Goal: Task Accomplishment & Management: Manage account settings

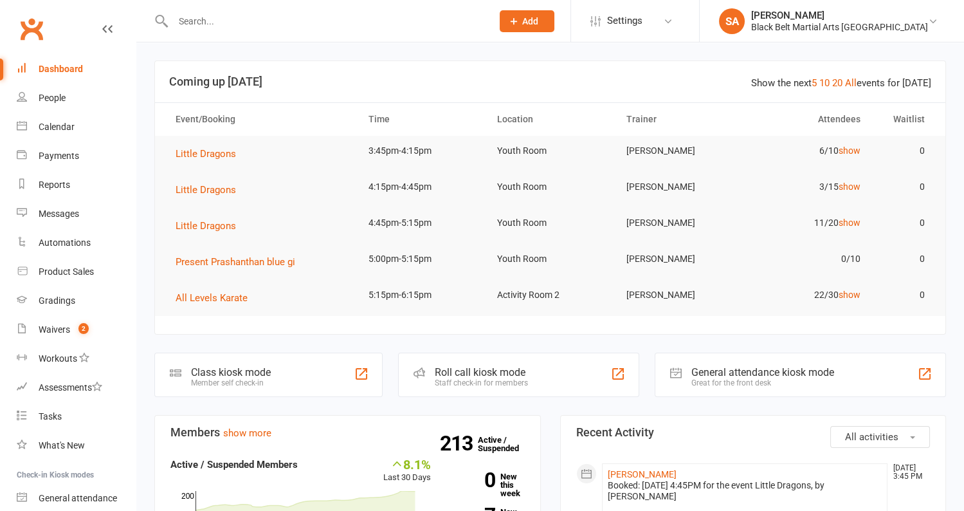
scroll to position [291, 0]
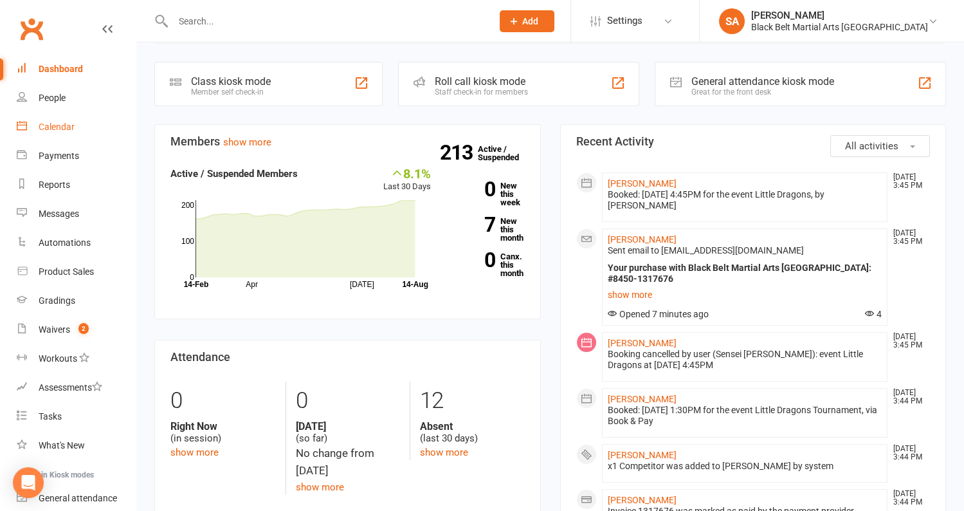
click at [61, 131] on div "Calendar" at bounding box center [57, 127] width 36 height 10
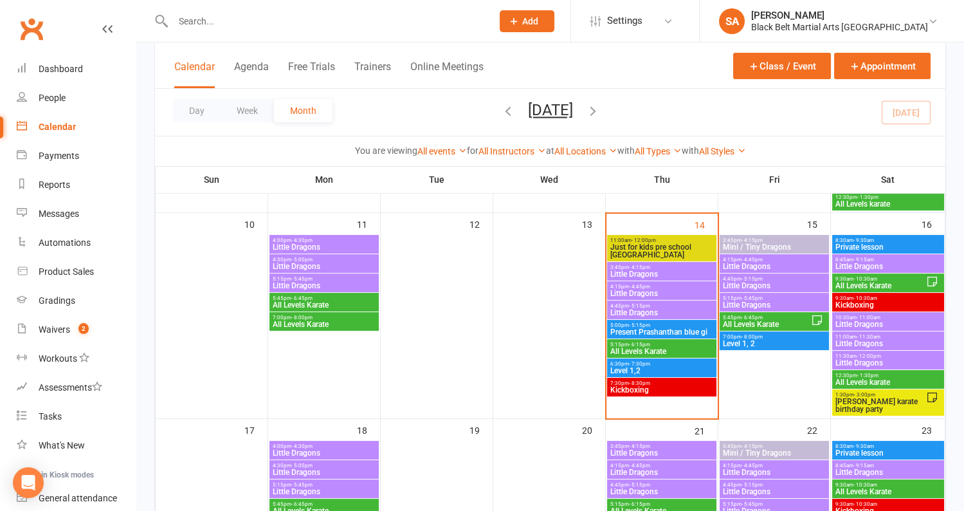
scroll to position [507, 0]
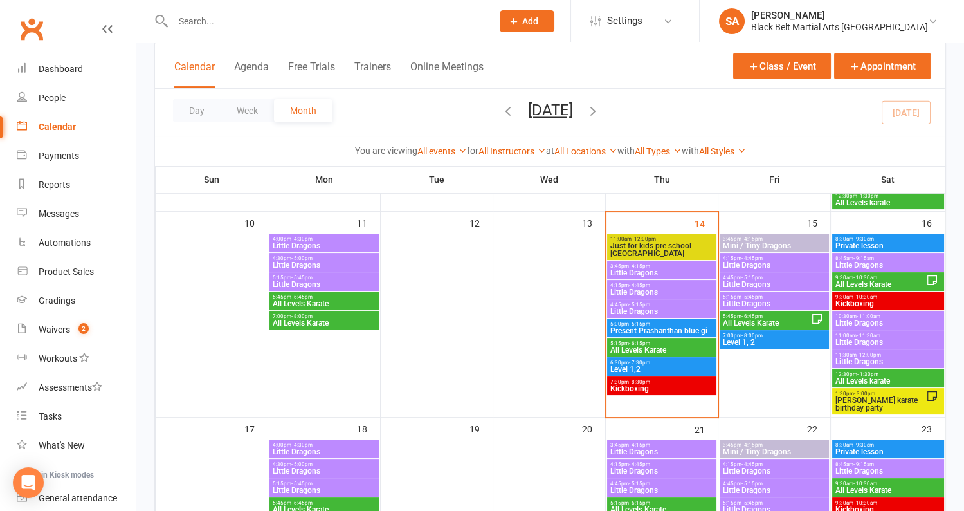
click at [656, 269] on span "Little Dragons" at bounding box center [662, 273] width 104 height 8
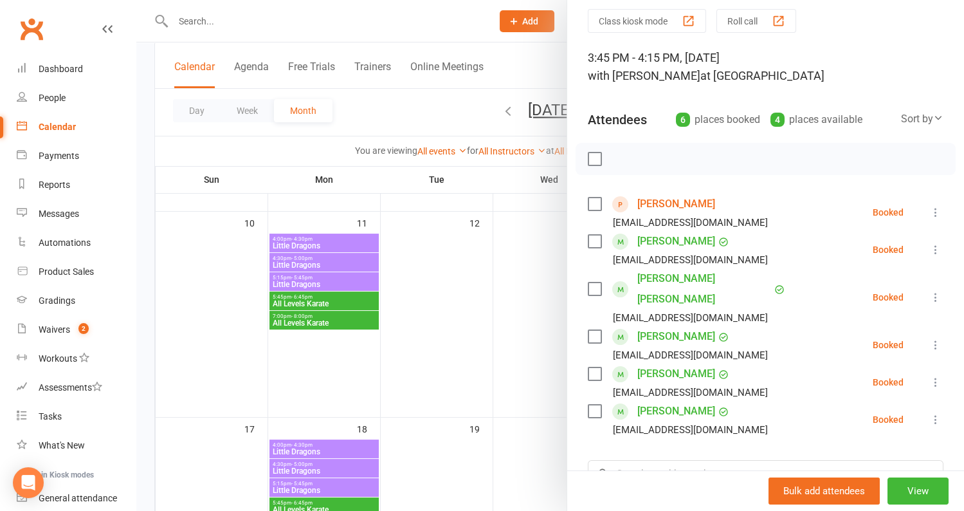
scroll to position [47, 0]
click at [705, 211] on link "[PERSON_NAME]" at bounding box center [676, 202] width 78 height 21
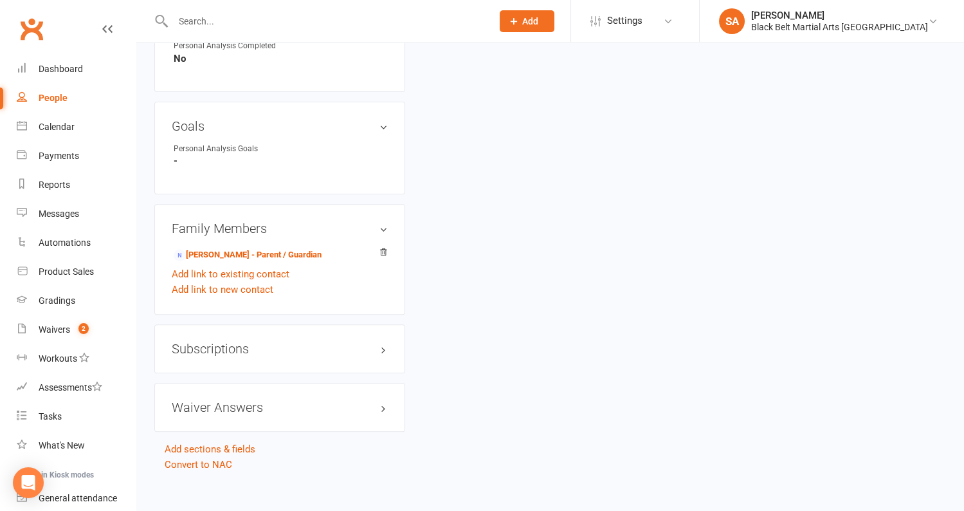
scroll to position [889, 0]
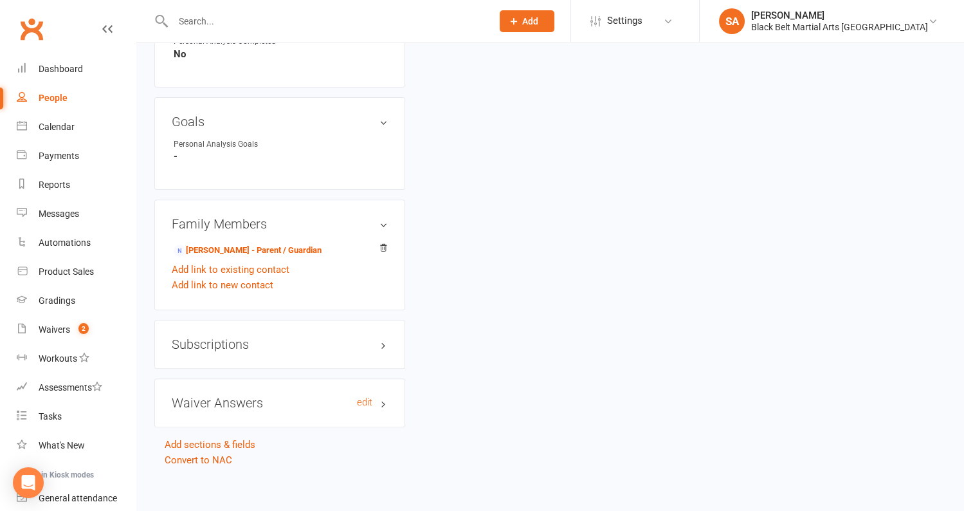
click at [253, 401] on h3 "Waiver Answers edit" at bounding box center [280, 402] width 216 height 14
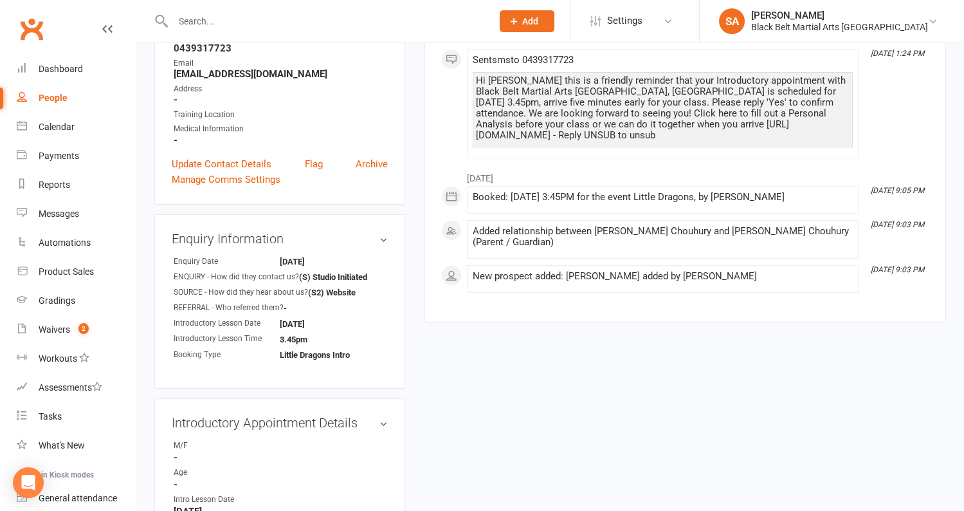
scroll to position [0, 0]
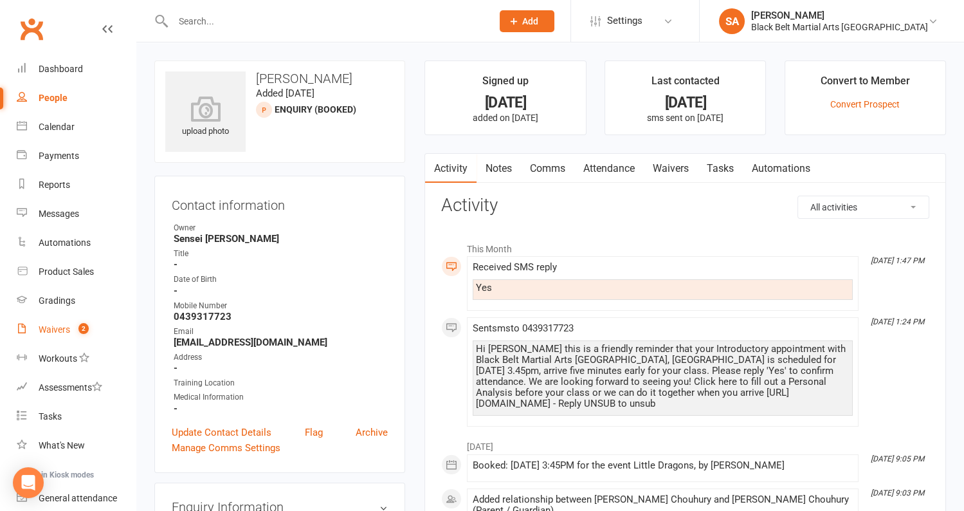
click at [55, 329] on div "Waivers" at bounding box center [55, 329] width 32 height 10
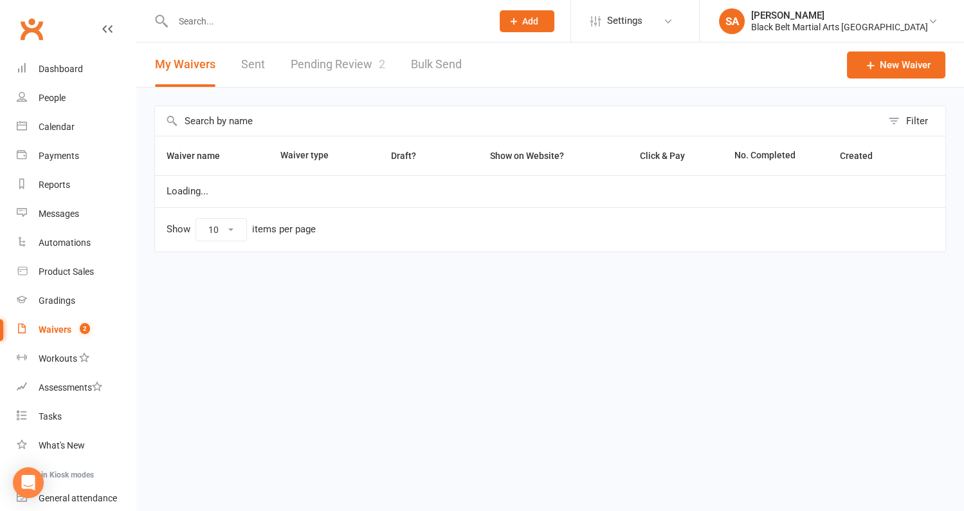
select select "100"
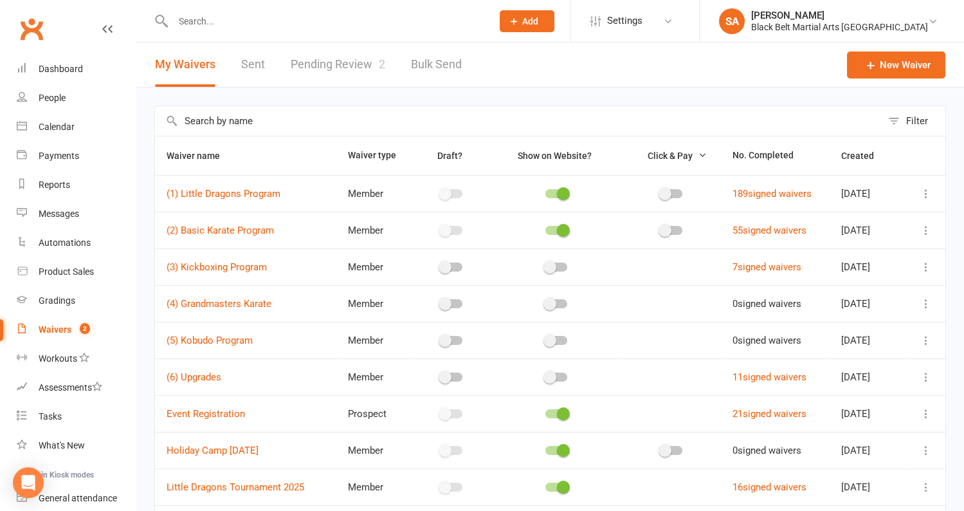
click at [355, 68] on link "Pending Review 2" at bounding box center [338, 64] width 95 height 44
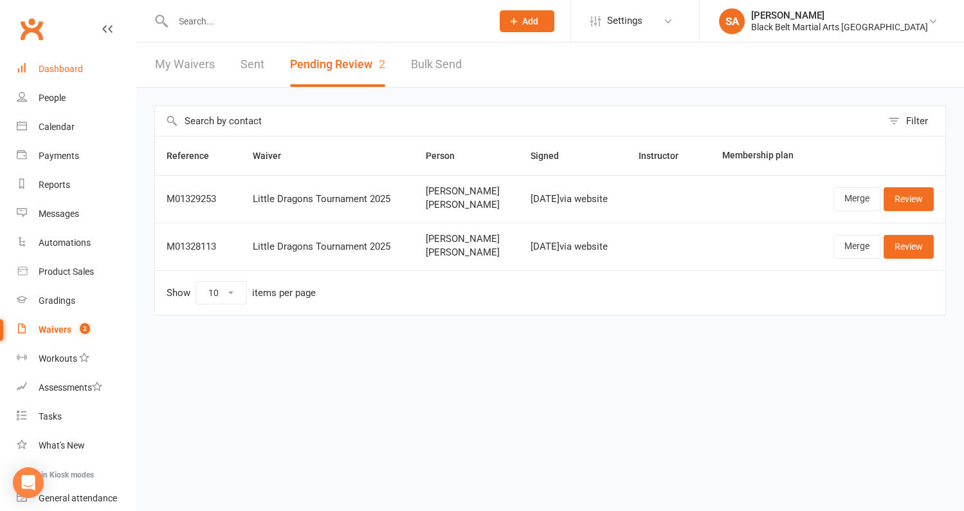
click at [47, 69] on div "Dashboard" at bounding box center [61, 69] width 44 height 10
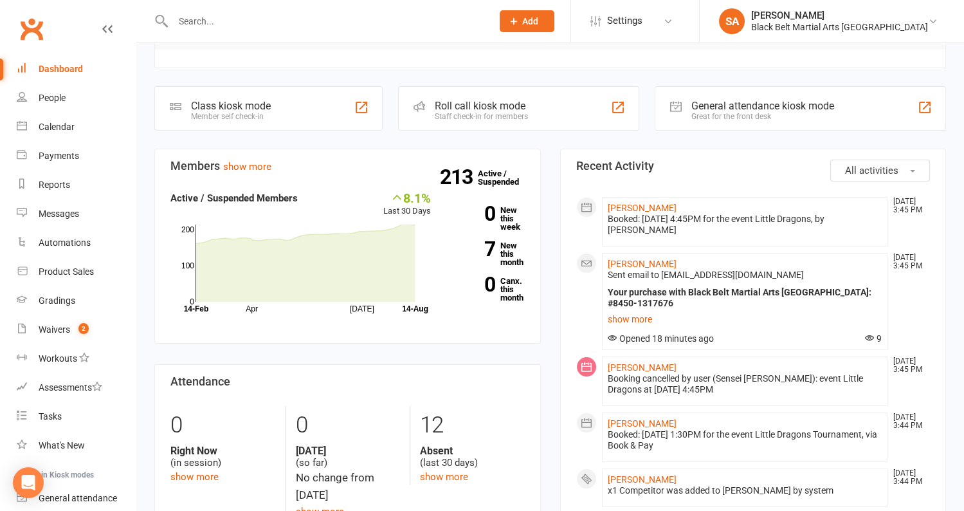
scroll to position [36, 0]
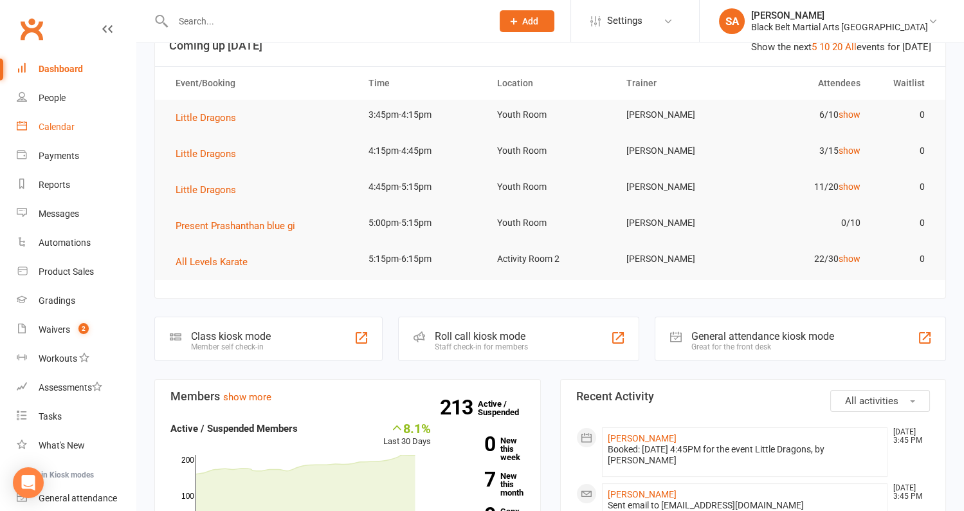
click at [48, 125] on div "Calendar" at bounding box center [57, 127] width 36 height 10
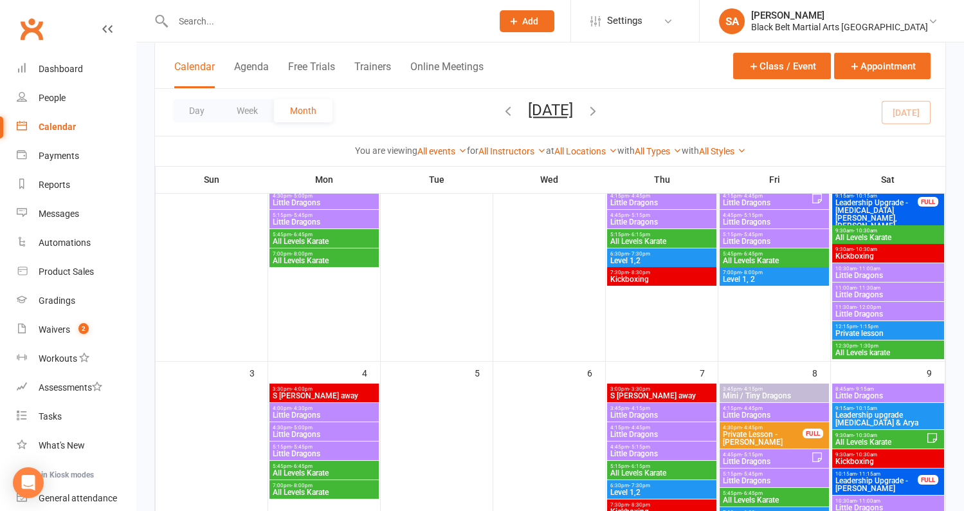
scroll to position [347, 0]
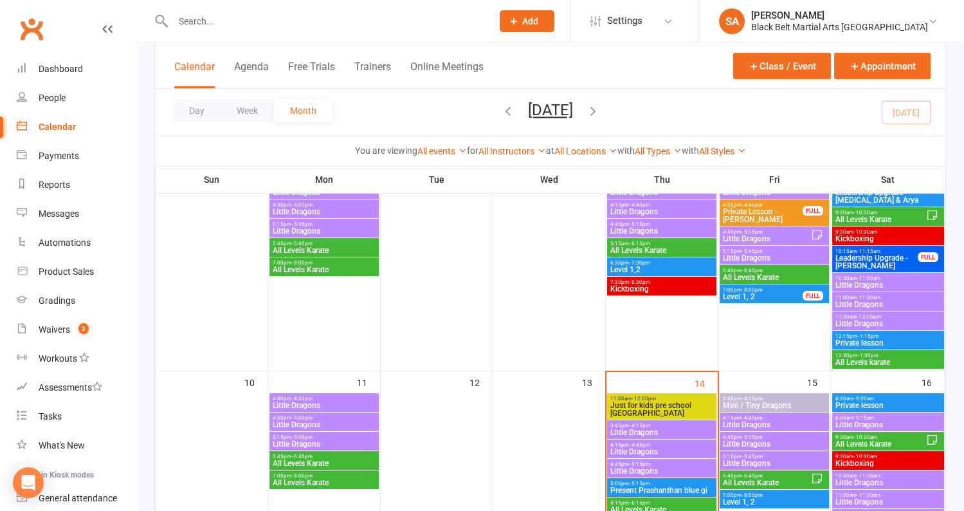
click at [638, 428] on span "Little Dragons" at bounding box center [662, 432] width 104 height 8
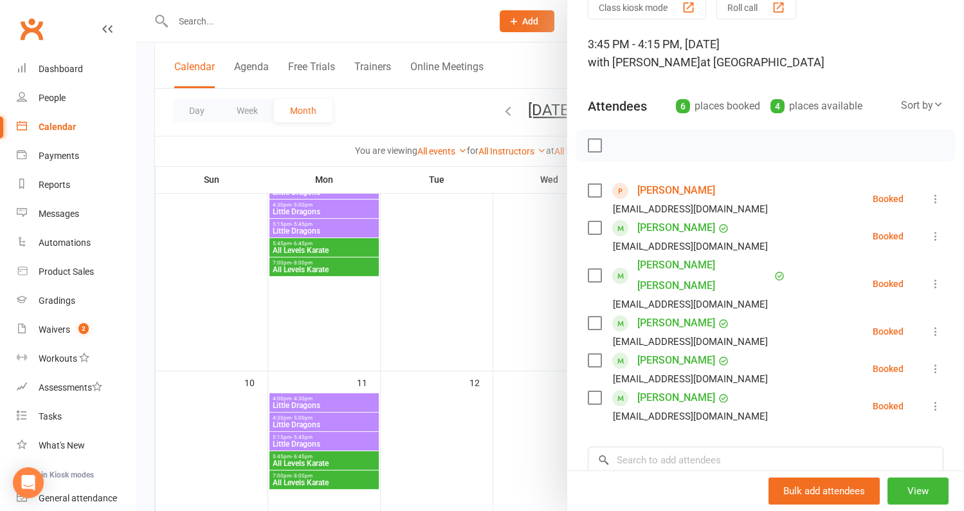
scroll to position [66, 0]
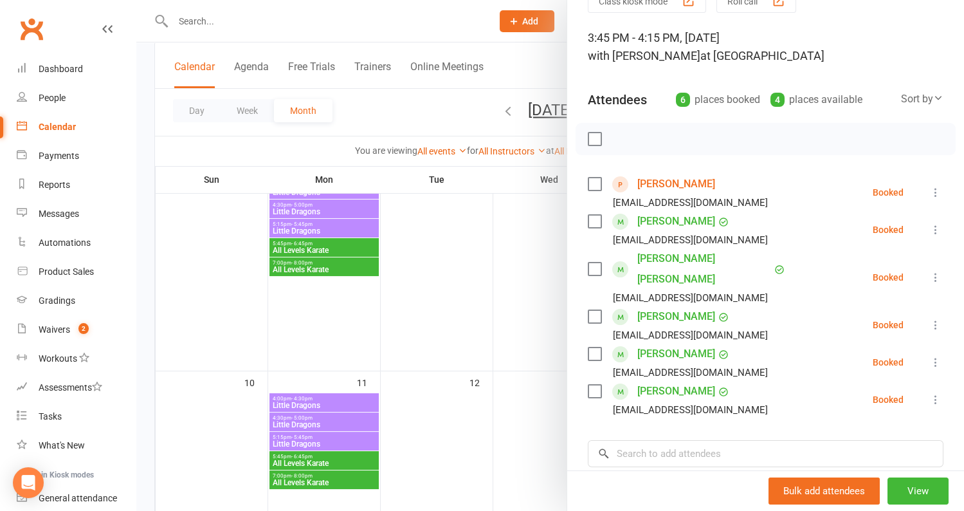
click at [595, 138] on label at bounding box center [594, 138] width 13 height 13
click at [585, 374] on div "Class kiosk mode Roll call 3:45 PM - 4:15 PM, Thursday, August, 14, 2025 with P…" at bounding box center [765, 319] width 397 height 660
click at [592, 385] on label at bounding box center [594, 391] width 13 height 13
click at [599, 226] on label at bounding box center [594, 221] width 13 height 13
click at [631, 142] on button "button" at bounding box center [623, 139] width 22 height 22
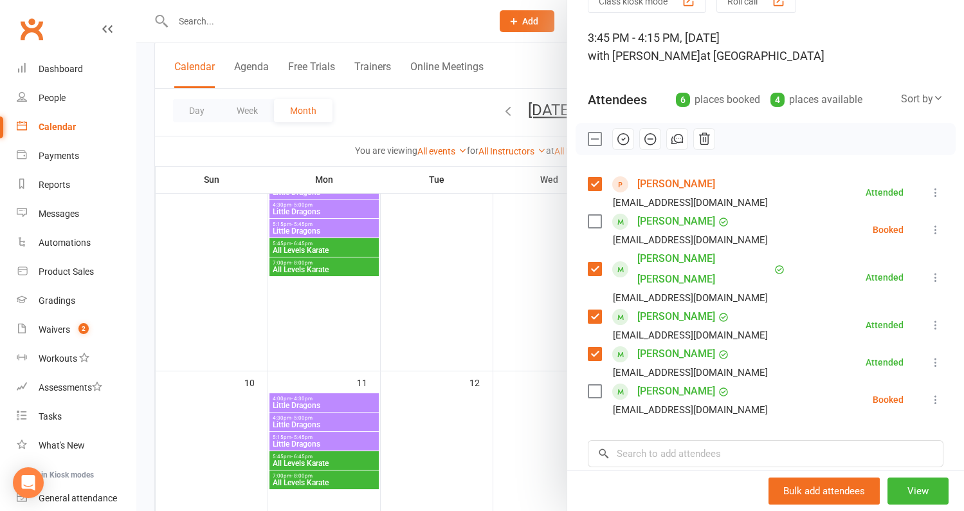
click at [591, 136] on label at bounding box center [594, 138] width 13 height 13
click at [594, 385] on label at bounding box center [594, 391] width 13 height 13
click at [651, 142] on icon "button" at bounding box center [650, 139] width 14 height 14
click at [437, 263] on div at bounding box center [550, 255] width 828 height 511
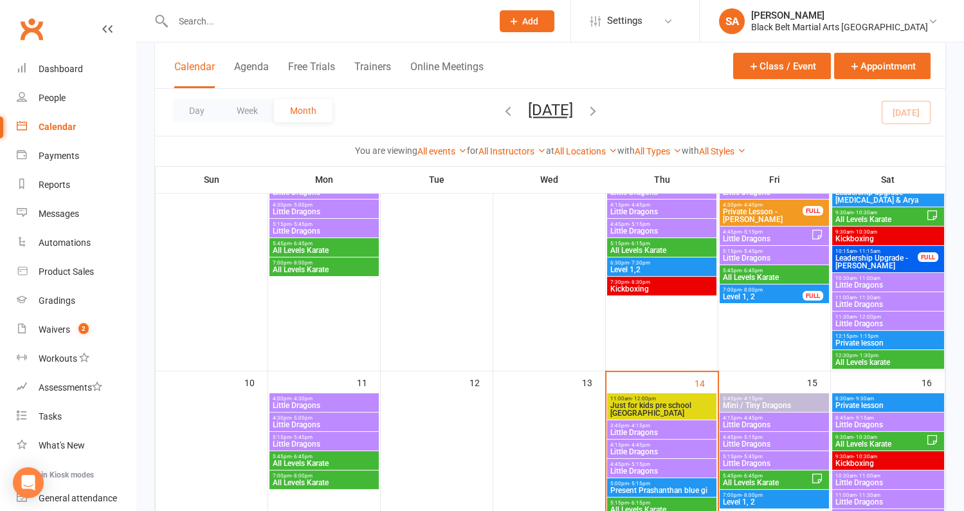
click at [664, 448] on span "Little Dragons" at bounding box center [662, 452] width 104 height 8
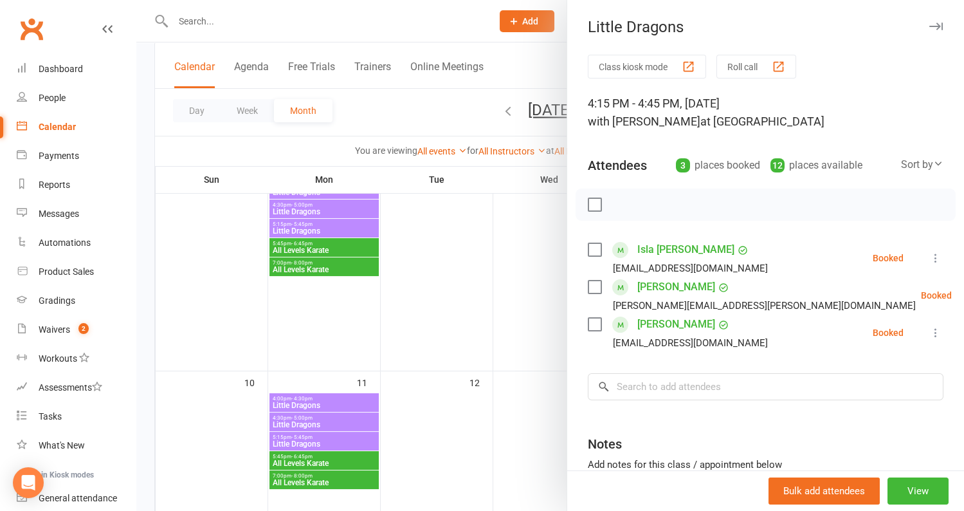
scroll to position [53, 0]
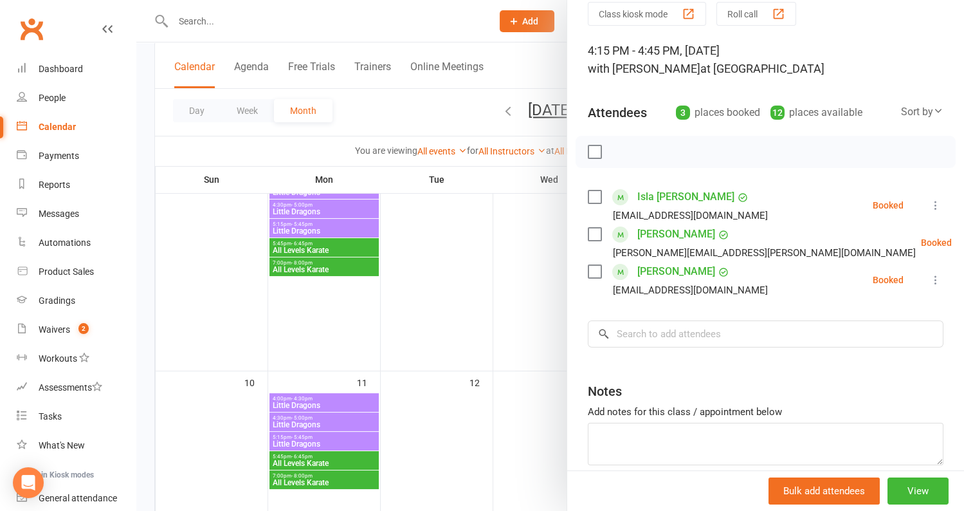
click at [640, 269] on link "Kahan Sinha" at bounding box center [676, 271] width 78 height 21
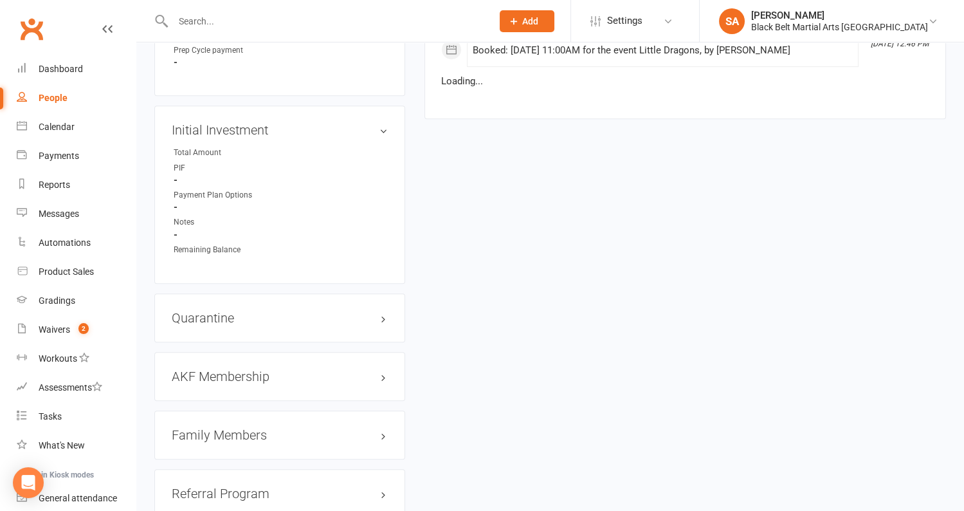
scroll to position [1404, 0]
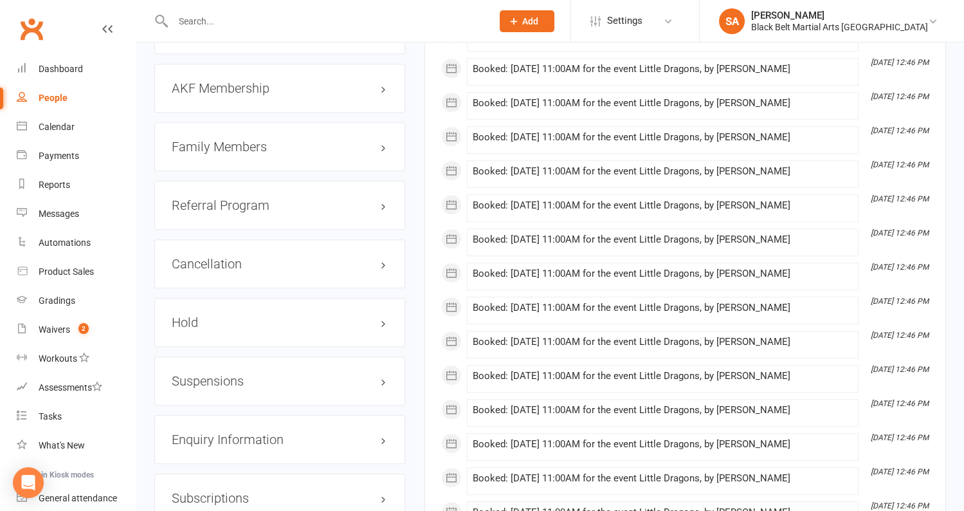
click at [242, 140] on h3 "Family Members" at bounding box center [280, 147] width 216 height 14
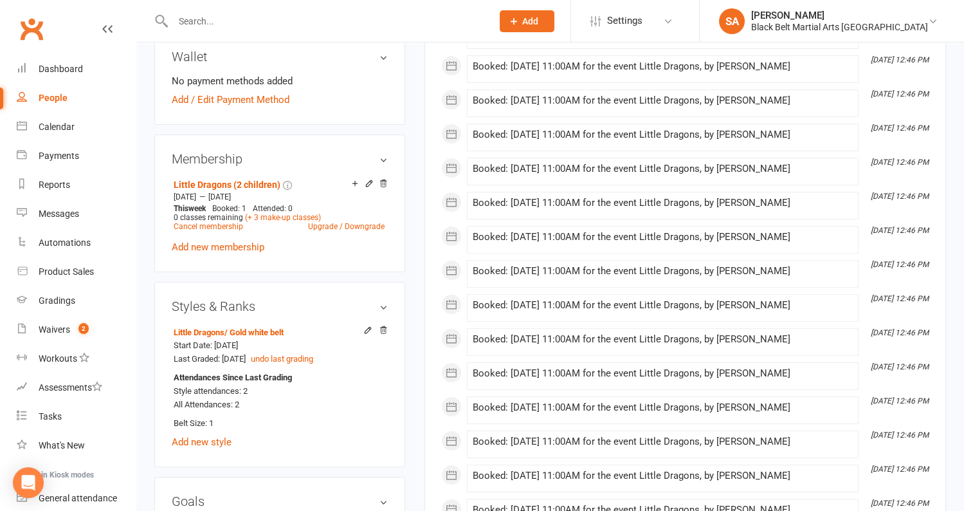
scroll to position [86, 0]
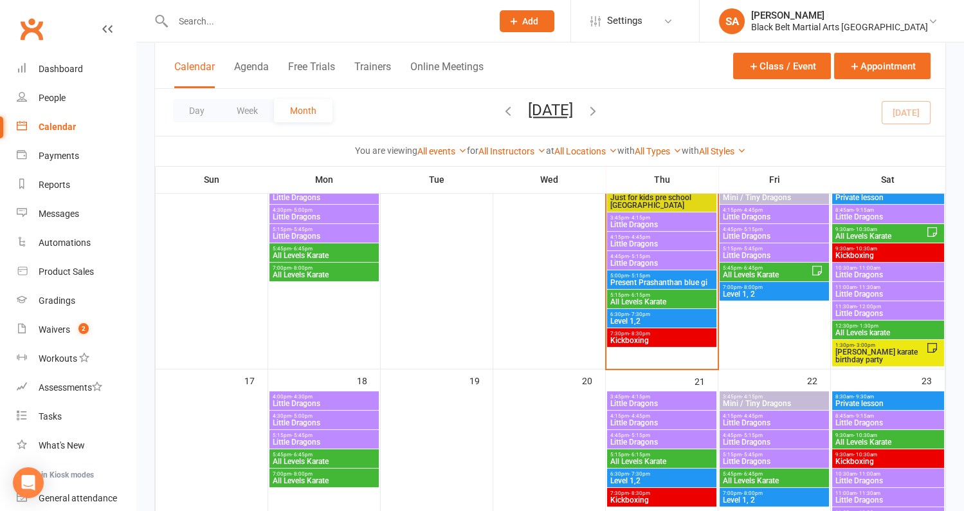
scroll to position [559, 0]
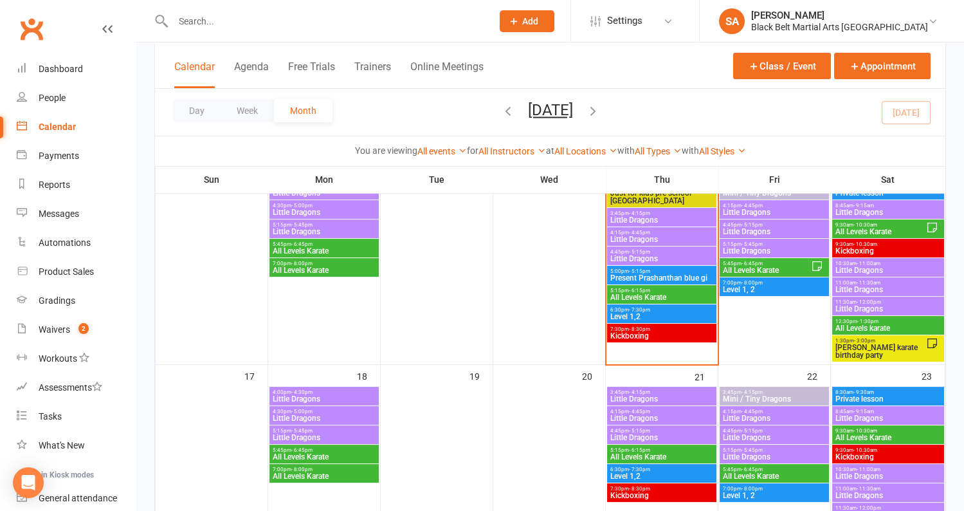
click at [647, 257] on span "Little Dragons" at bounding box center [662, 259] width 104 height 8
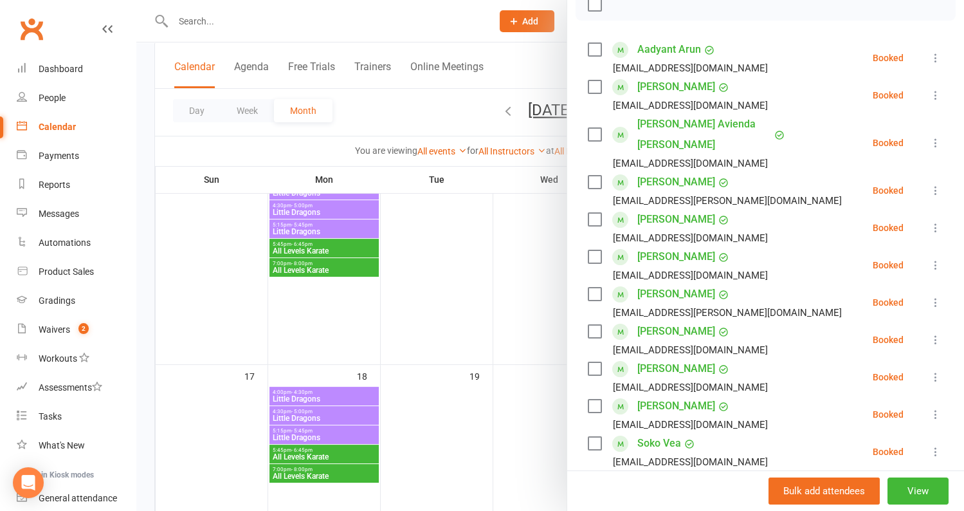
scroll to position [201, 0]
click at [437, 278] on div at bounding box center [550, 255] width 828 height 511
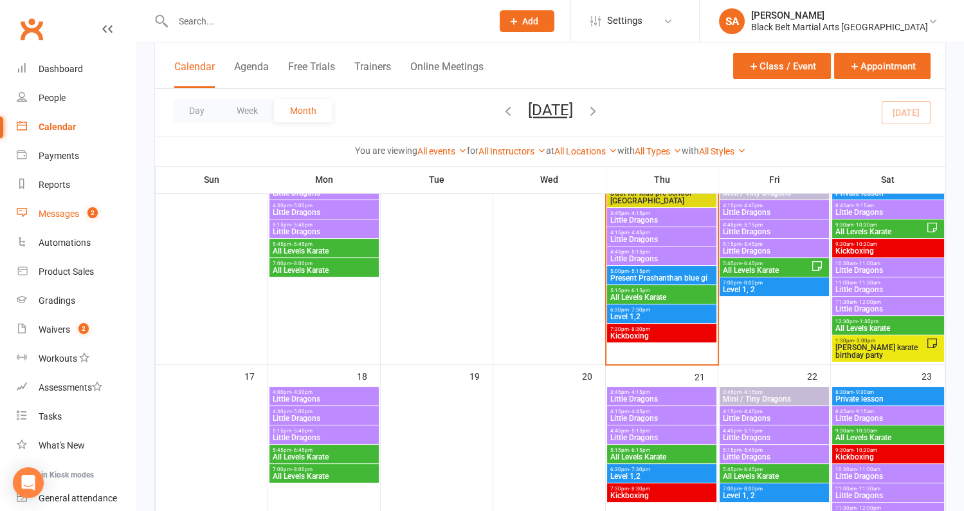
click at [71, 214] on div "Messages" at bounding box center [59, 213] width 41 height 10
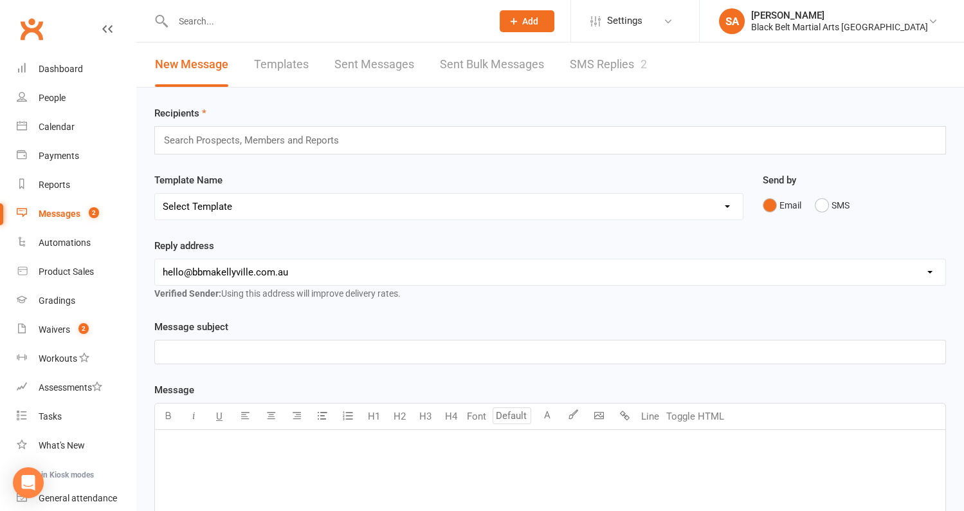
click at [610, 66] on link "SMS Replies 2" at bounding box center [608, 64] width 77 height 44
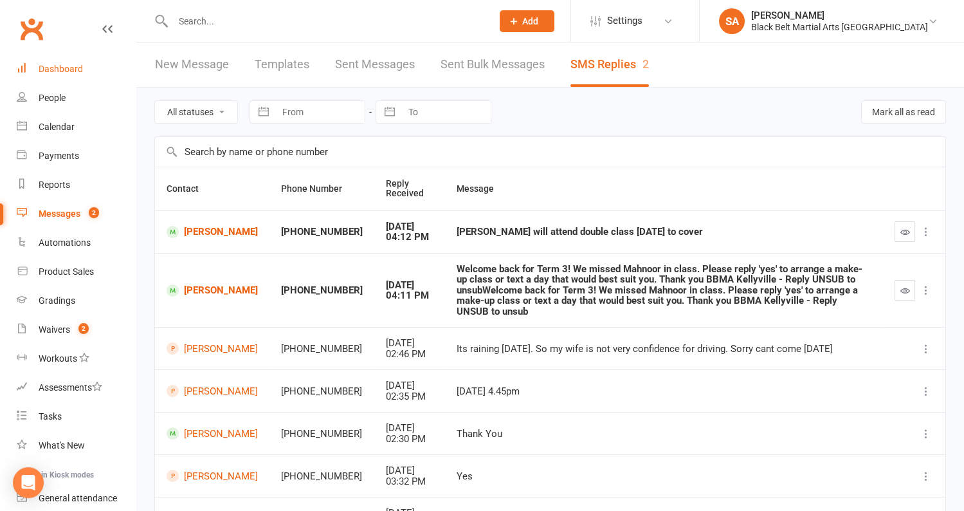
click at [37, 68] on link "Dashboard" at bounding box center [76, 69] width 119 height 29
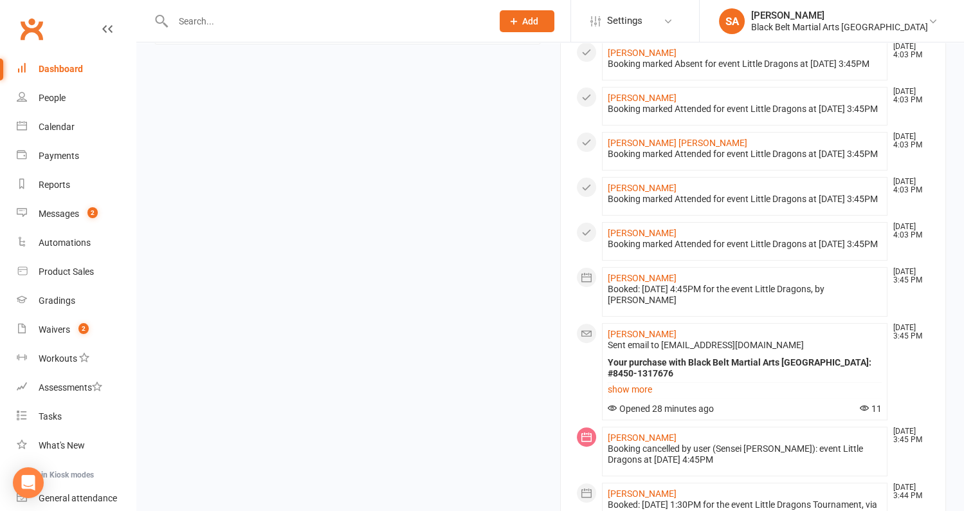
scroll to position [1181, 0]
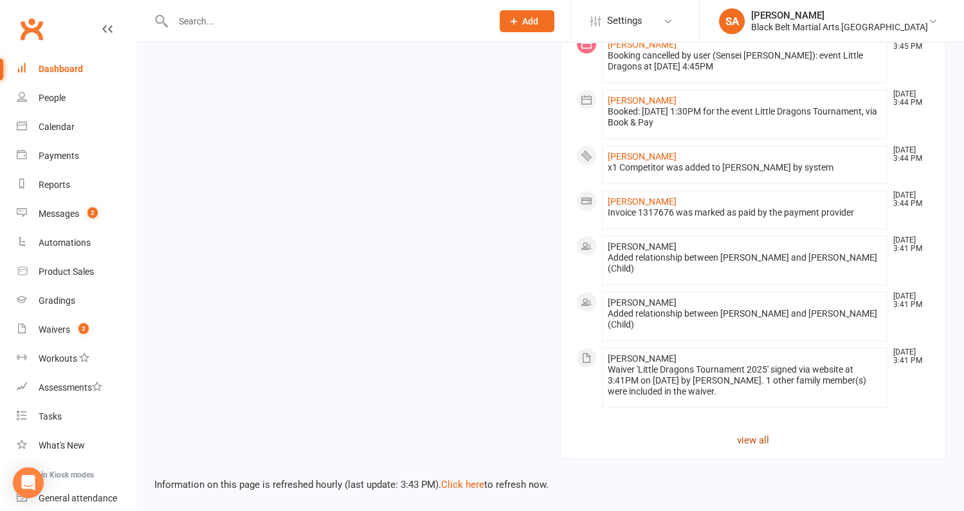
click at [760, 438] on link "view all" at bounding box center [753, 439] width 354 height 15
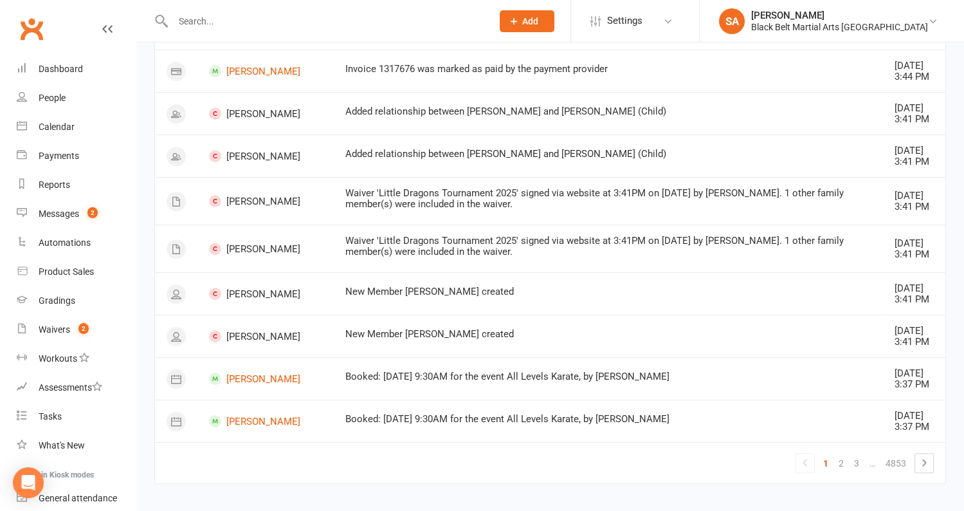
scroll to position [905, 0]
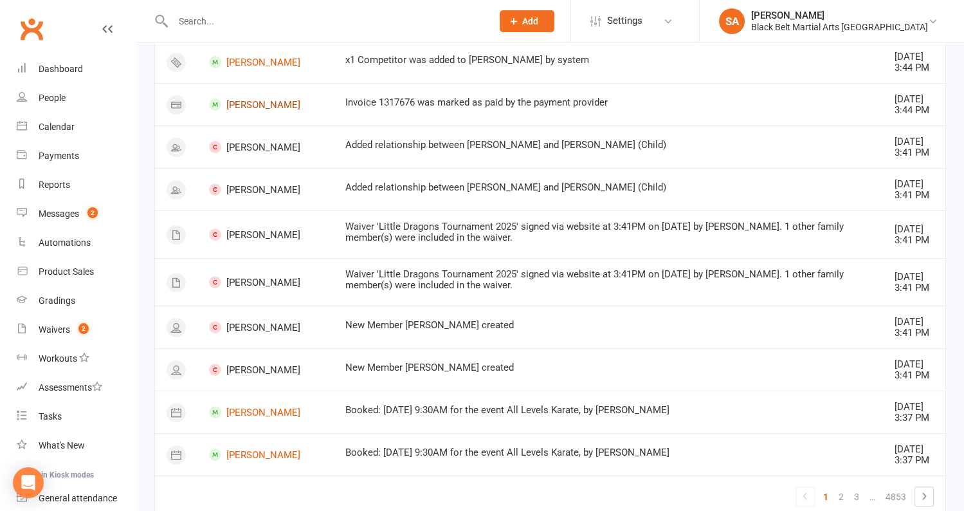
click at [245, 111] on link "[PERSON_NAME]" at bounding box center [265, 104] width 113 height 12
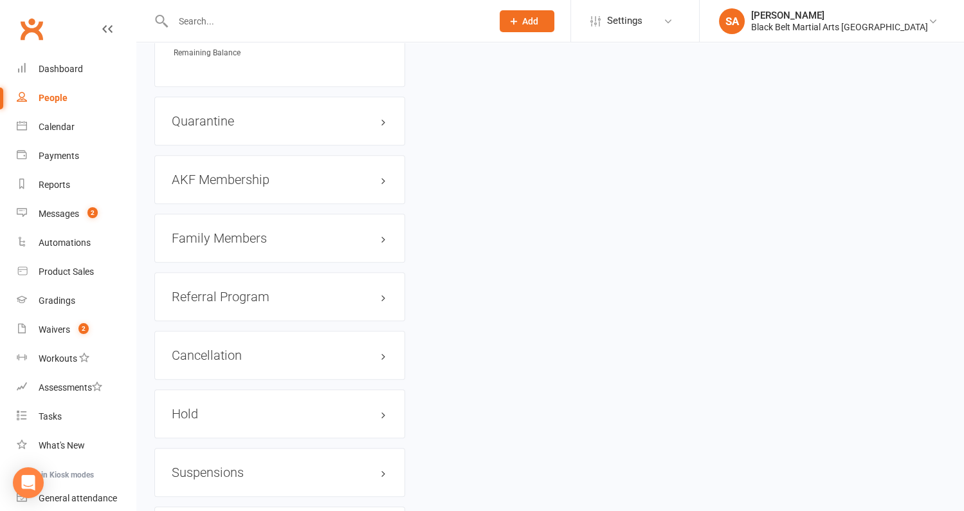
scroll to position [1438, 0]
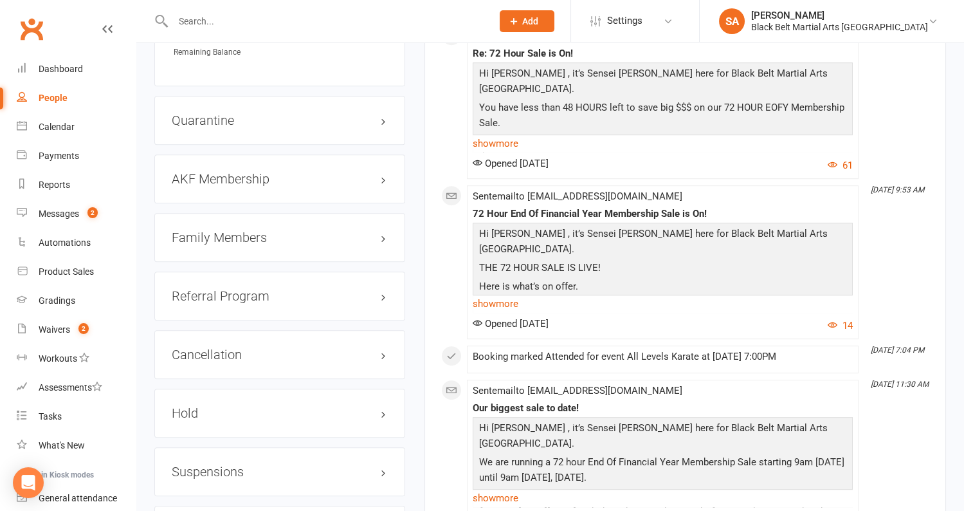
click at [206, 230] on h3 "Family Members" at bounding box center [280, 237] width 216 height 14
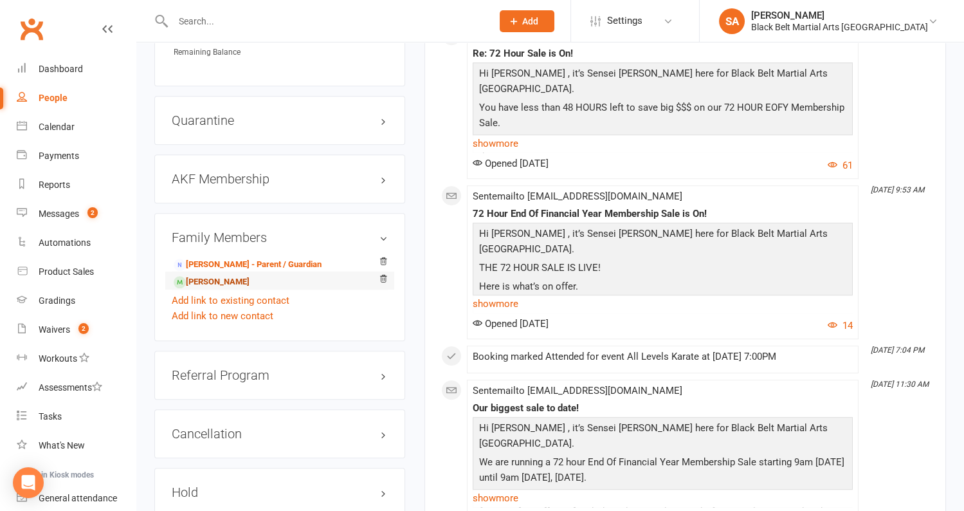
click at [206, 275] on link "Saera Anwar - Sibling" at bounding box center [212, 282] width 76 height 14
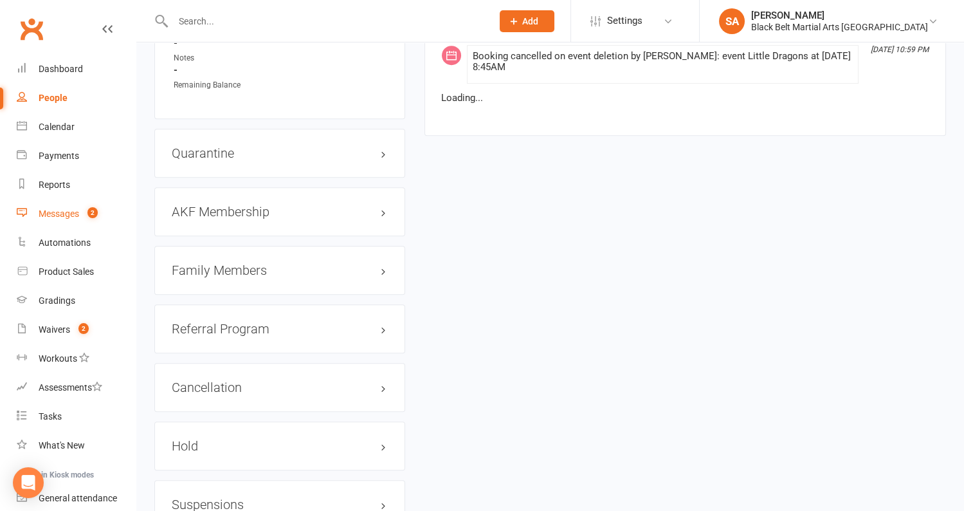
scroll to position [1329, 0]
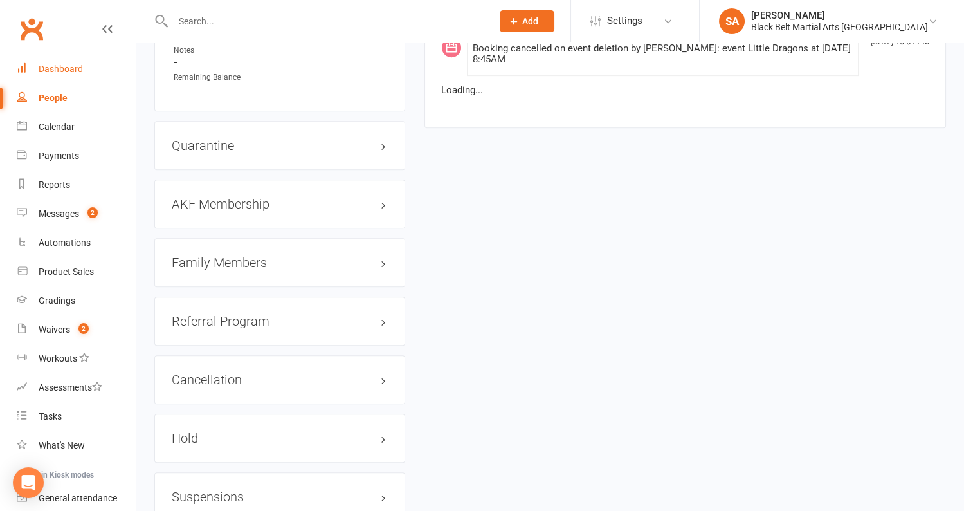
click at [59, 73] on div "Dashboard" at bounding box center [61, 69] width 44 height 10
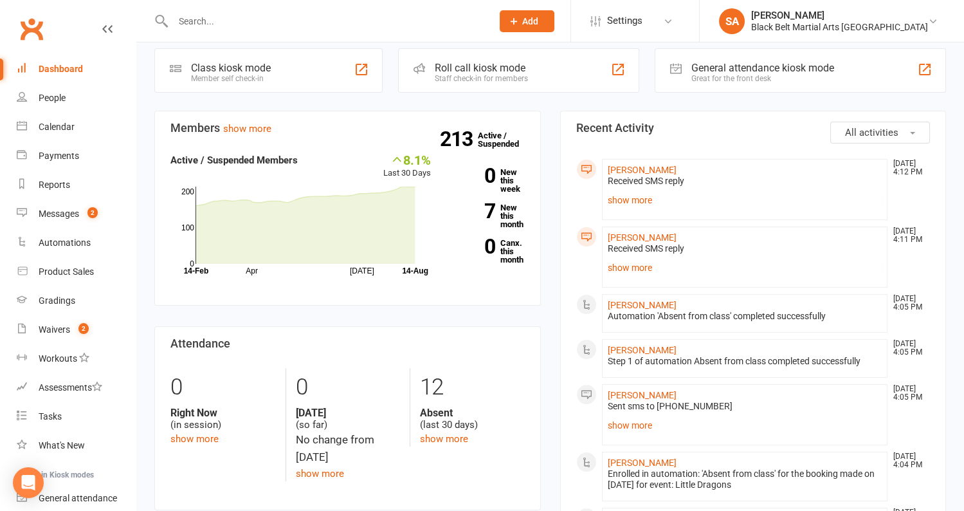
scroll to position [303, 0]
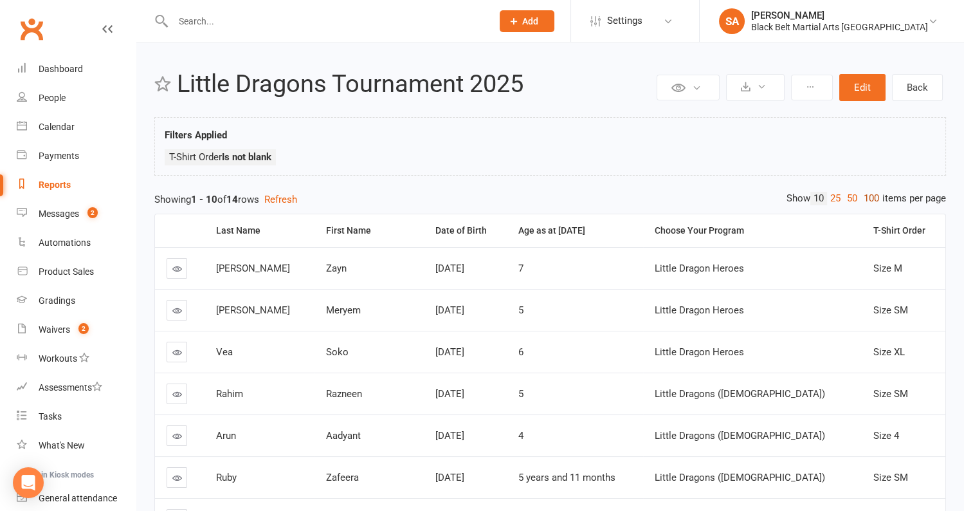
click at [867, 203] on link "100" at bounding box center [871, 199] width 22 height 14
click at [849, 226] on th "Choose Your Program" at bounding box center [752, 230] width 219 height 33
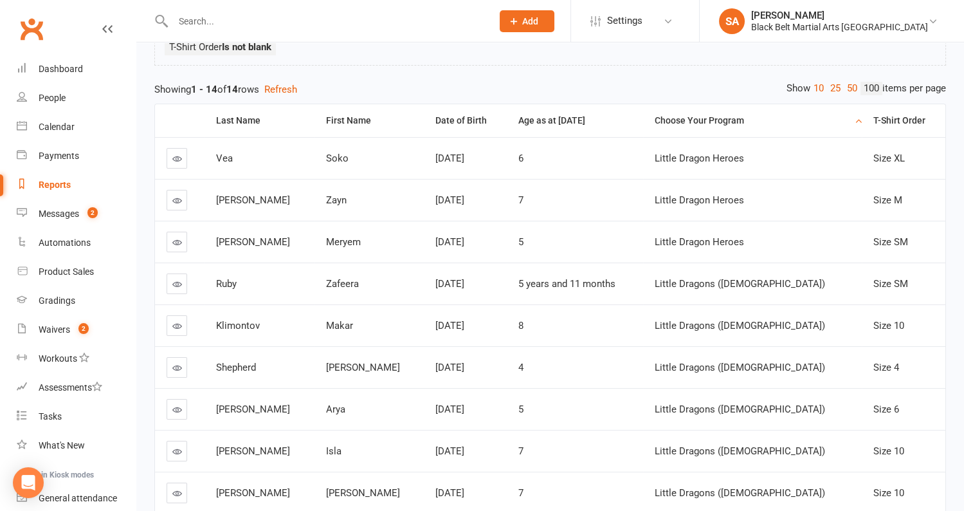
scroll to position [107, 0]
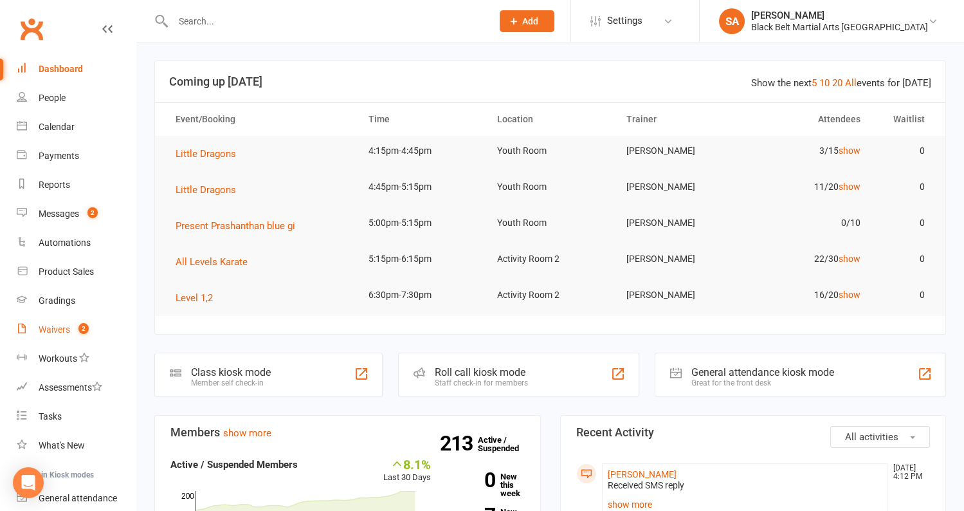
click at [50, 334] on div "Waivers" at bounding box center [55, 329] width 32 height 10
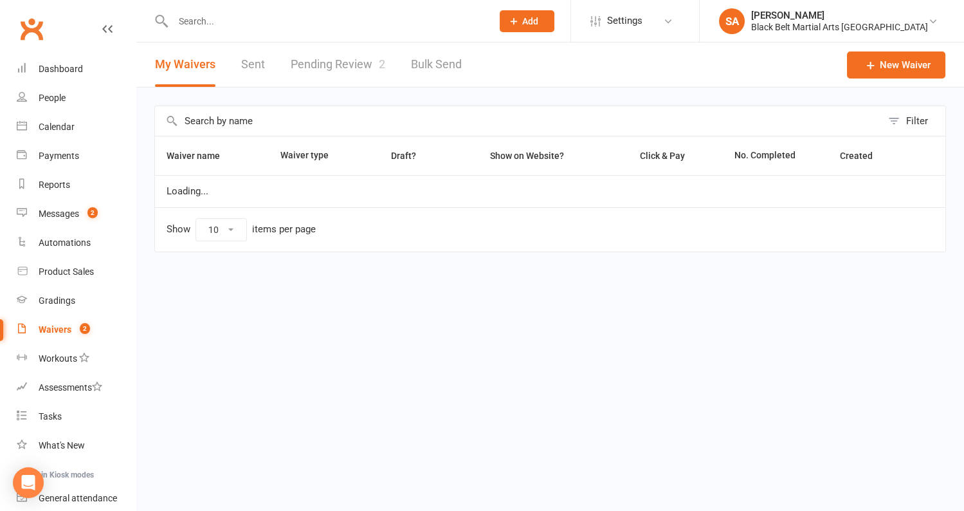
select select "100"
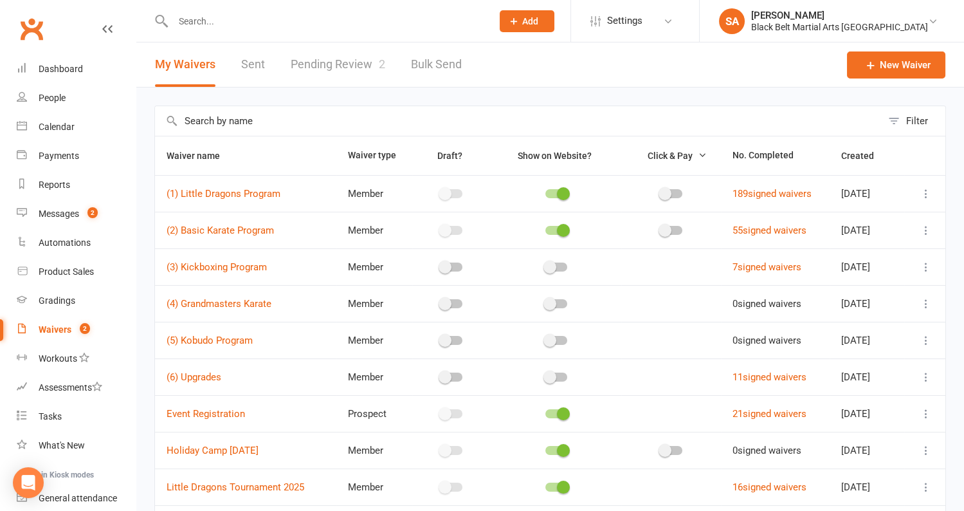
click at [324, 70] on link "Pending Review 2" at bounding box center [338, 64] width 95 height 44
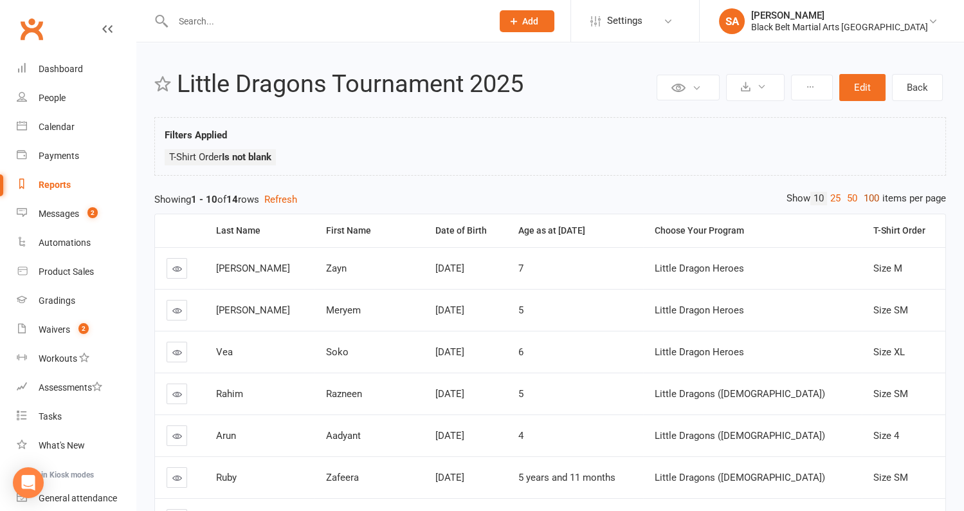
click at [872, 195] on link "100" at bounding box center [871, 199] width 22 height 14
click at [298, 226] on th "Last Name" at bounding box center [259, 230] width 110 height 33
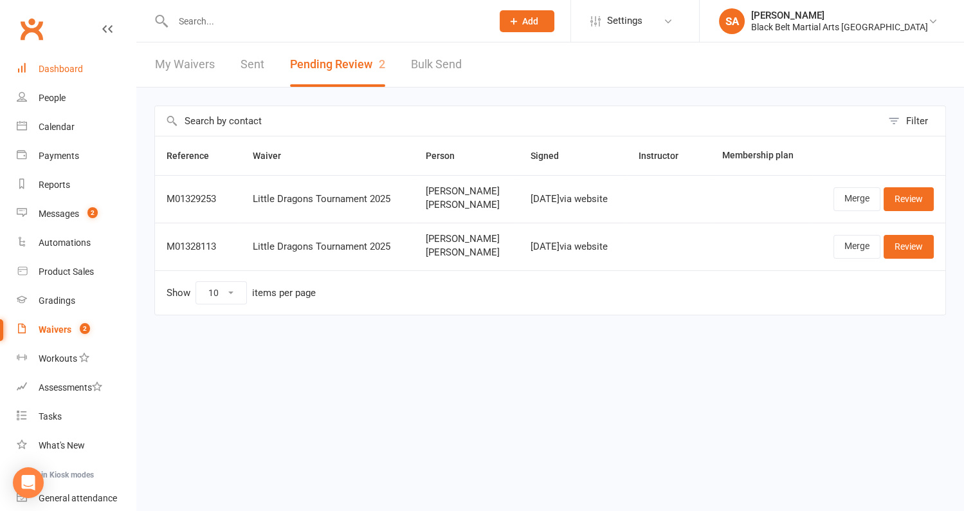
click at [63, 69] on div "Dashboard" at bounding box center [61, 69] width 44 height 10
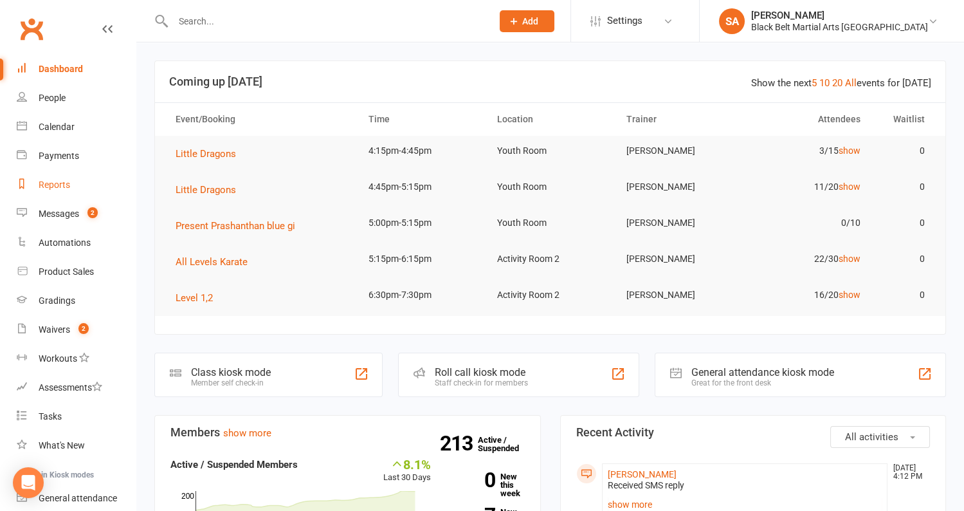
click at [50, 181] on div "Reports" at bounding box center [55, 184] width 32 height 10
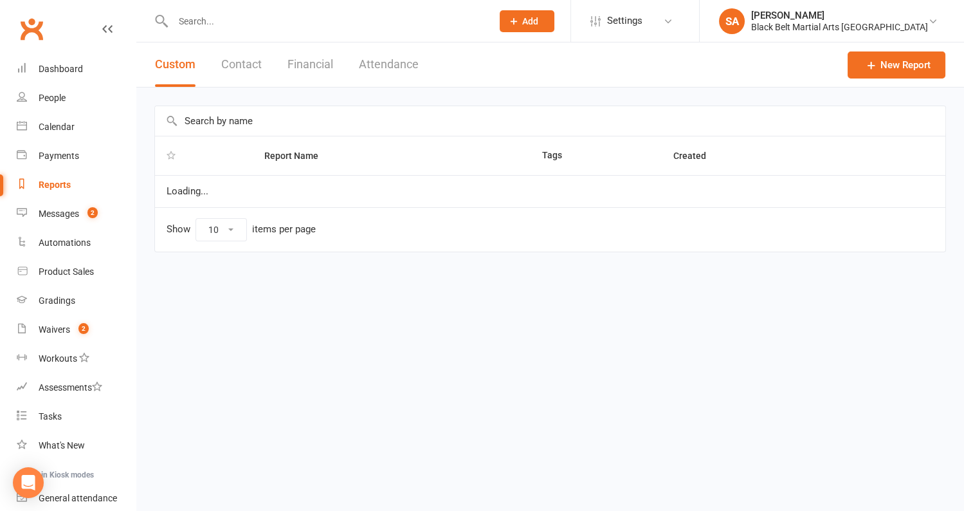
select select "100"
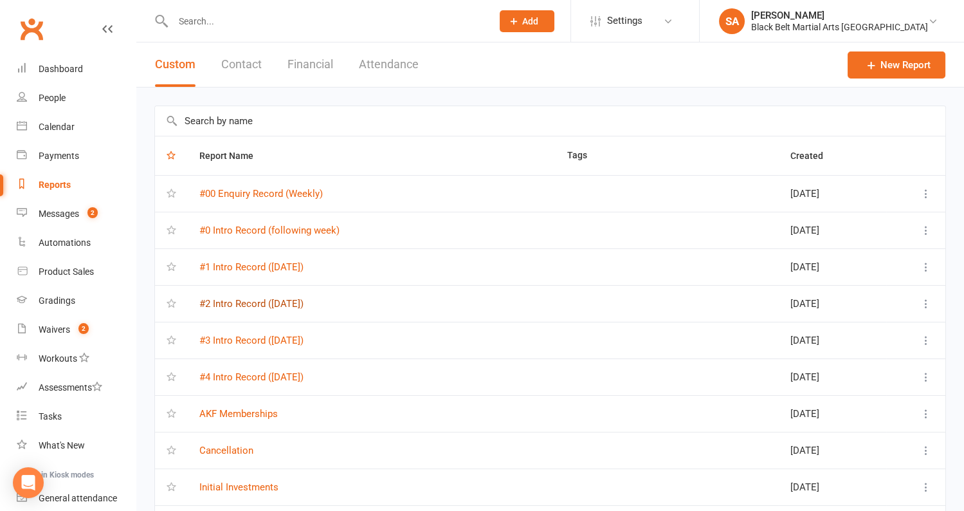
click at [266, 298] on link "#2 Intro Record ([DATE])" at bounding box center [251, 304] width 104 height 12
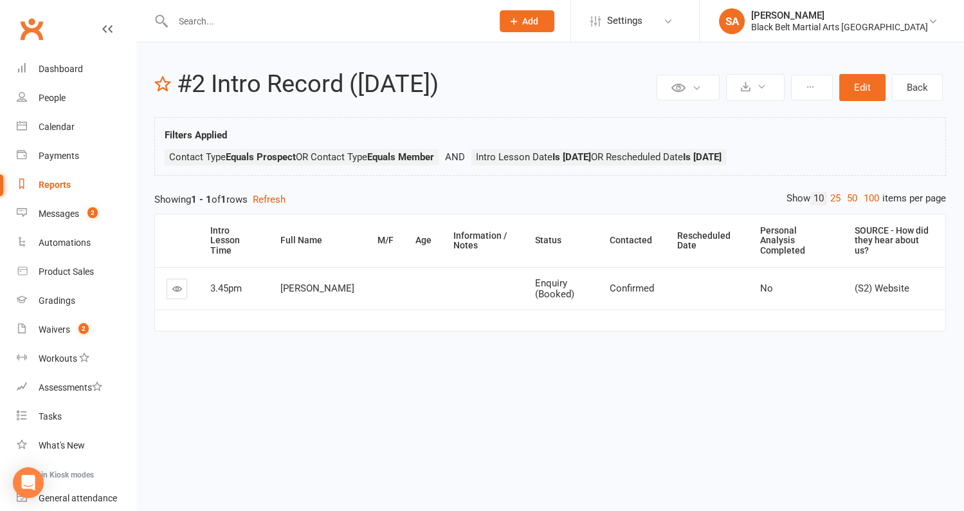
click at [176, 285] on icon at bounding box center [177, 289] width 10 height 10
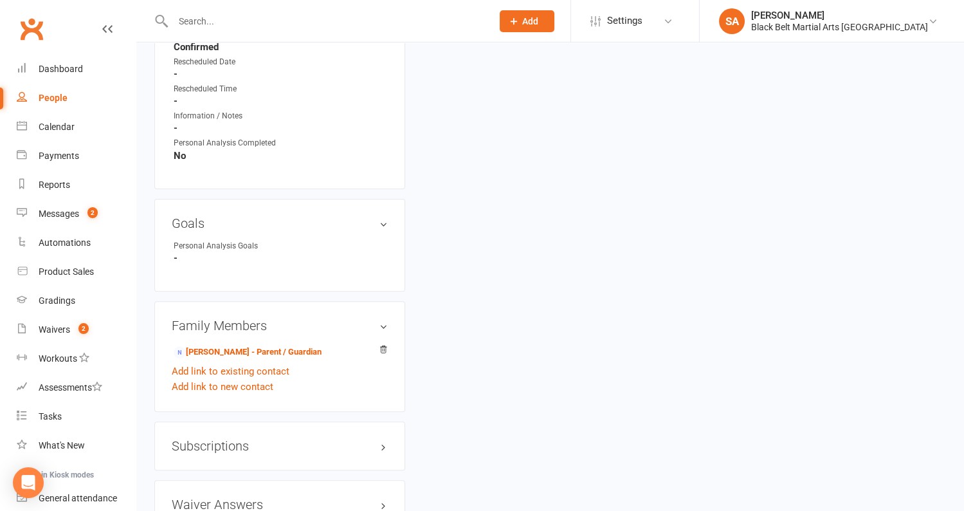
scroll to position [904, 0]
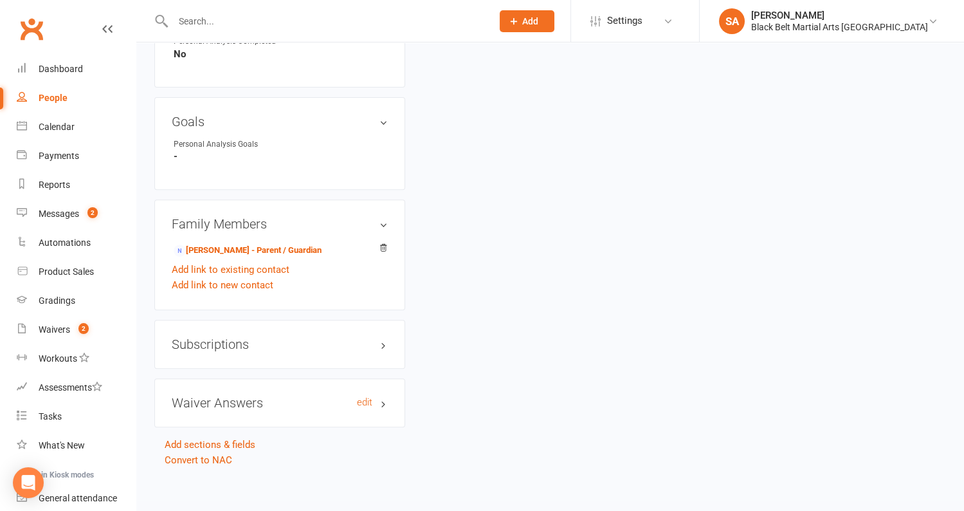
click at [211, 397] on h3 "Waiver Answers edit" at bounding box center [280, 402] width 216 height 14
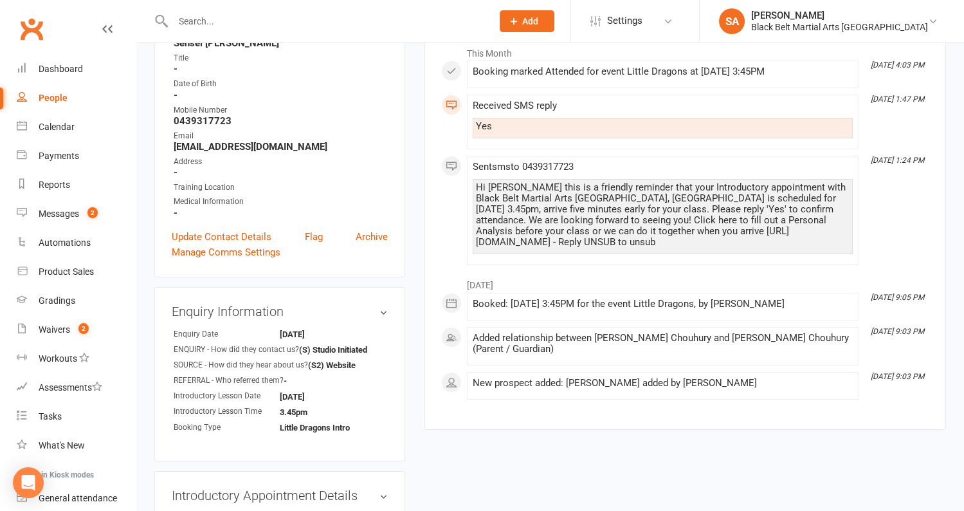
scroll to position [32, 0]
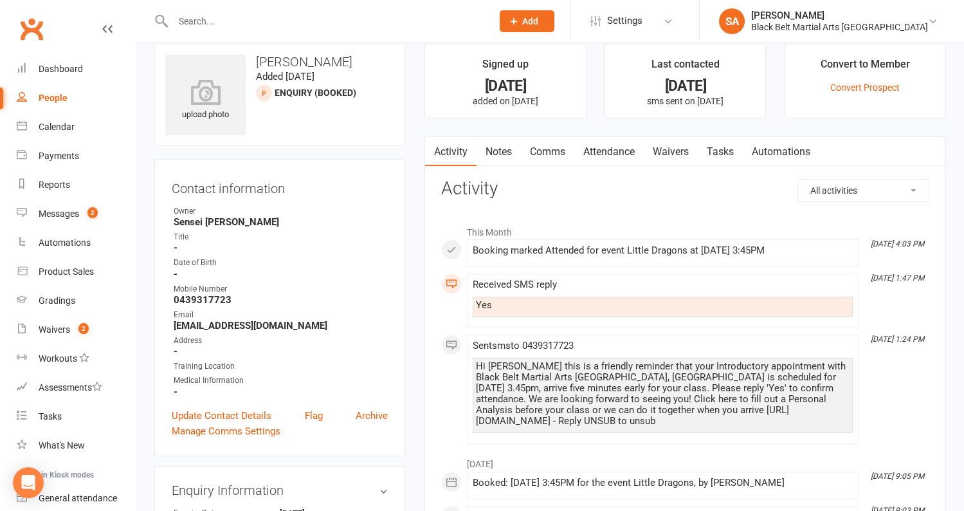
click at [677, 150] on link "Waivers" at bounding box center [671, 152] width 54 height 30
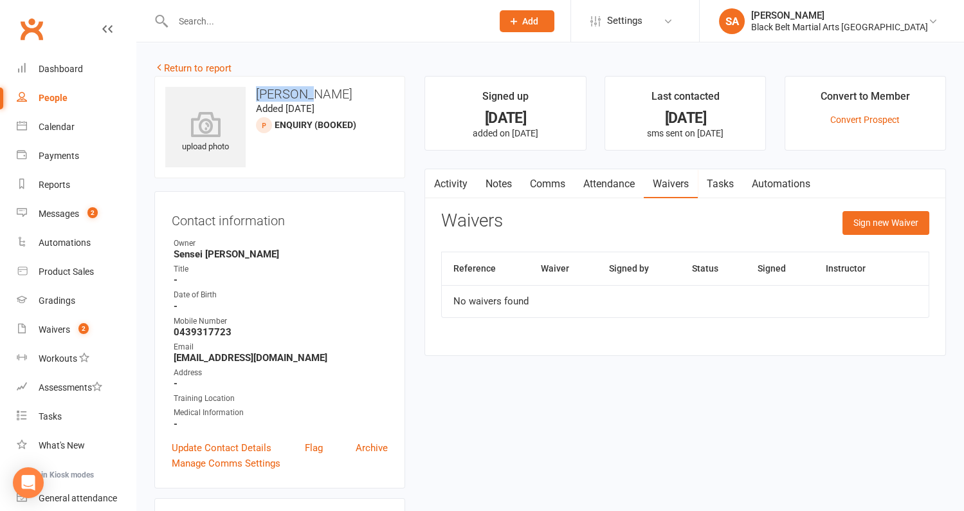
drag, startPoint x: 306, startPoint y: 92, endPoint x: 254, endPoint y: 92, distance: 52.1
click at [254, 92] on h3 "[PERSON_NAME]" at bounding box center [279, 94] width 229 height 14
copy h3 "[PERSON_NAME]"
click at [241, 12] on input "text" at bounding box center [326, 21] width 314 height 18
paste input "[PERSON_NAME]"
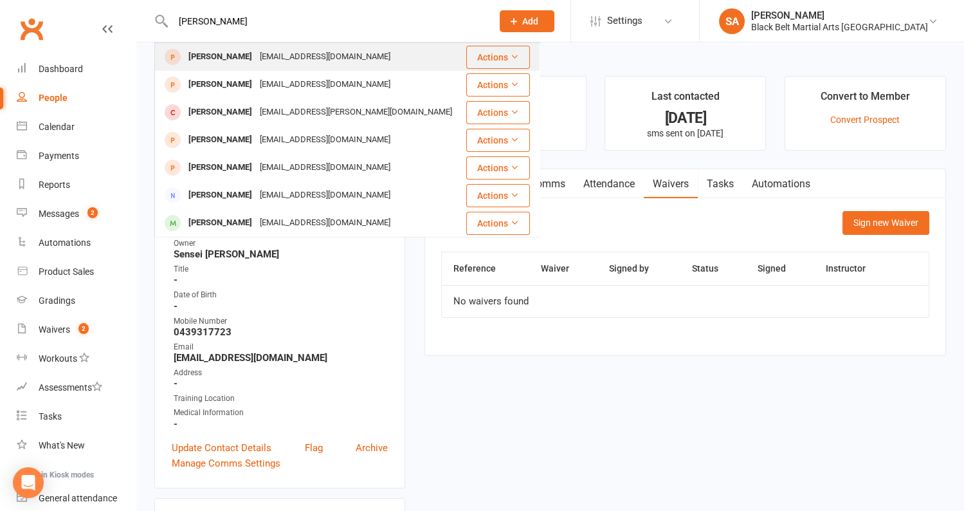
type input "[PERSON_NAME]"
click at [237, 62] on div "[PERSON_NAME]" at bounding box center [220, 57] width 71 height 19
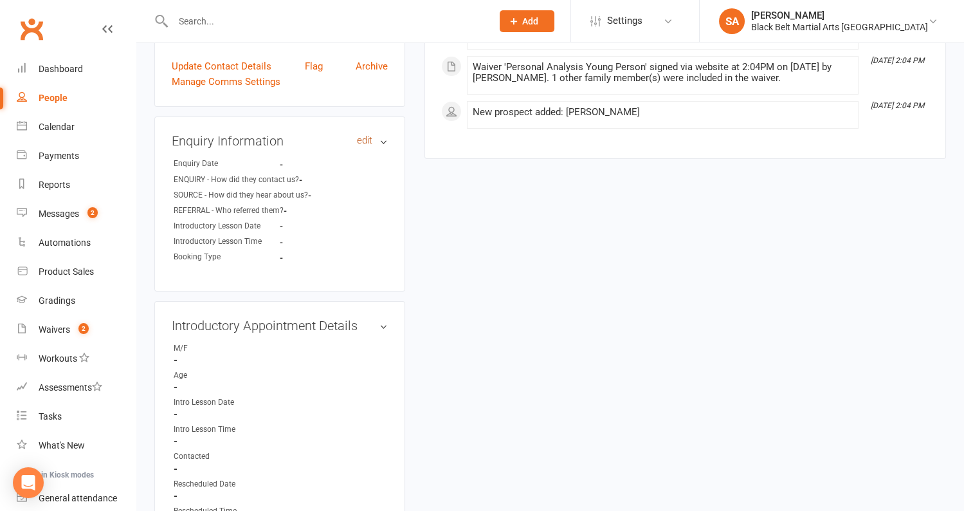
click at [367, 139] on link "edit" at bounding box center [364, 140] width 15 height 11
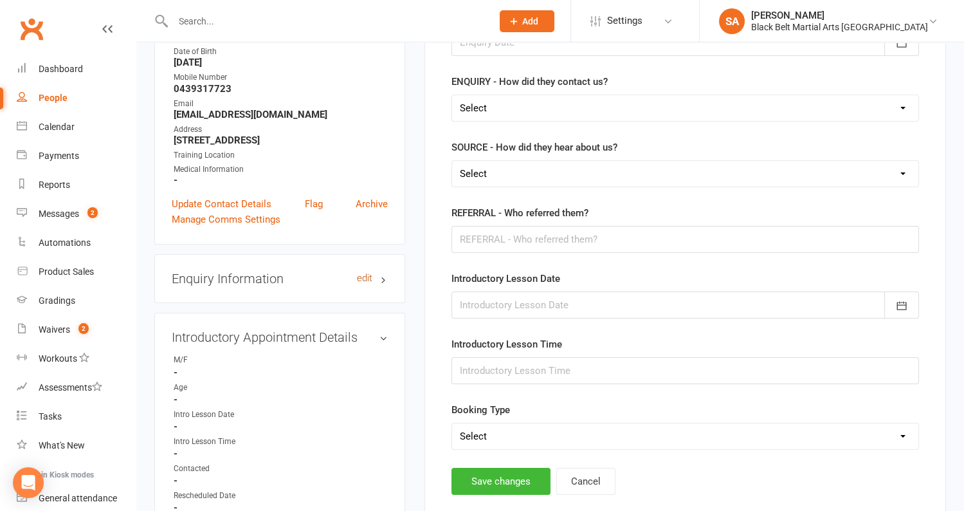
scroll to position [103, 0]
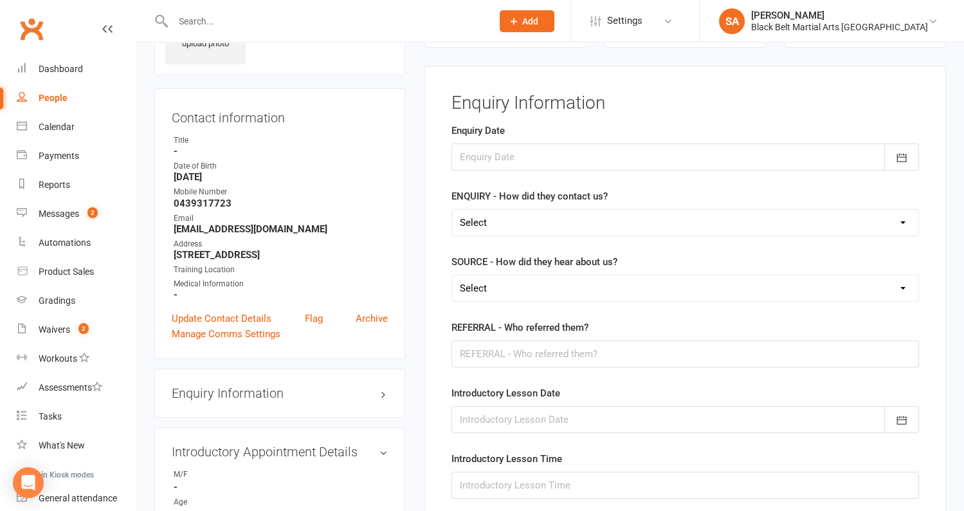
click at [496, 176] on form "Enquiry Date [DATE] Sun Mon Tue Wed Thu Fri Sat 31 27 28 29 30 31 01 02 32 03 0…" at bounding box center [684, 343] width 467 height 441
click at [495, 151] on div at bounding box center [684, 156] width 467 height 27
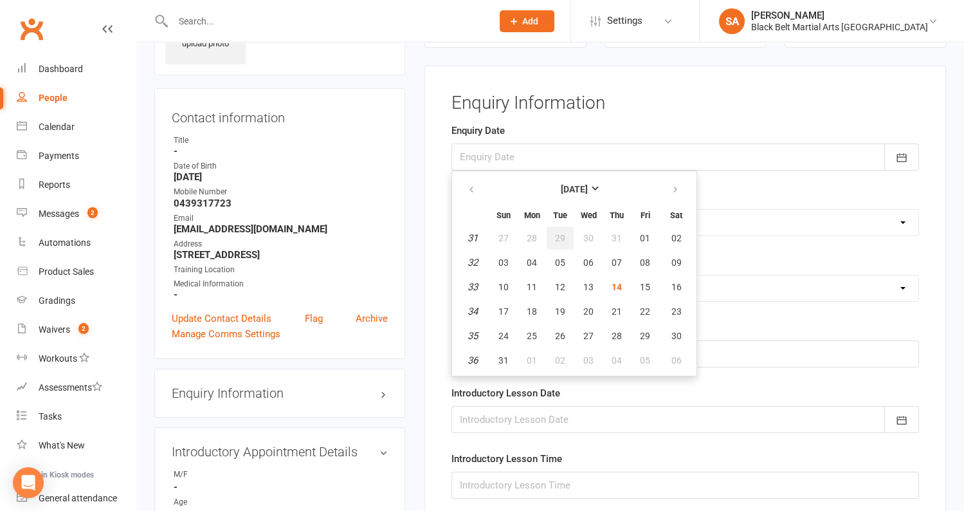
click at [559, 239] on span "29" at bounding box center [560, 238] width 10 height 10
type input "29 Jul 2025"
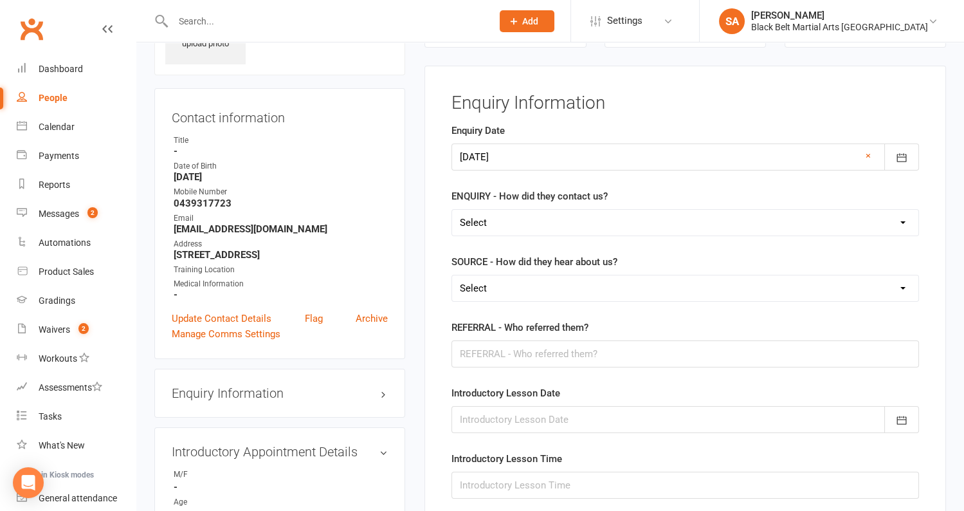
click at [493, 222] on select "Select (W) Walk In (T) Phone (I) Internet / Email (S) Studio Initiated" at bounding box center [685, 223] width 466 height 26
click at [502, 217] on select "Select (W) Walk In (T) Phone (I) Internet / Email (S) Studio Initiated" at bounding box center [685, 223] width 466 height 26
select select "(S) Studio Initiated"
click at [516, 278] on select "Select (A3) Flyer (A6) Sign (A8) Car (C1) ASP (C2) School Sport (C4) Booth / St…" at bounding box center [685, 288] width 466 height 26
select select "(S2) Website"
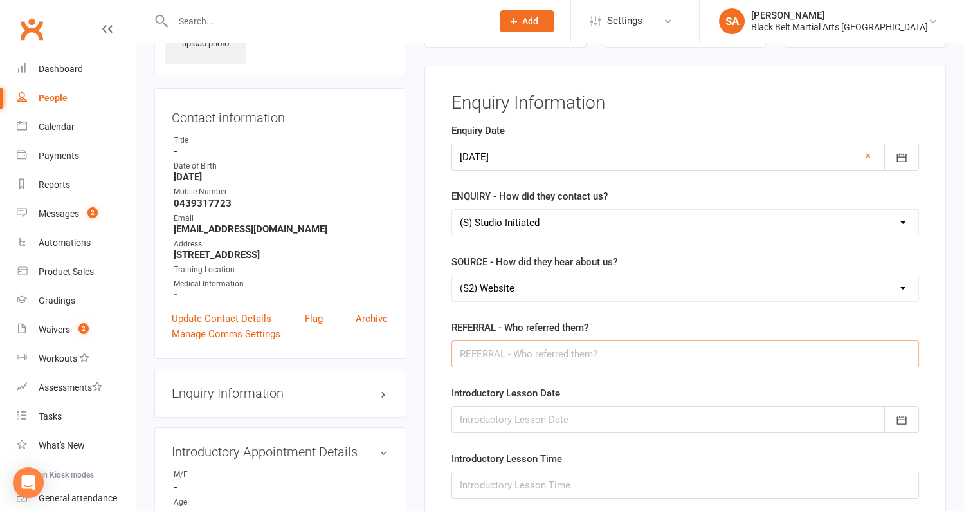
click at [478, 341] on input "text" at bounding box center [684, 353] width 467 height 27
type input "N/A"
click at [529, 413] on div at bounding box center [684, 419] width 467 height 27
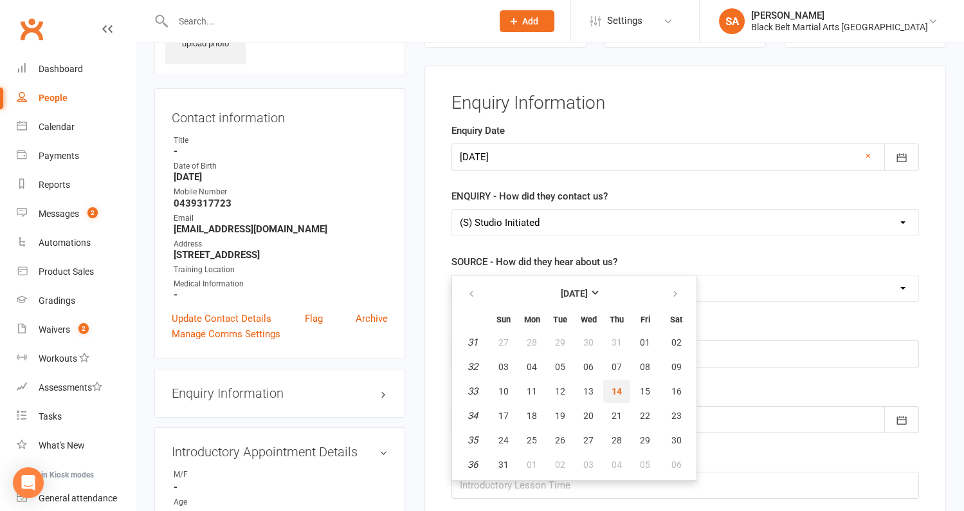
click at [612, 386] on span "14" at bounding box center [617, 391] width 10 height 10
type input "[DATE]"
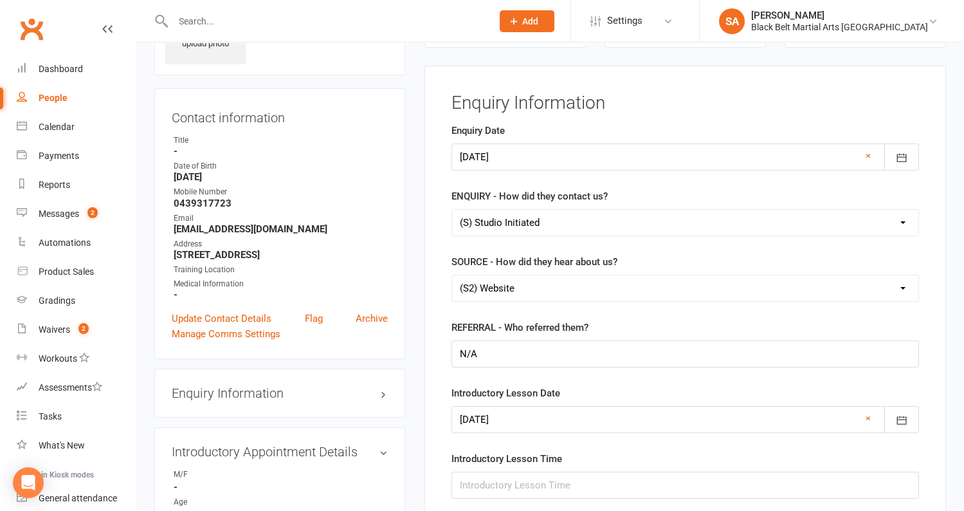
scroll to position [129, 0]
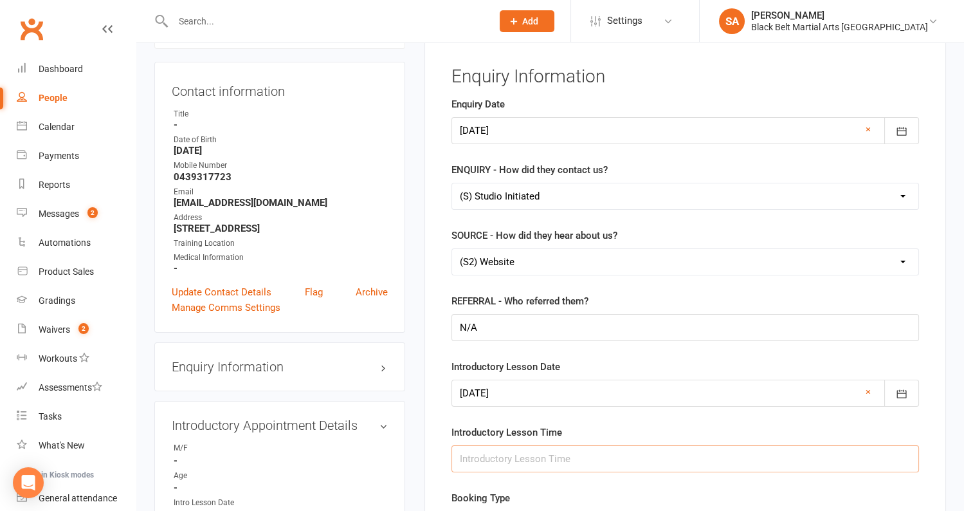
click at [485, 455] on input "text" at bounding box center [684, 458] width 467 height 27
type input "3.45pm"
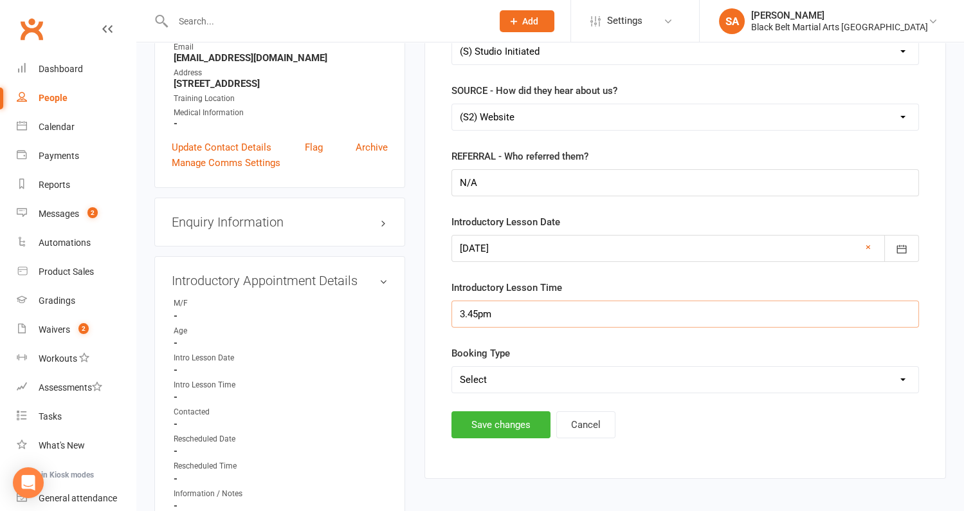
scroll to position [275, 0]
click at [533, 383] on select "Select Mini Dragons Intro Tiny Dragons Intro Little Dragons Intro Child Karate …" at bounding box center [685, 378] width 466 height 26
select select "Little Dragons Intro"
click at [501, 430] on button "Save changes" at bounding box center [500, 423] width 99 height 27
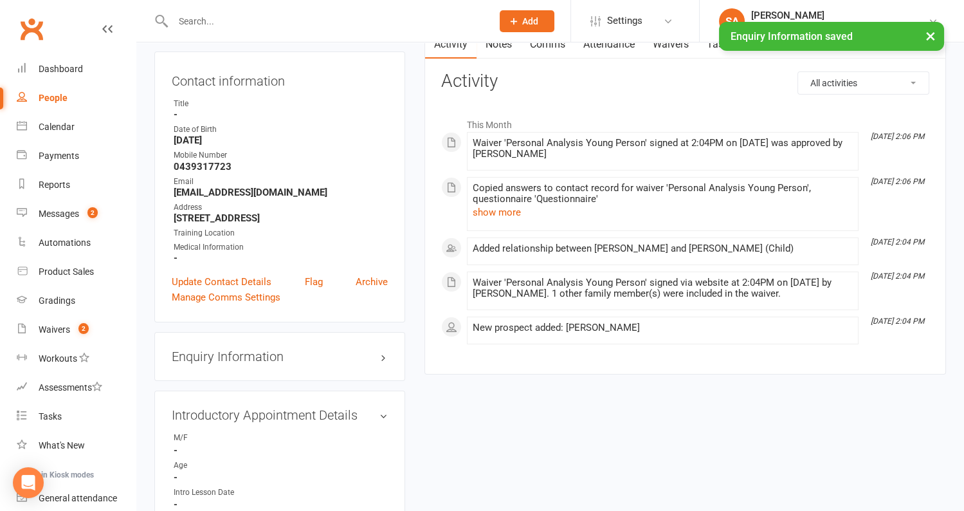
scroll to position [0, 0]
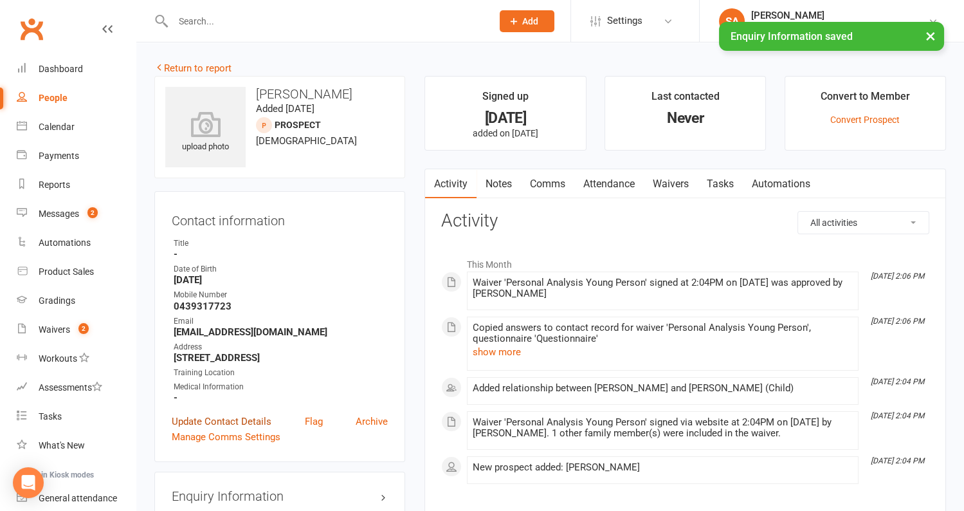
click at [230, 419] on link "Update Contact Details" at bounding box center [222, 420] width 100 height 15
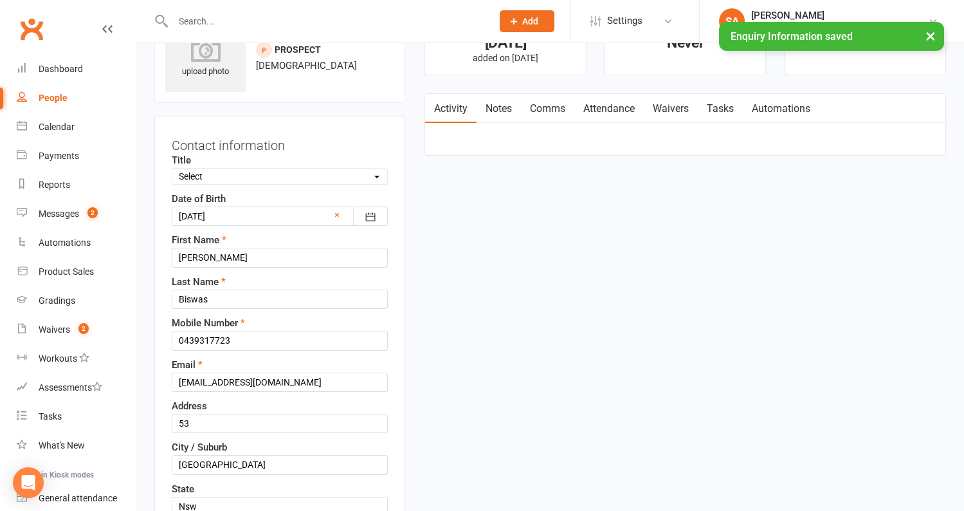
scroll to position [75, 0]
click at [224, 172] on select "Select Male Female Other" at bounding box center [279, 176] width 215 height 14
select select "[DEMOGRAPHIC_DATA]"
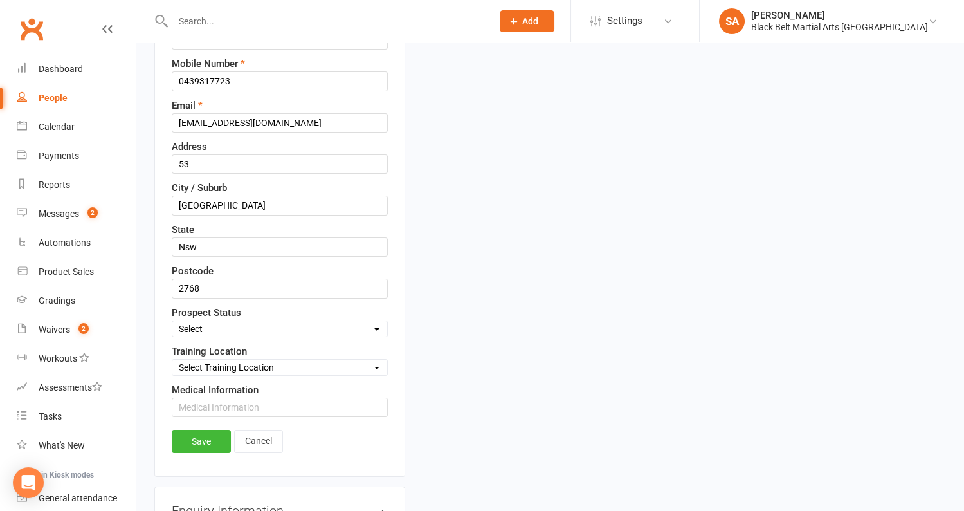
scroll to position [340, 0]
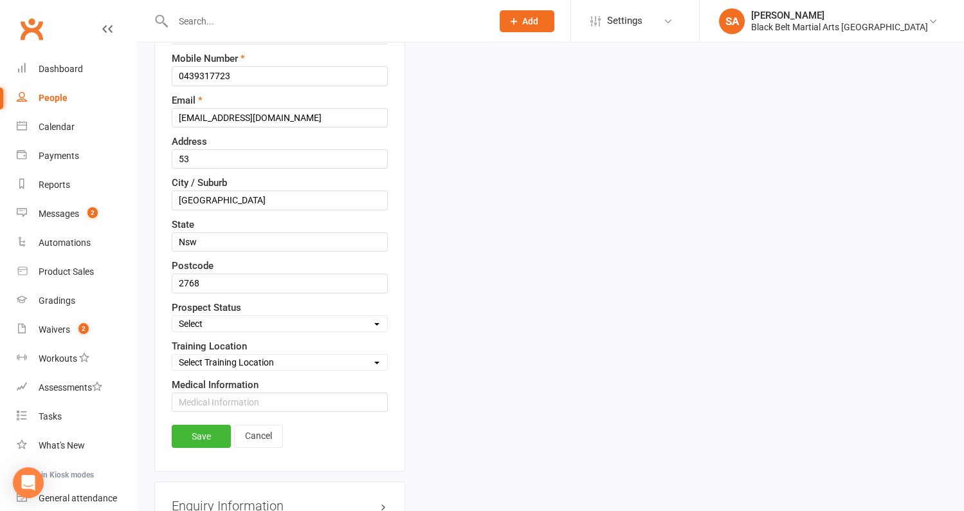
click at [211, 316] on select "Select Enquiry (Booked) Enquiry (Not Booked) DNS Pending BFU (Follow Up) No Sal…" at bounding box center [279, 323] width 215 height 14
select select "Enquiry (Booked)"
click at [205, 355] on select "Select Training Location Activity Room 2 Youth Room" at bounding box center [279, 362] width 215 height 14
select select "1"
click at [200, 394] on input "text" at bounding box center [280, 401] width 216 height 19
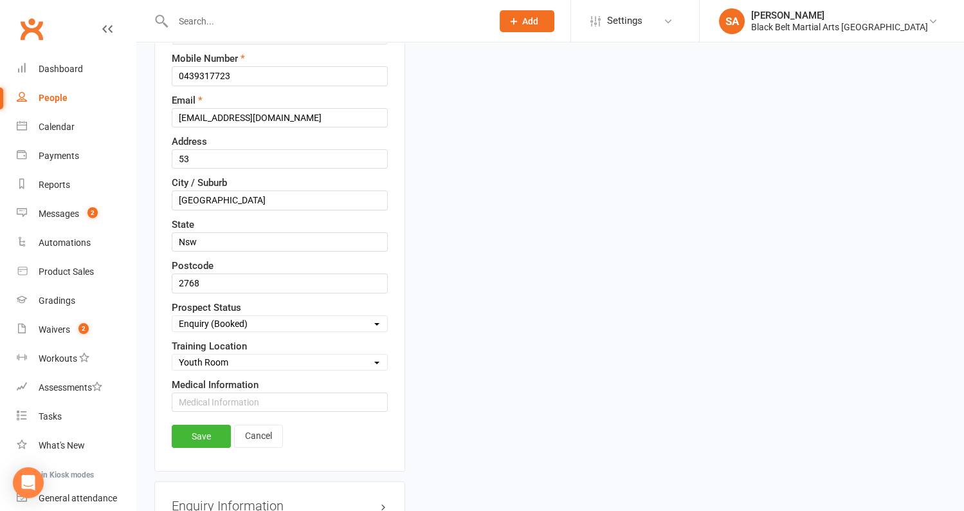
click at [496, 410] on div "upload photo Sreyansh Biswas Added 13 August, 2025 prospect 5 years old Contact…" at bounding box center [550, 482] width 811 height 1493
click at [204, 424] on link "Save" at bounding box center [201, 435] width 59 height 23
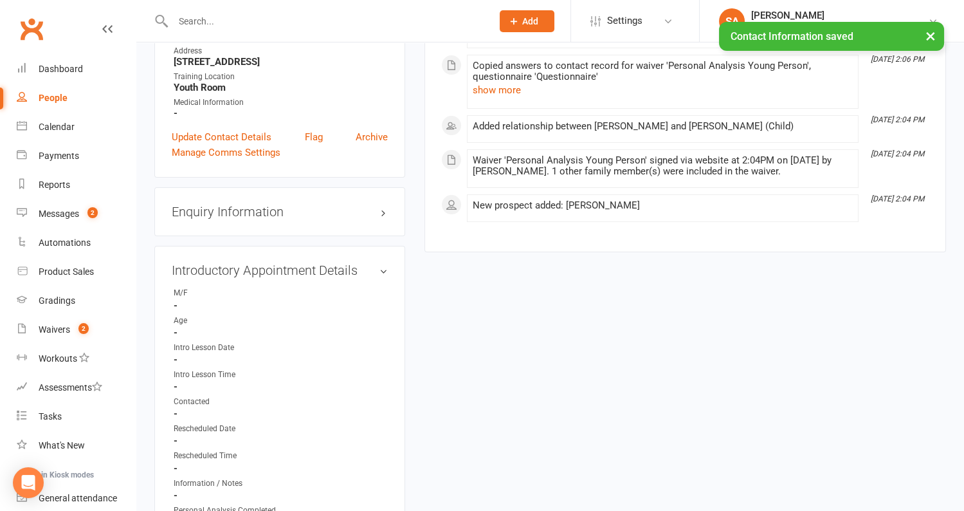
scroll to position [765, 0]
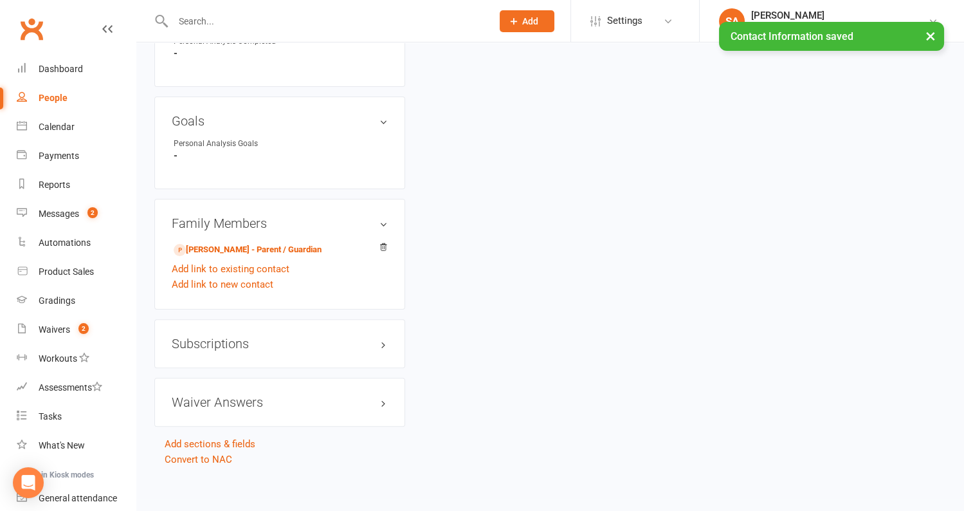
click at [198, 387] on div "Waiver Answers edit" at bounding box center [279, 401] width 251 height 49
click at [198, 395] on h3 "Waiver Answers edit" at bounding box center [280, 402] width 216 height 14
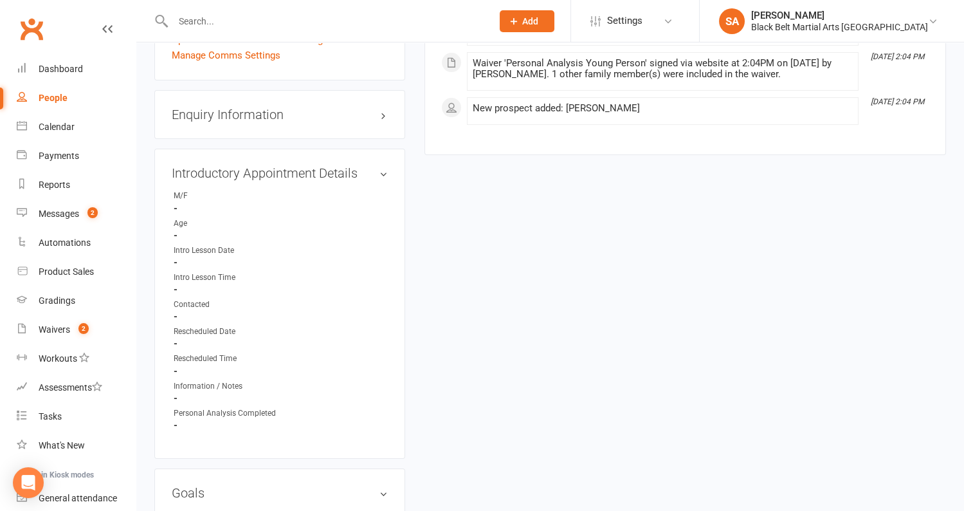
scroll to position [345, 0]
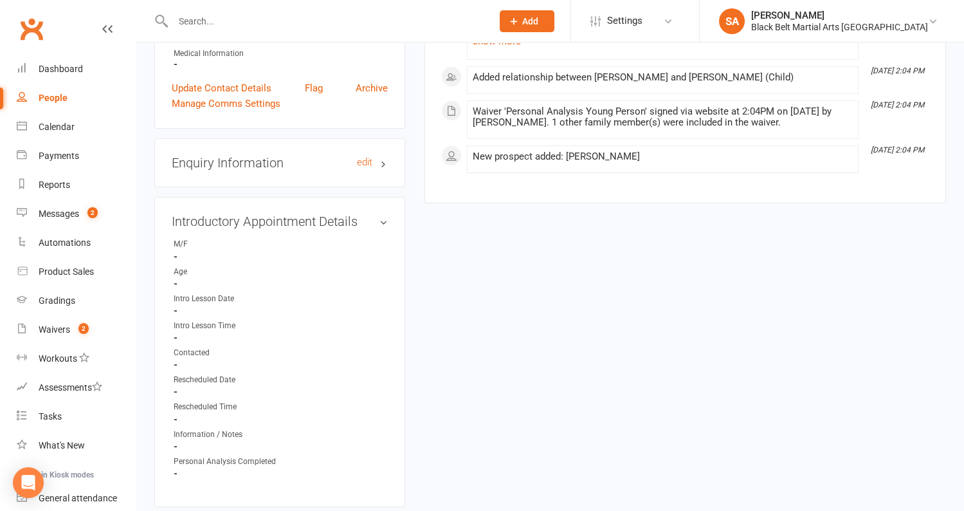
click at [265, 167] on h3 "Enquiry Information edit" at bounding box center [280, 163] width 216 height 14
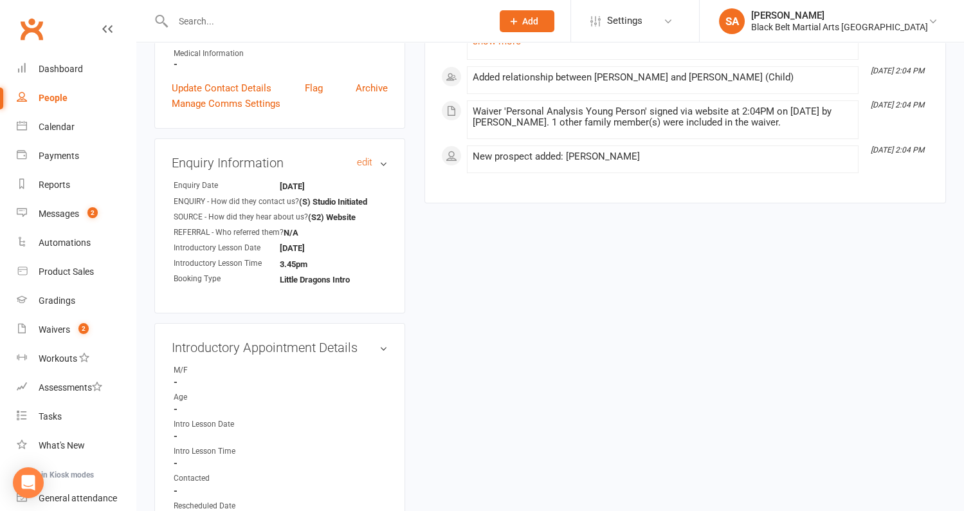
click at [265, 167] on h3 "Enquiry Information edit" at bounding box center [280, 163] width 216 height 14
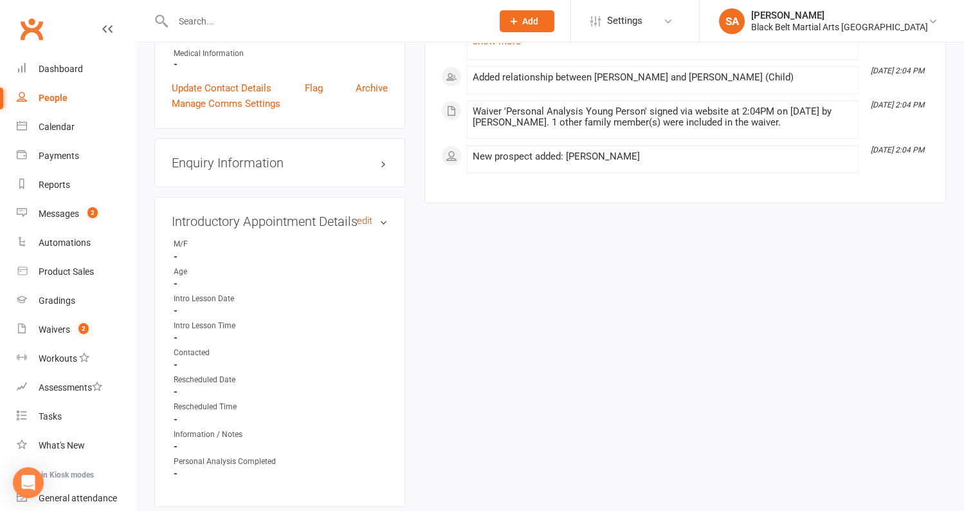
click at [362, 220] on link "edit" at bounding box center [364, 220] width 15 height 11
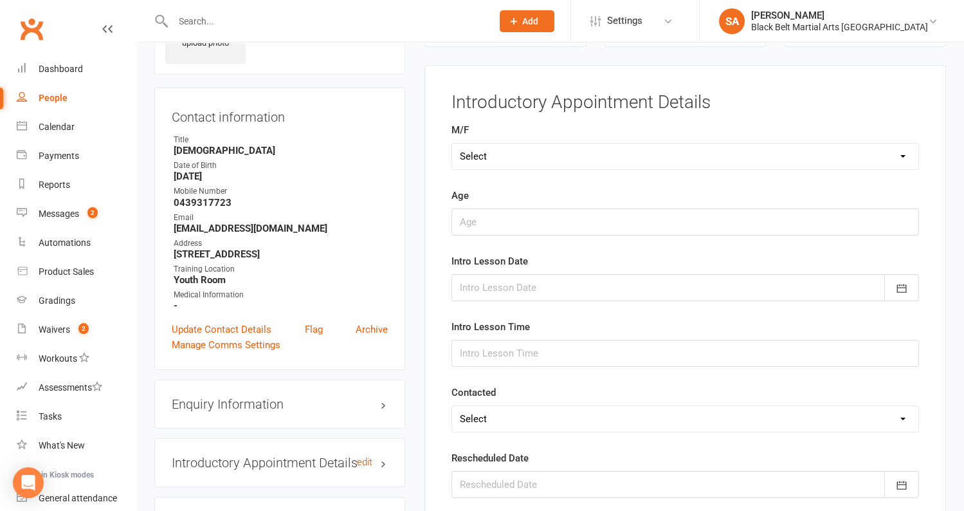
scroll to position [103, 0]
click at [480, 163] on select "Select M F" at bounding box center [685, 157] width 466 height 26
select select "M"
click at [482, 219] on input "string" at bounding box center [684, 222] width 467 height 27
type input "5"
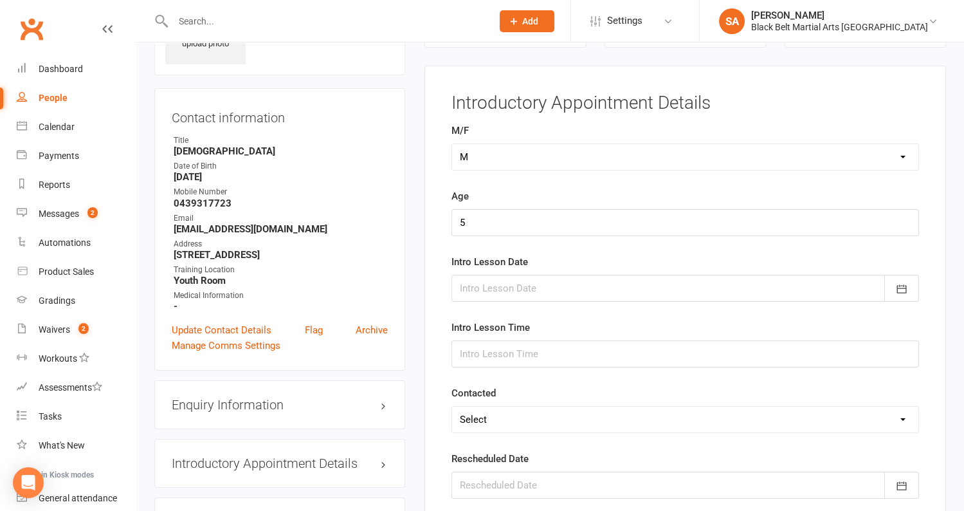
click at [529, 280] on div at bounding box center [684, 288] width 467 height 27
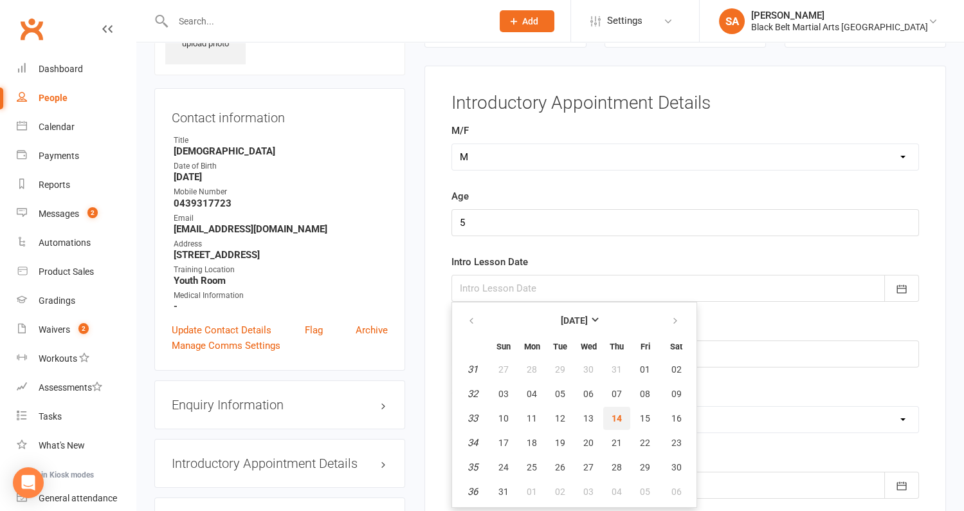
click at [611, 408] on button "14" at bounding box center [616, 417] width 27 height 23
type input "14 Aug 2025"
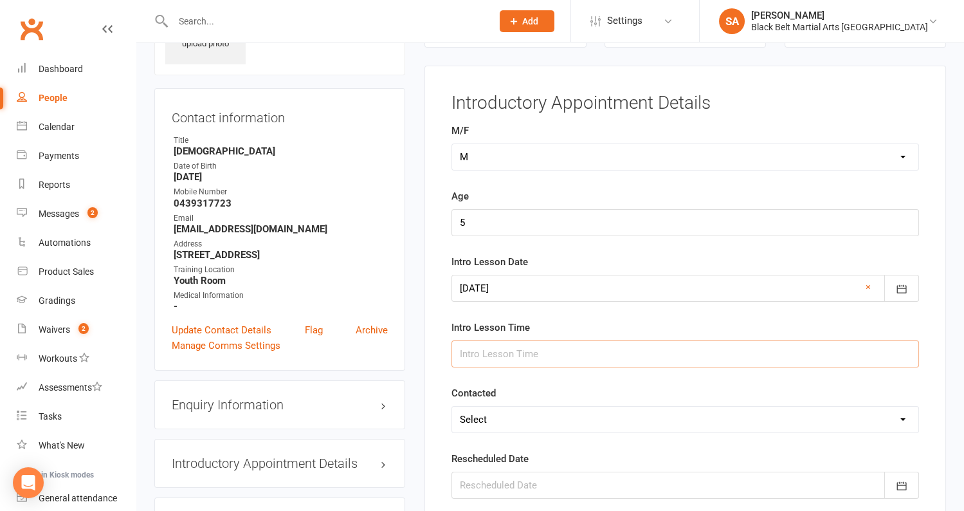
click at [586, 351] on input "text" at bounding box center [684, 353] width 467 height 27
type input "3.45pm"
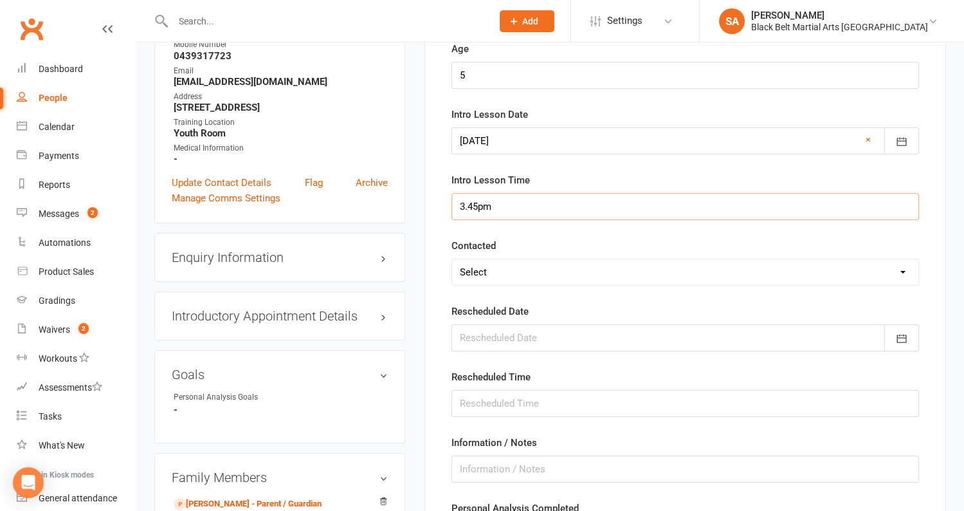
scroll to position [254, 0]
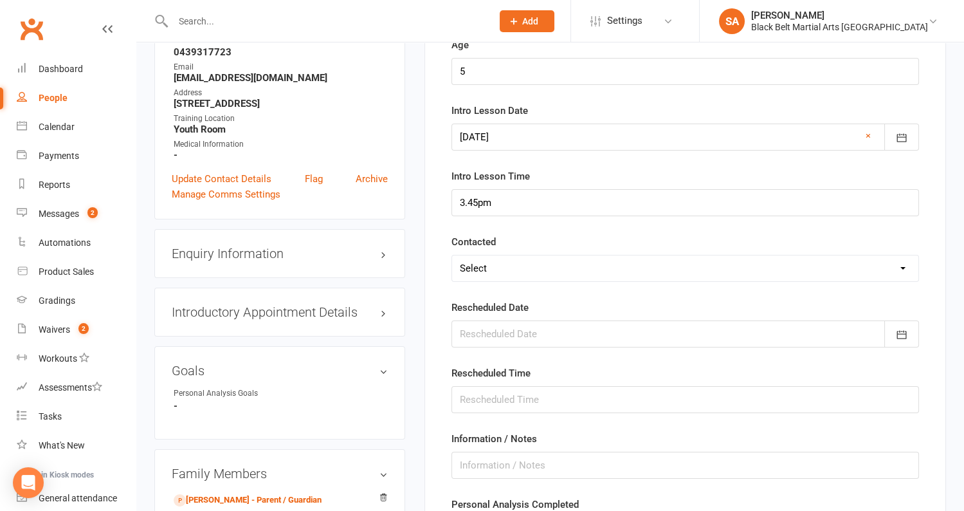
click at [538, 270] on select "Select Confirmed LMA'd & TXT'd Rescheduled Cancelled" at bounding box center [685, 268] width 466 height 26
select select "Confirmed"
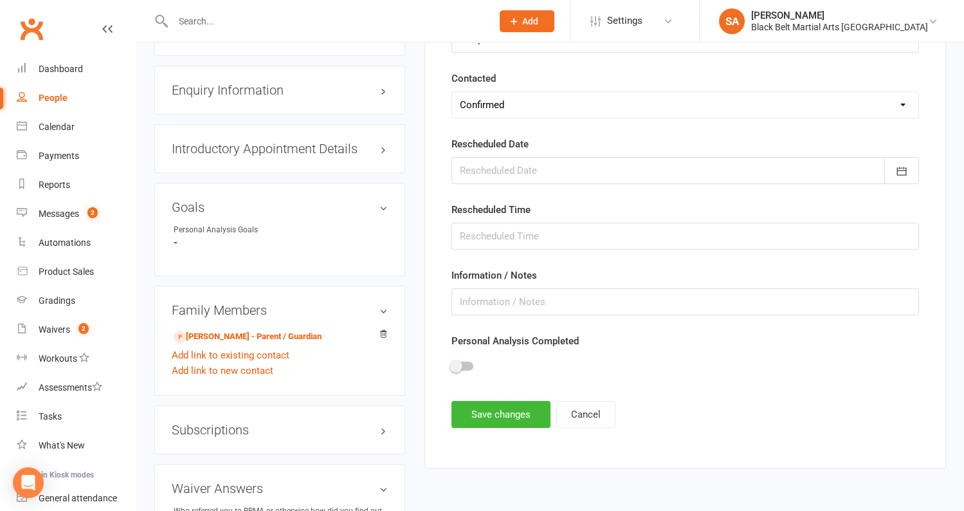
scroll to position [419, 0]
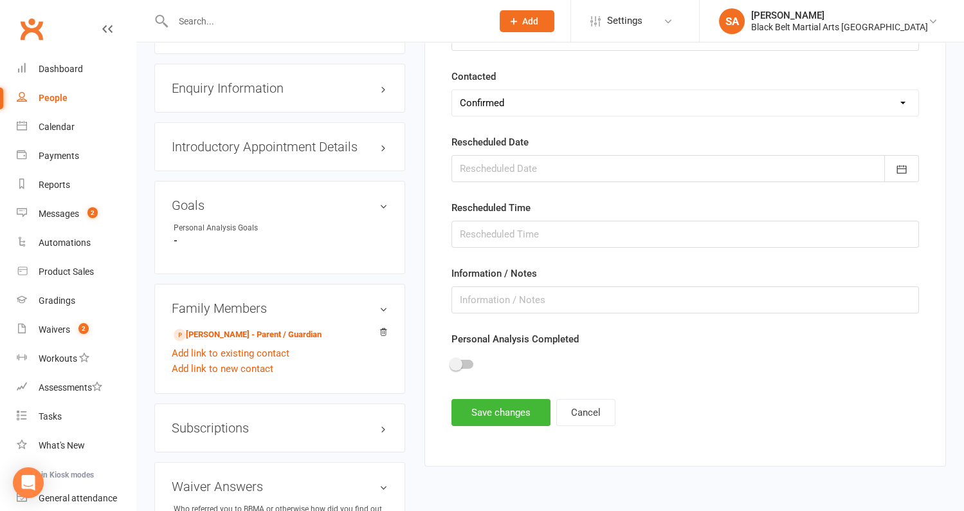
click at [460, 358] on span at bounding box center [455, 364] width 13 height 13
click at [451, 362] on input "checkbox" at bounding box center [451, 362] width 0 height 0
click at [484, 399] on button "Save changes" at bounding box center [500, 412] width 99 height 27
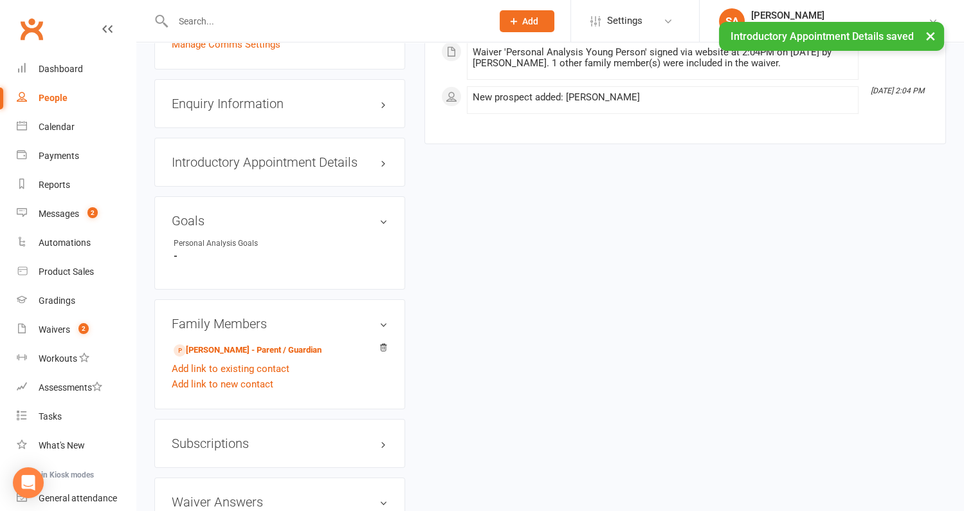
scroll to position [430, 0]
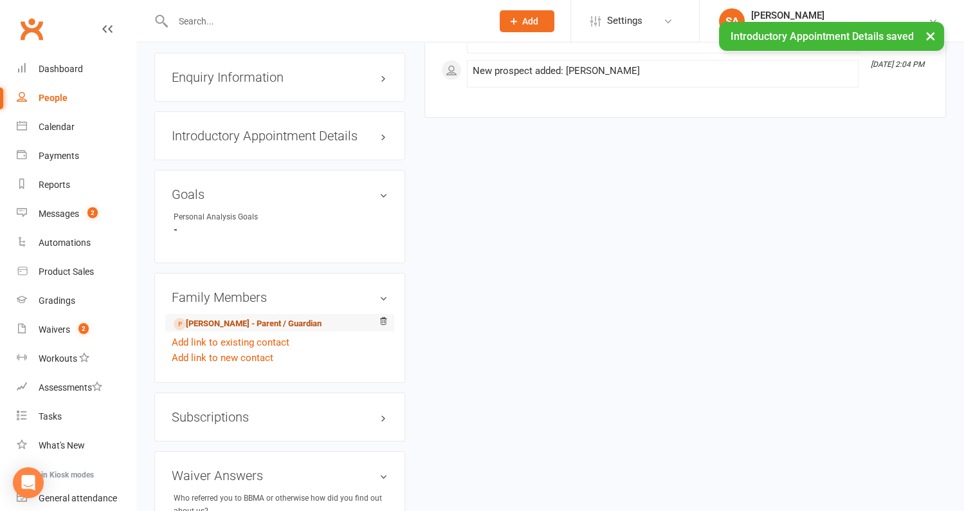
click at [275, 318] on link "[PERSON_NAME] - Parent / Guardian" at bounding box center [248, 324] width 148 height 14
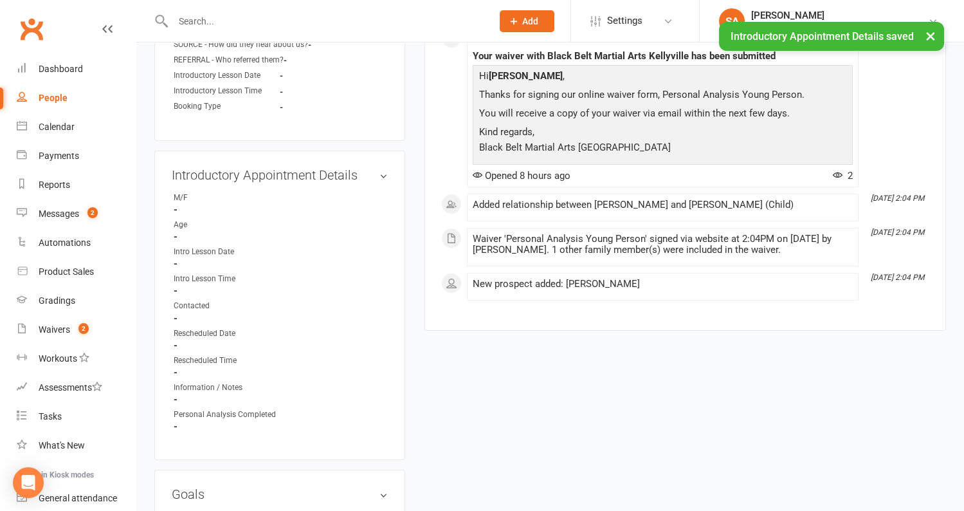
scroll to position [878, 0]
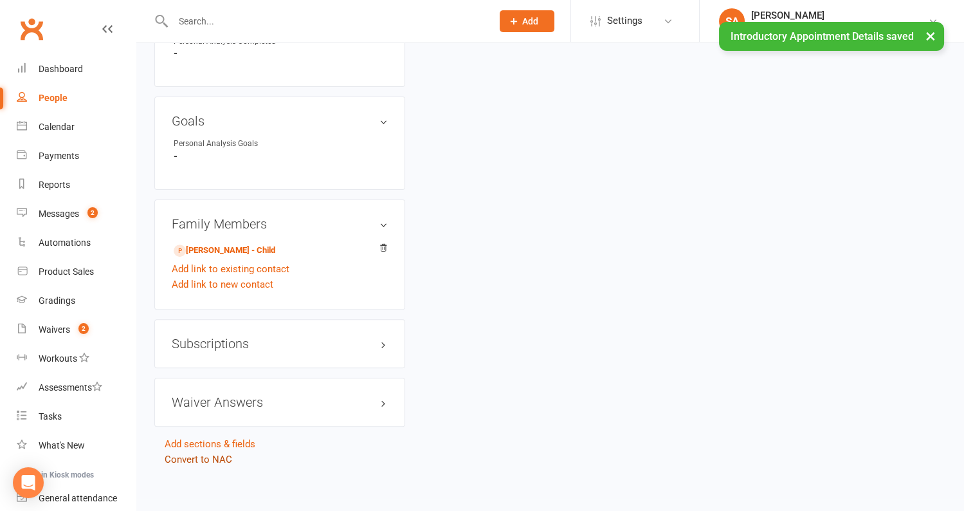
click at [199, 454] on link "Convert to NAC" at bounding box center [199, 459] width 68 height 12
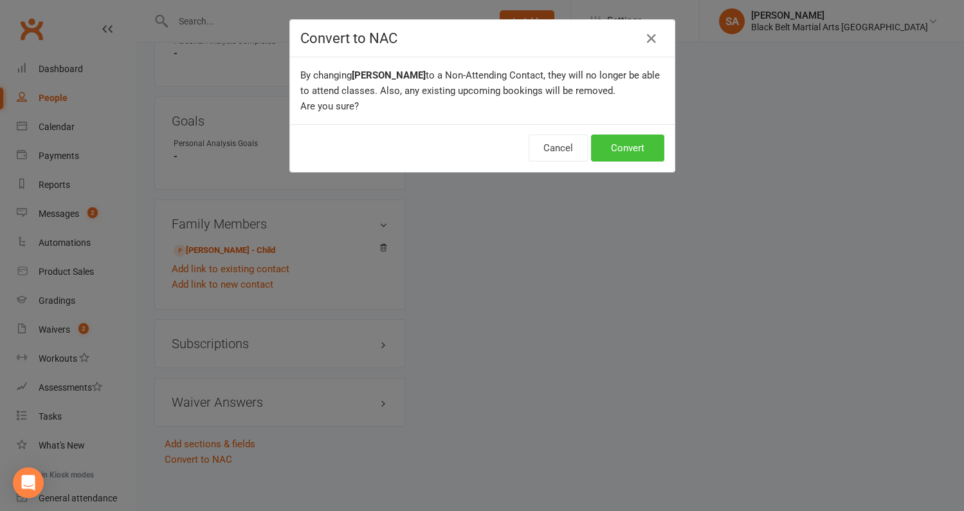
click at [641, 143] on button "Convert" at bounding box center [627, 147] width 73 height 27
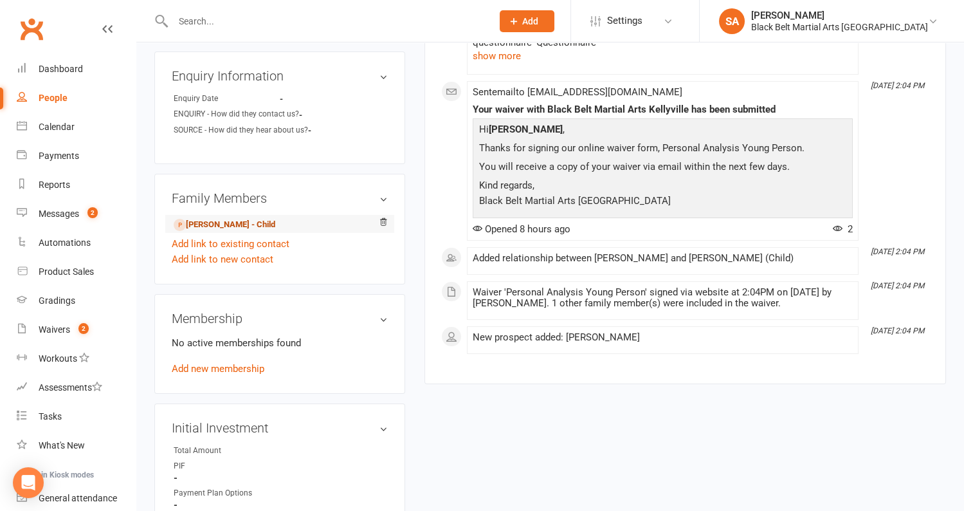
scroll to position [494, 0]
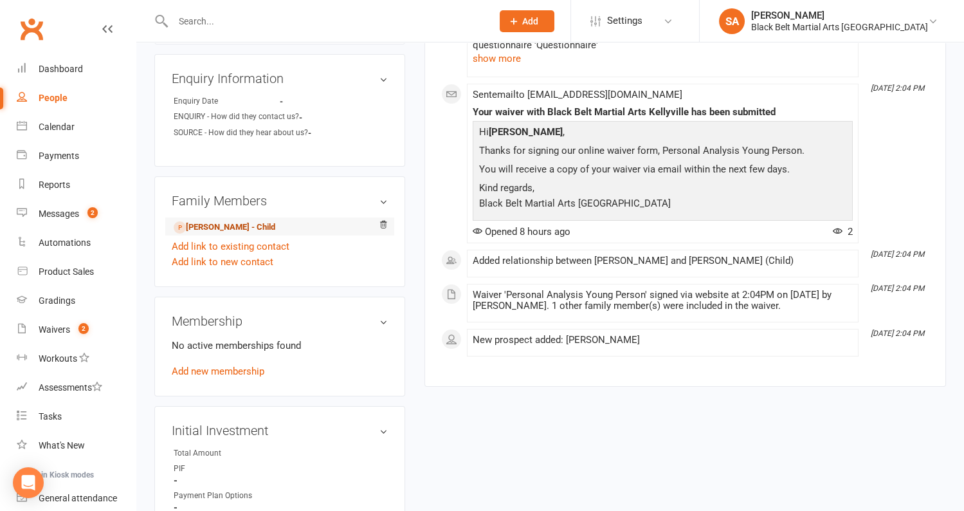
click at [228, 228] on link "Sreyansh Biswas - Child" at bounding box center [225, 228] width 102 height 14
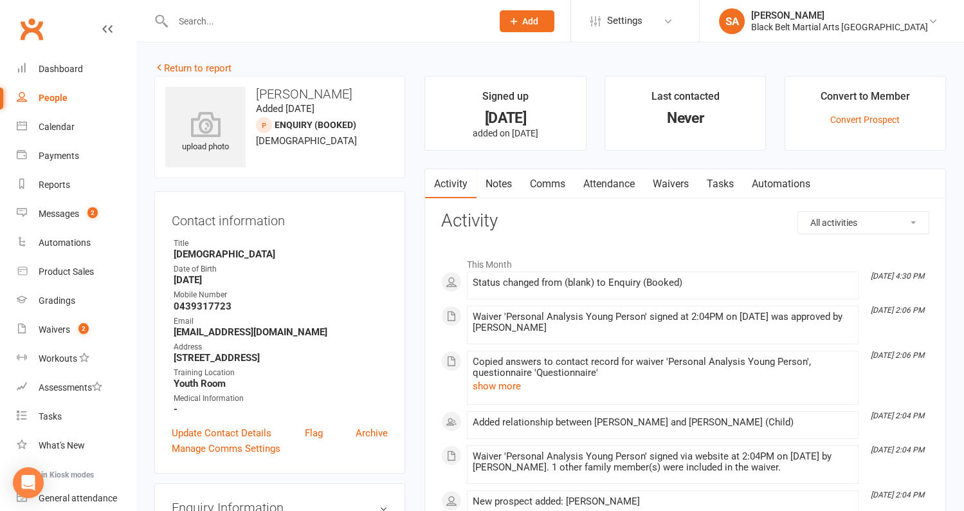
drag, startPoint x: 370, startPoint y: 98, endPoint x: 254, endPoint y: 94, distance: 115.8
click at [254, 94] on h3 "[PERSON_NAME]" at bounding box center [279, 94] width 229 height 14
copy h3 "[PERSON_NAME]"
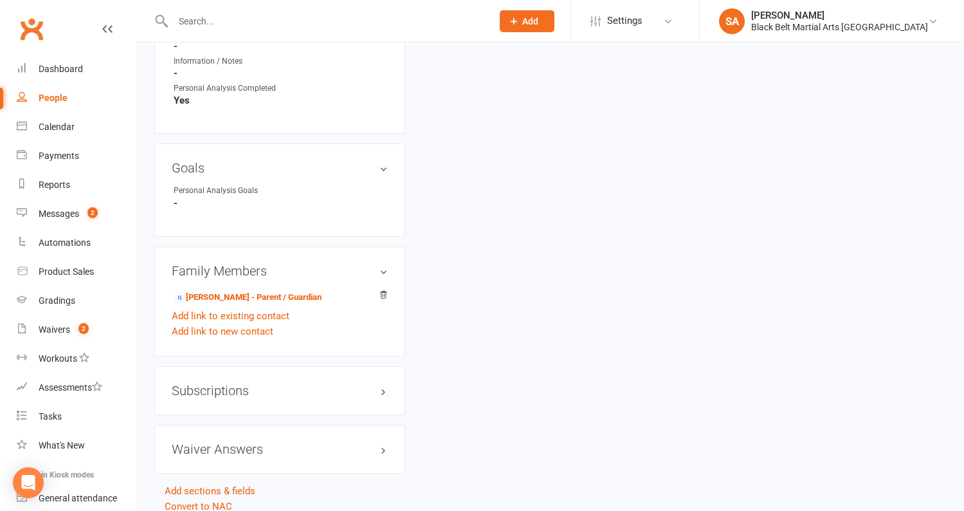
scroll to position [890, 0]
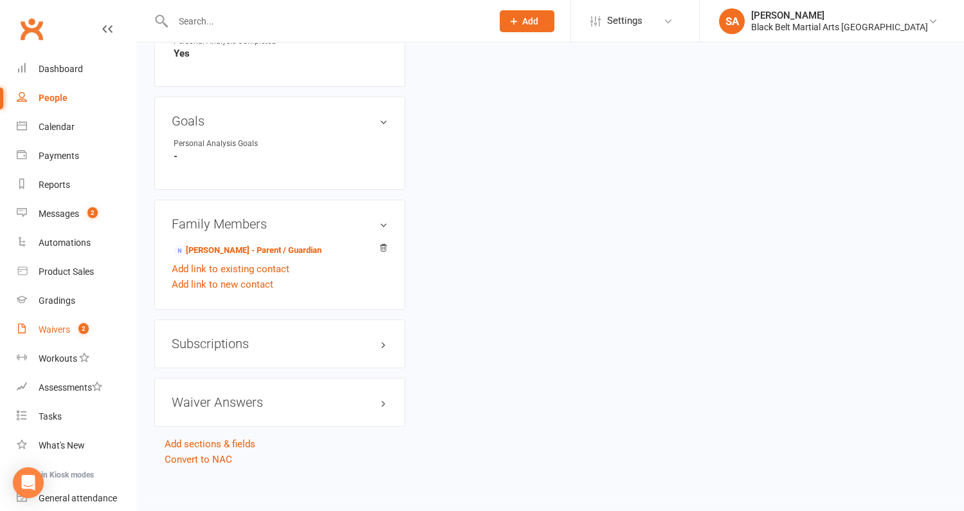
click at [55, 334] on link "Waivers 2" at bounding box center [76, 329] width 119 height 29
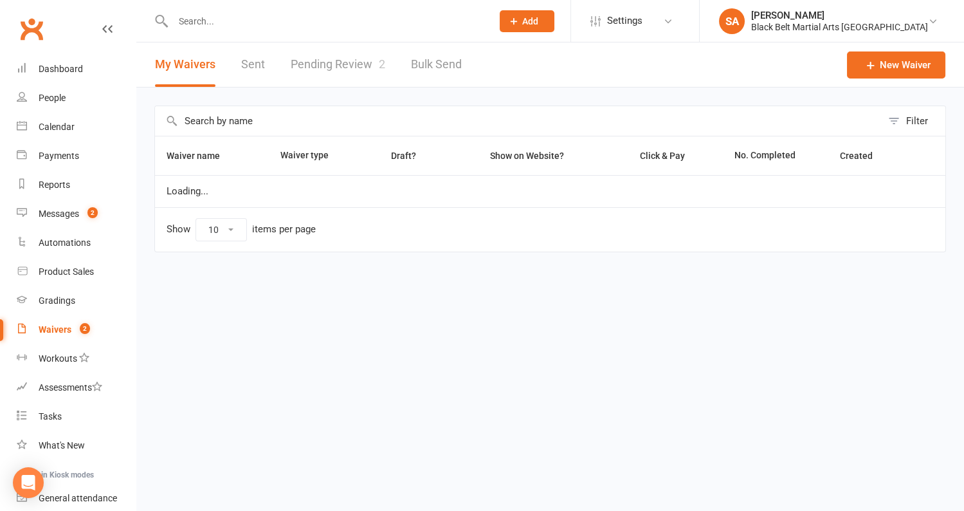
select select "100"
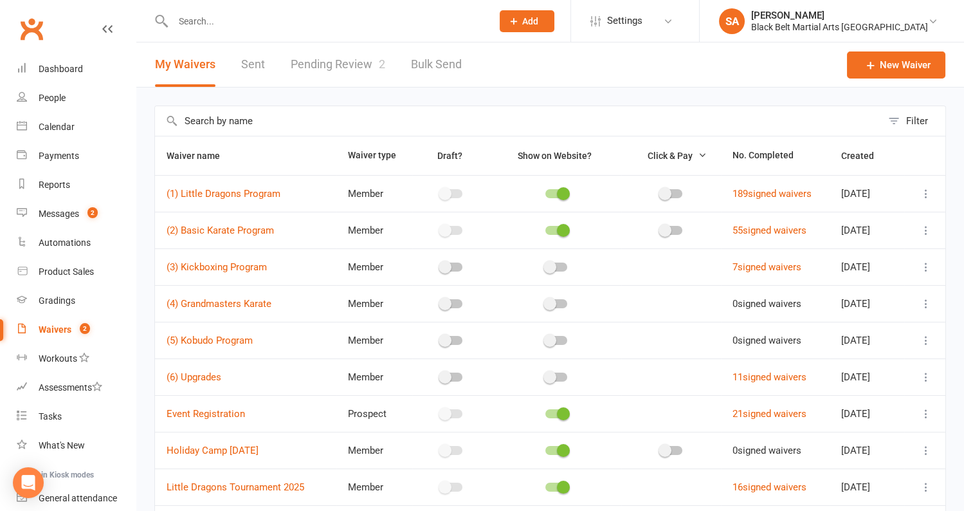
click at [929, 195] on icon at bounding box center [926, 193] width 13 height 13
click at [909, 263] on link "Copy external link to clipboard" at bounding box center [857, 270] width 151 height 26
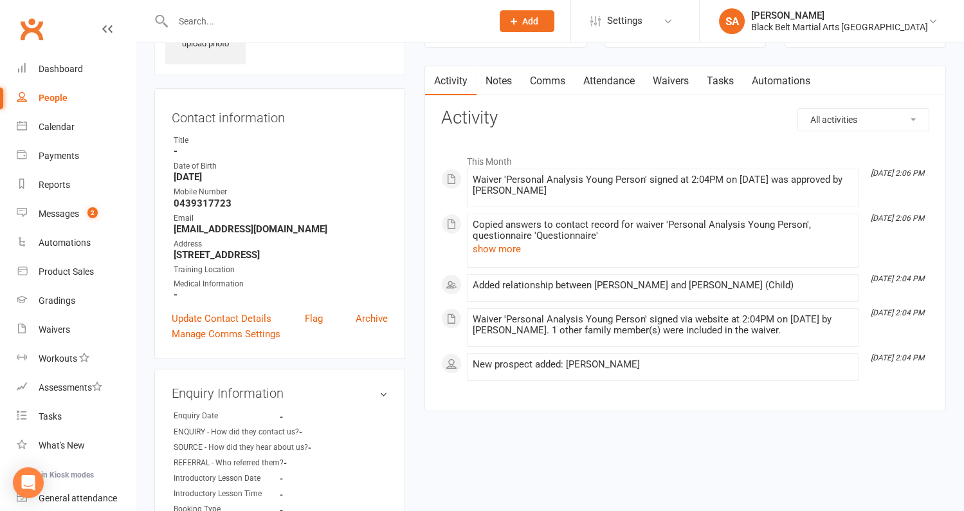
click at [222, 15] on input "text" at bounding box center [326, 21] width 314 height 18
paste input "[PERSON_NAME]"
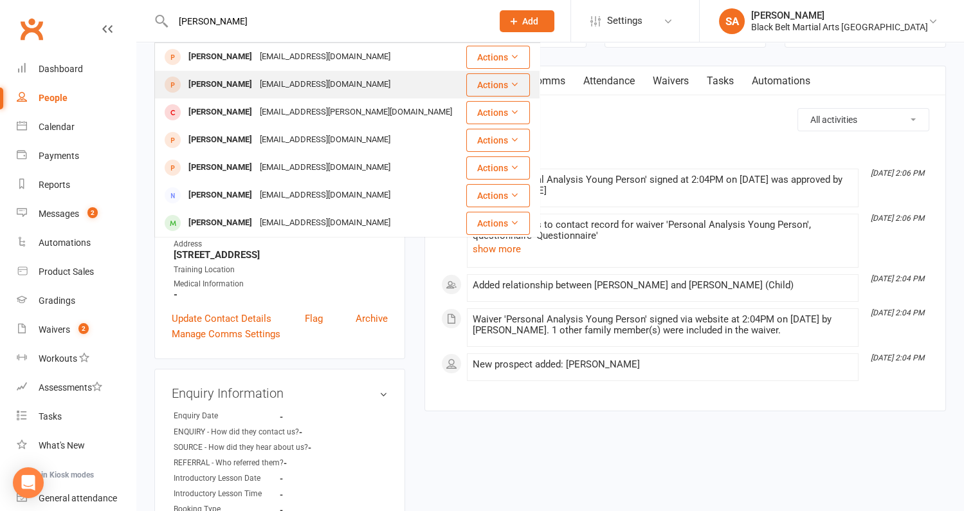
type input "[PERSON_NAME]"
click at [206, 89] on div "[PERSON_NAME]" at bounding box center [220, 84] width 71 height 19
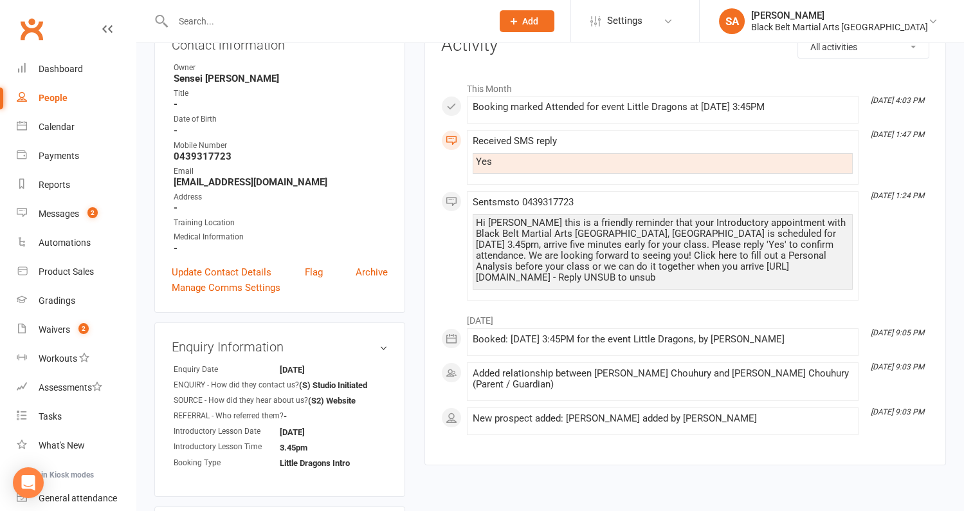
scroll to position [177, 0]
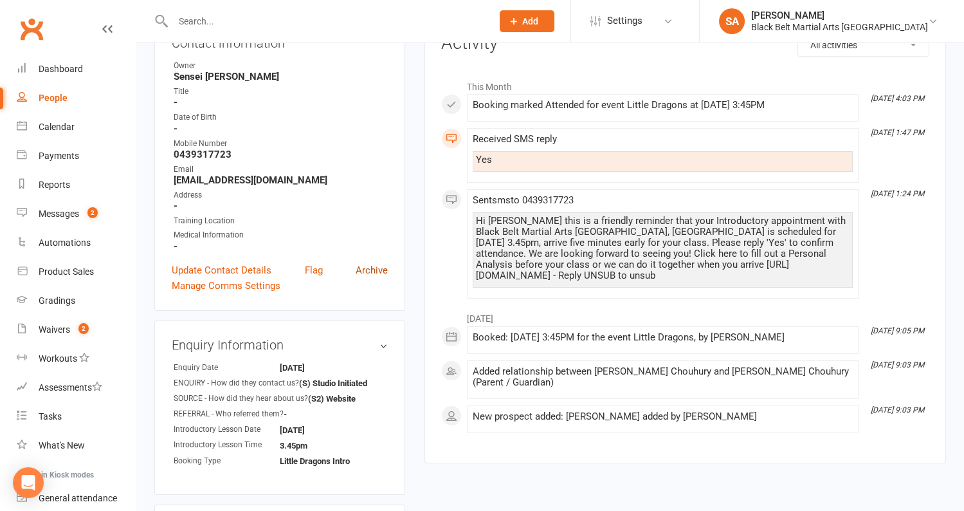
click at [364, 267] on link "Archive" at bounding box center [372, 269] width 32 height 15
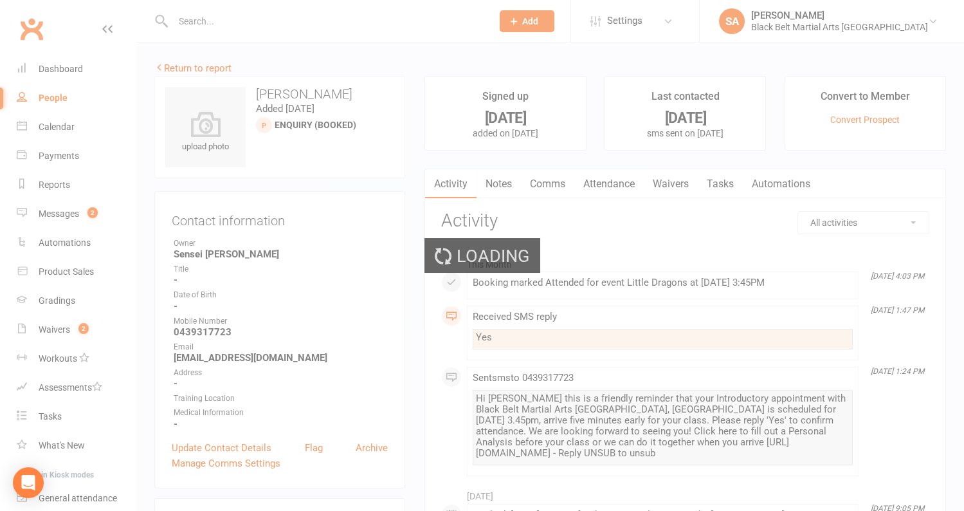
select select "100"
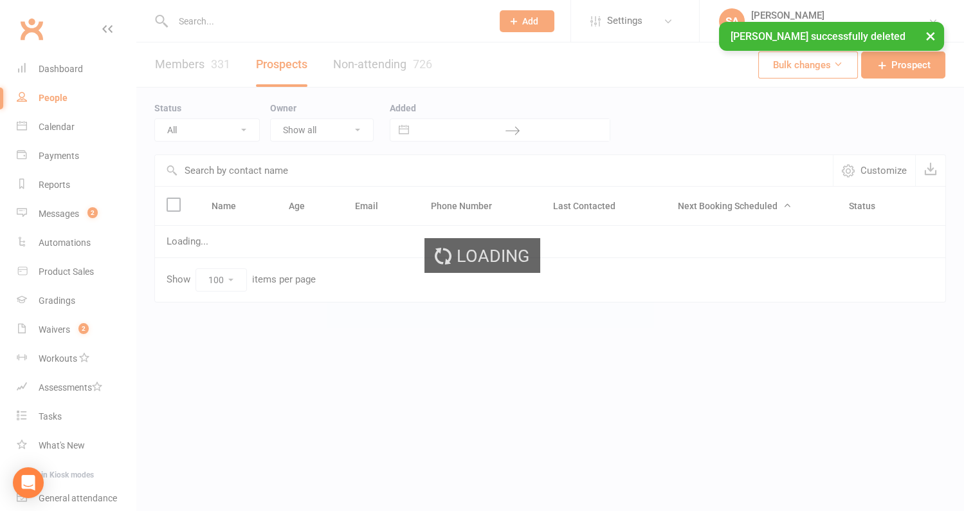
select select "Enquiry (Booked)"
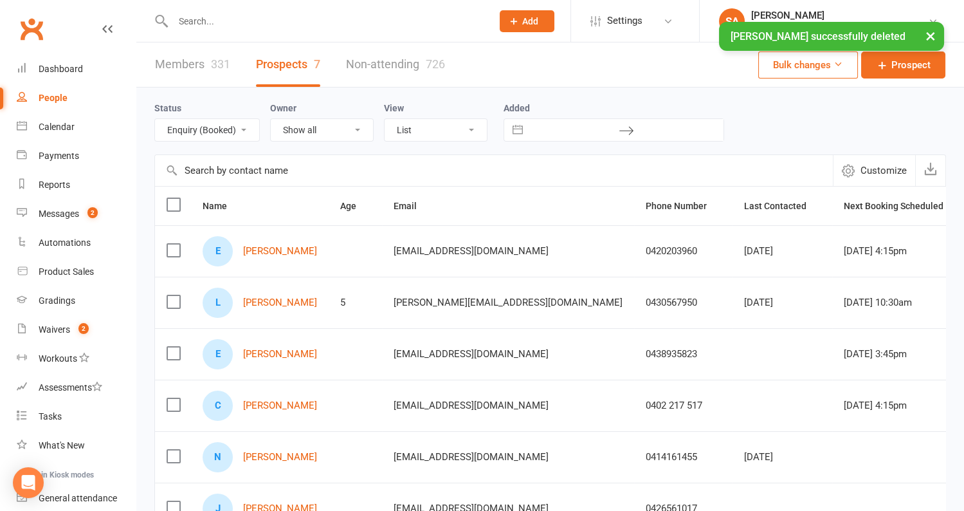
click at [392, 22] on div "× [PERSON_NAME] successfully deleted" at bounding box center [473, 22] width 947 height 0
click at [388, 60] on link "Non-attending 726" at bounding box center [395, 64] width 99 height 44
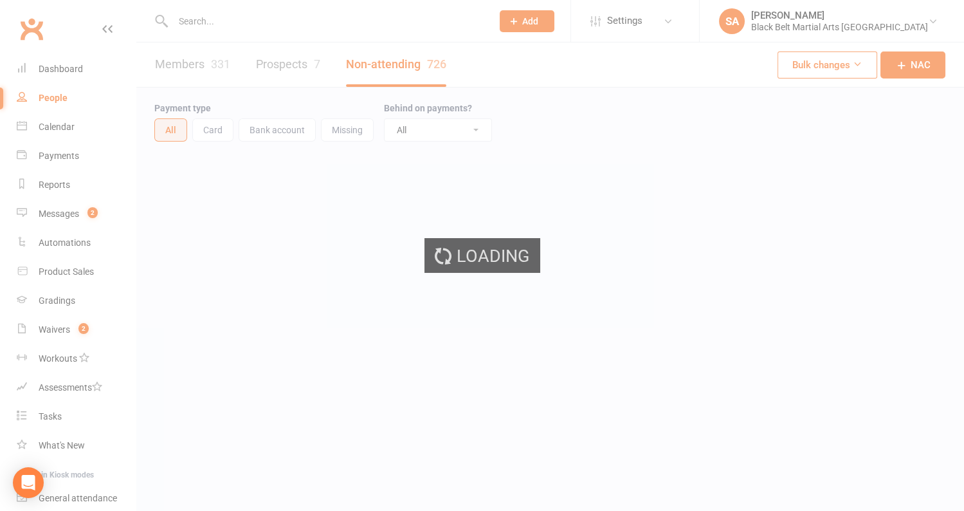
select select "100"
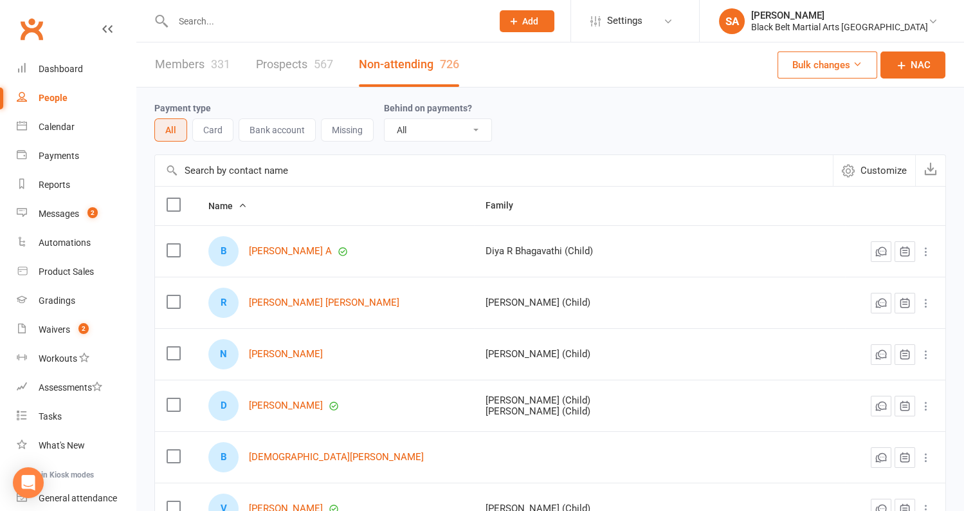
click at [309, 177] on input "text" at bounding box center [494, 170] width 678 height 31
paste input "[PERSON_NAME]"
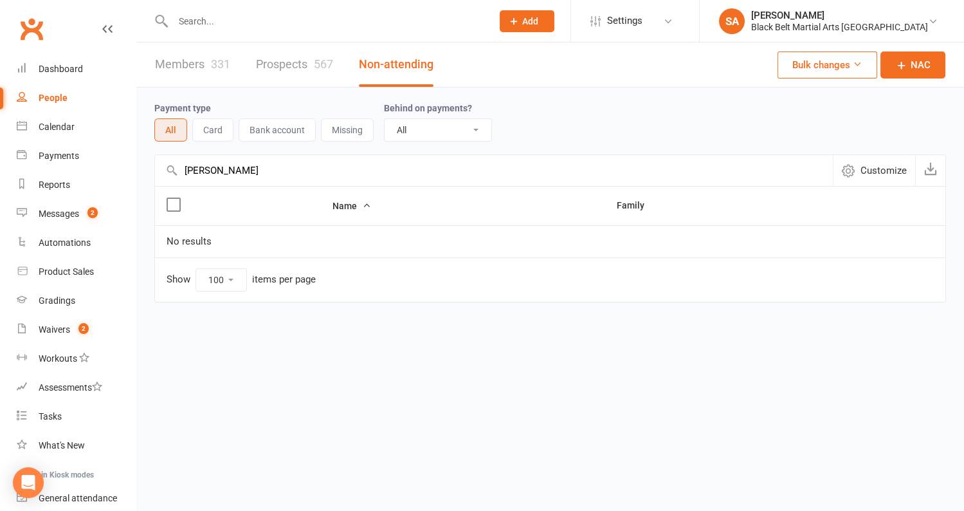
type input "[PERSON_NAME]"
click at [307, 60] on link "Prospects 567" at bounding box center [294, 64] width 77 height 44
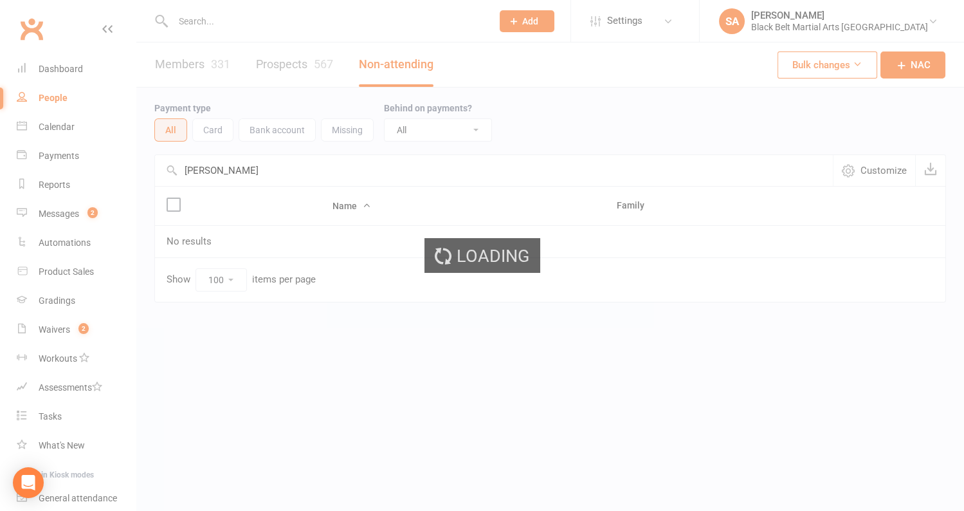
select select "100"
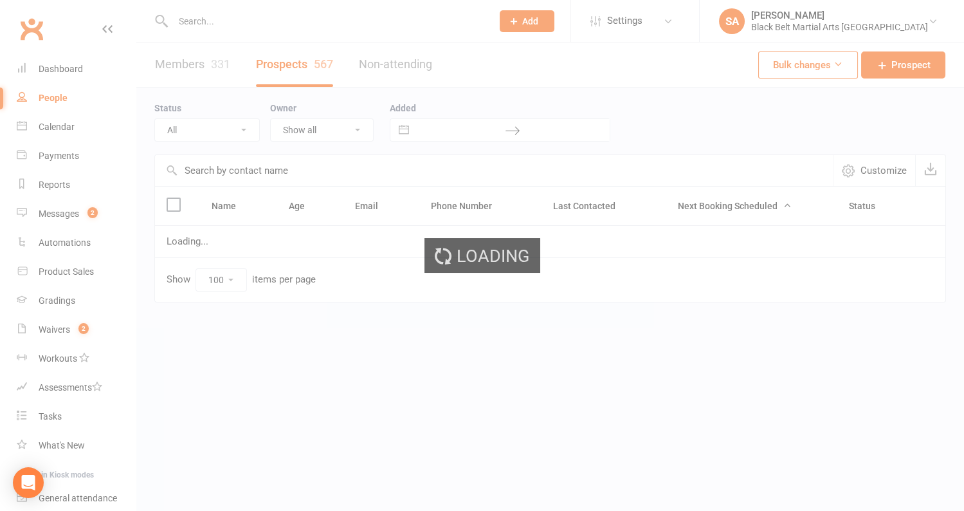
select select "Enquiry (Booked)"
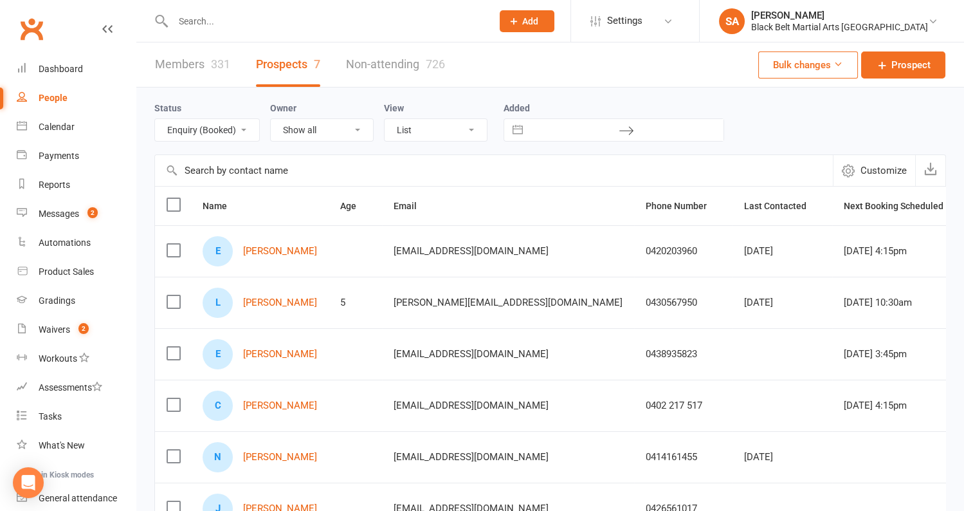
click at [284, 181] on input "text" at bounding box center [494, 170] width 678 height 31
paste input "[PERSON_NAME]"
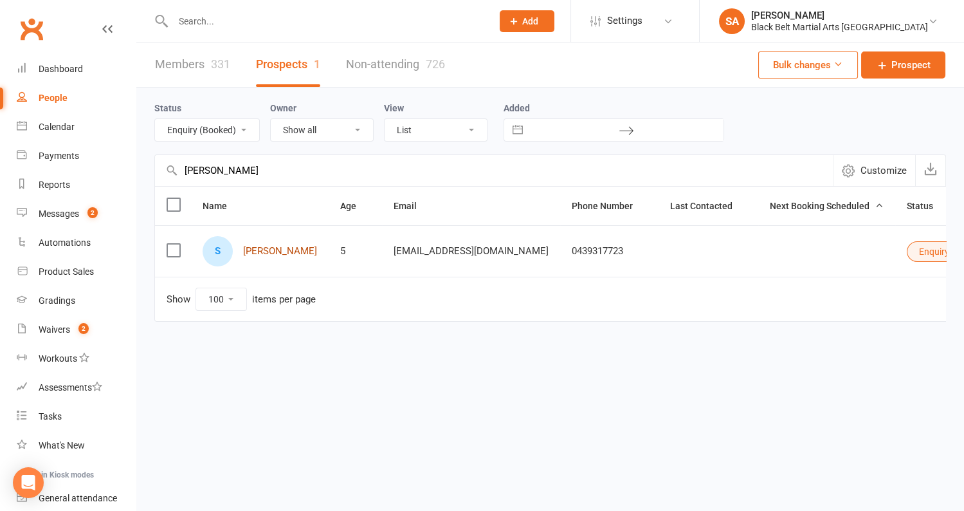
type input "[PERSON_NAME]"
click at [289, 249] on link "[PERSON_NAME]" at bounding box center [280, 251] width 74 height 11
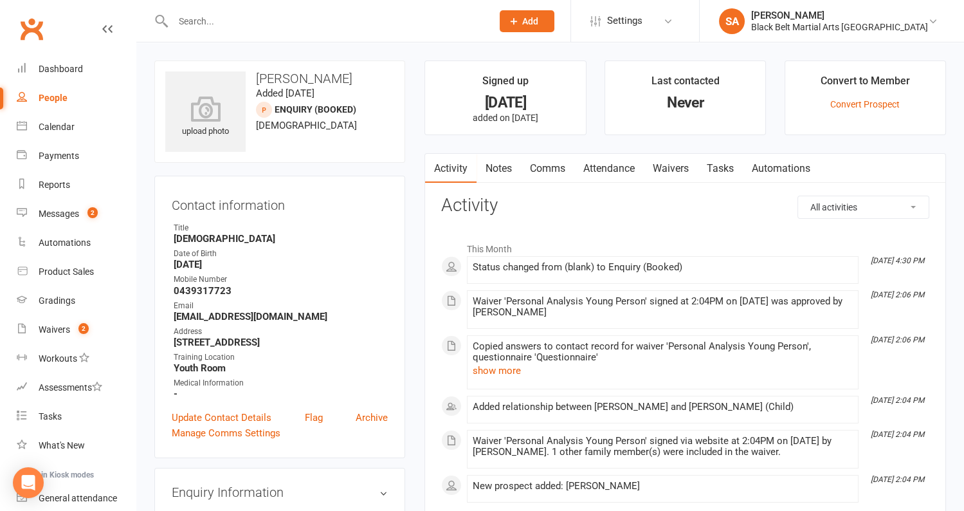
click at [612, 167] on link "Attendance" at bounding box center [608, 169] width 69 height 30
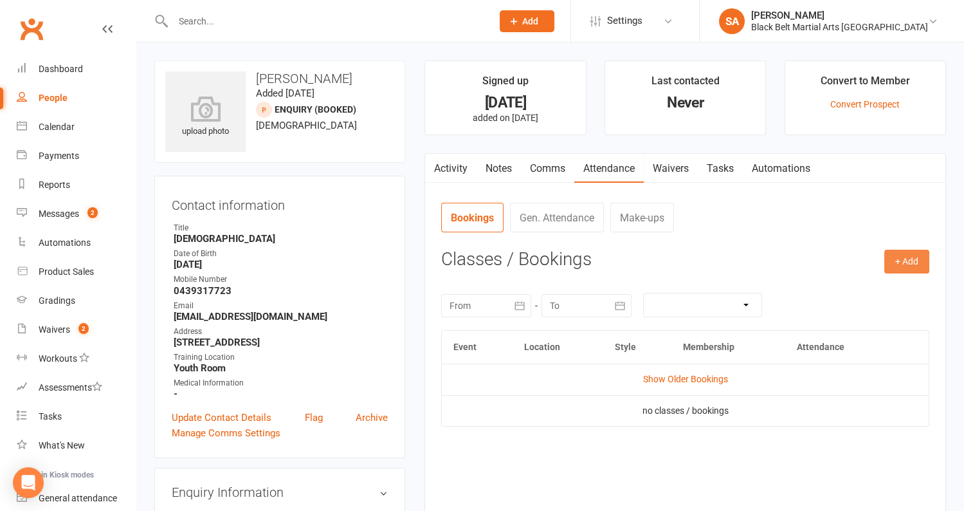
click at [907, 255] on button "+ Add" at bounding box center [906, 260] width 45 height 23
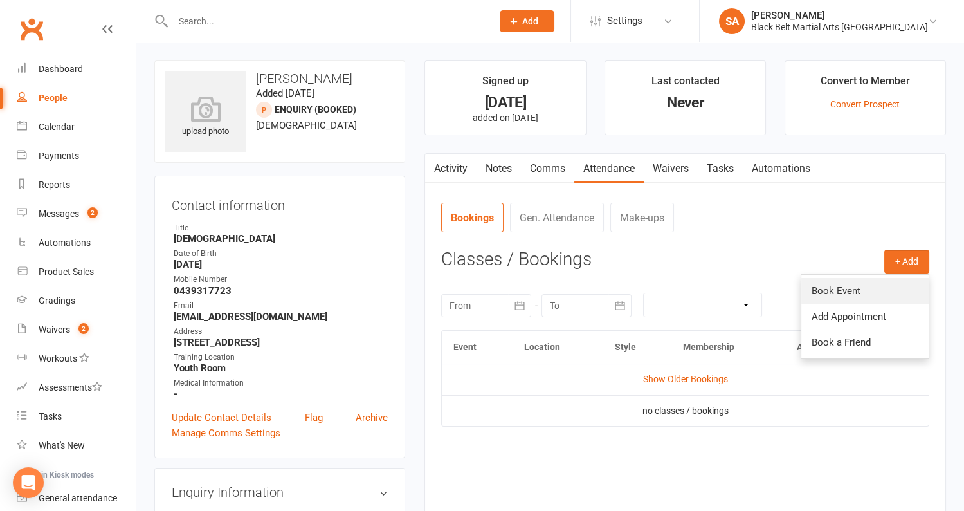
click at [879, 287] on link "Book Event" at bounding box center [864, 291] width 127 height 26
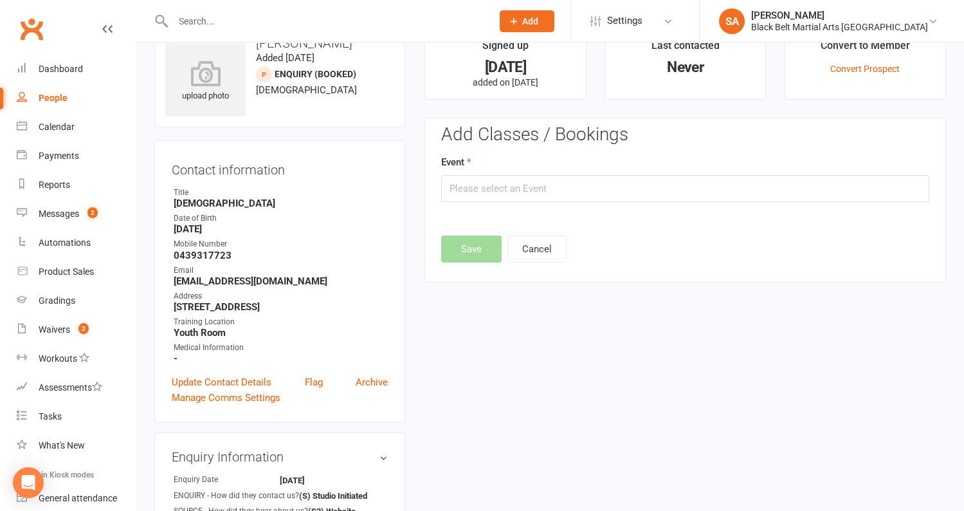
scroll to position [87, 0]
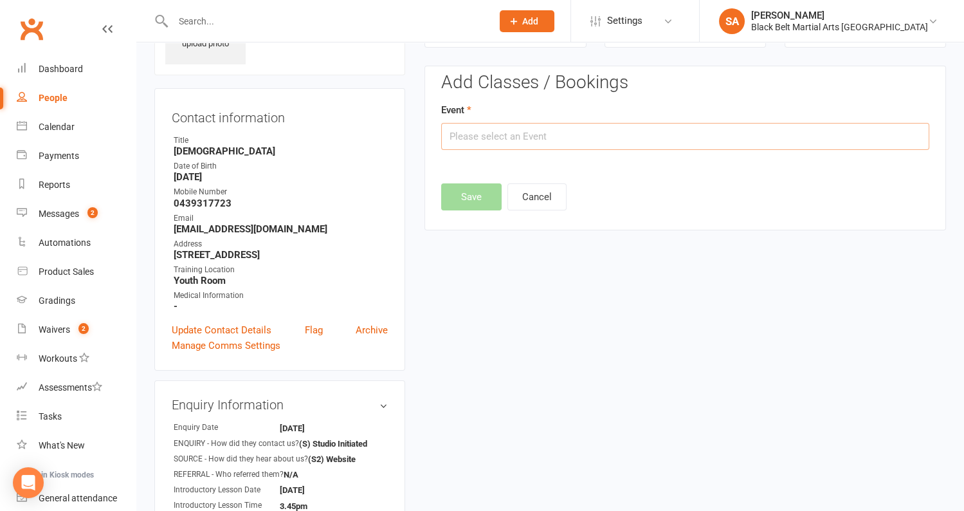
click at [577, 127] on input "text" at bounding box center [685, 136] width 488 height 27
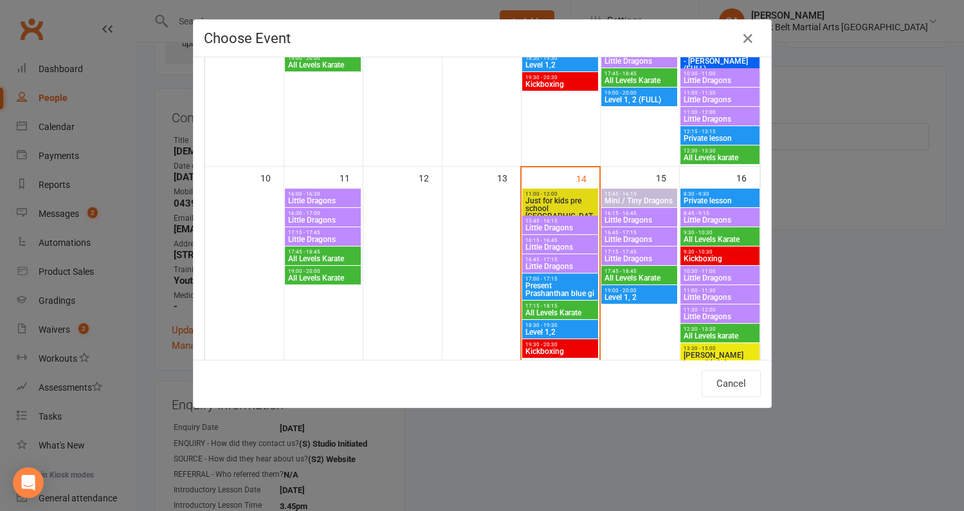
scroll to position [453, 0]
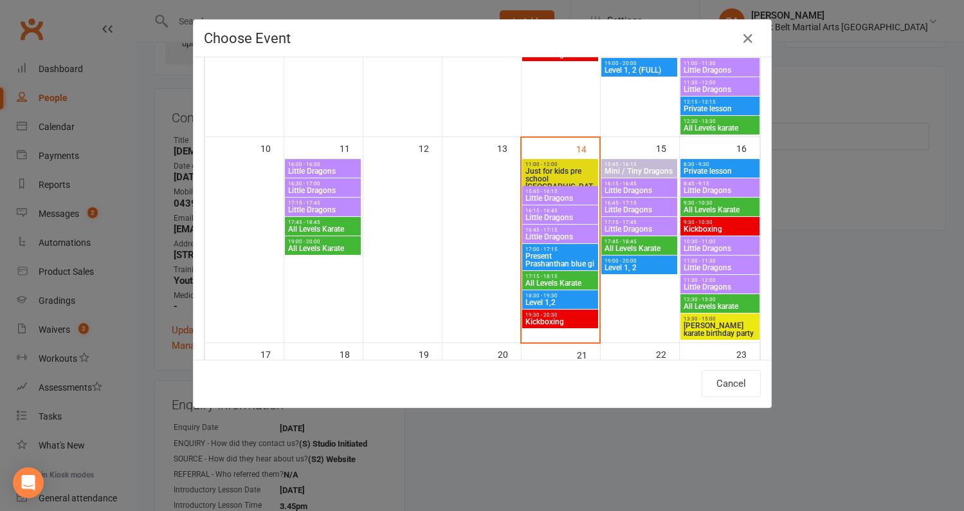
click at [537, 189] on span "15:45 - 16:15" at bounding box center [560, 191] width 71 height 6
type input "Little Dragons - Aug 14, 2025 3:45:00 PM"
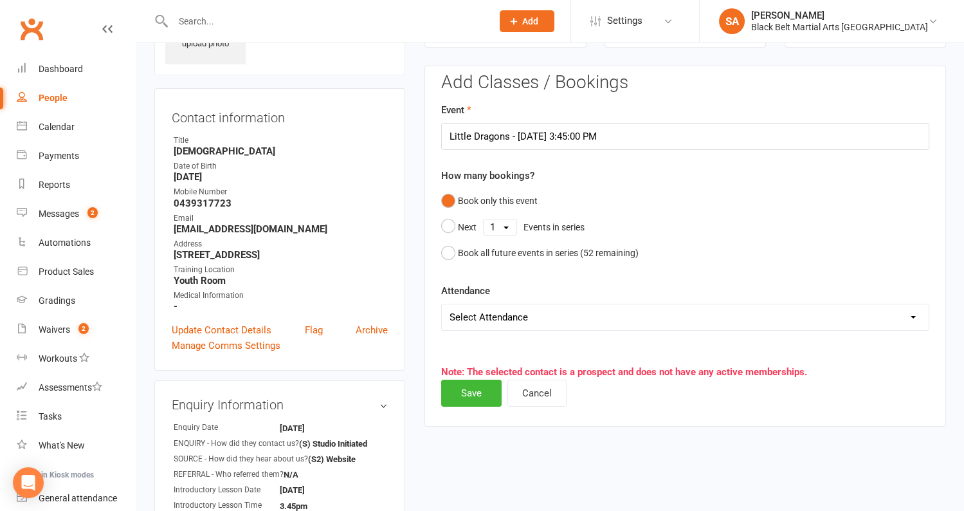
click at [518, 314] on select "Select Attendance Attended Absent" at bounding box center [685, 317] width 487 height 26
select select "0"
click at [484, 385] on button "Save" at bounding box center [471, 392] width 60 height 27
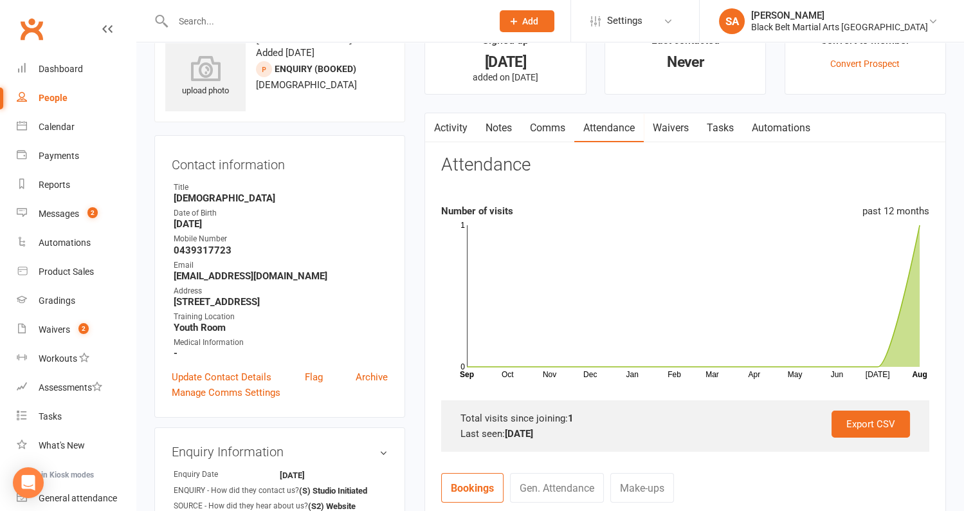
scroll to position [0, 0]
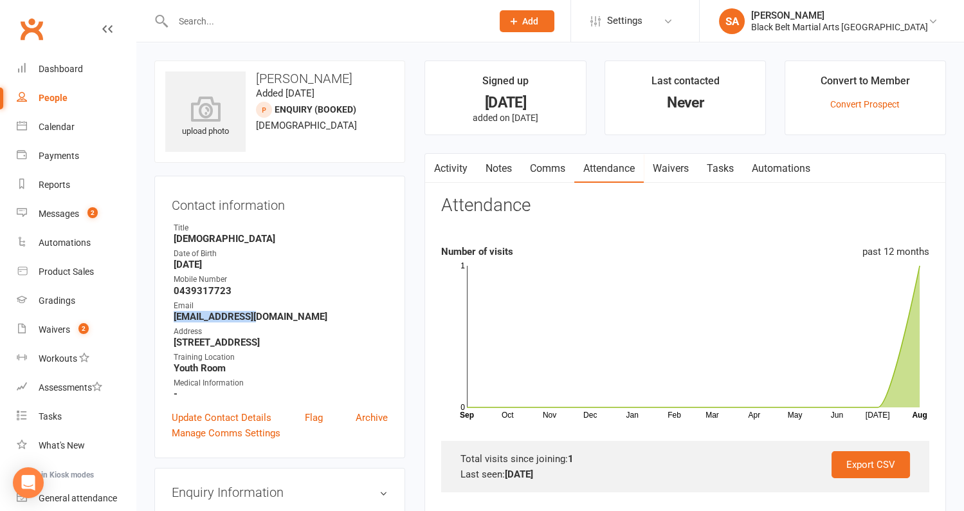
drag, startPoint x: 270, startPoint y: 316, endPoint x: 158, endPoint y: 313, distance: 112.0
click at [158, 313] on div "Contact information Owner Title Male Date of Birth March 6, 2020 Mobile Number …" at bounding box center [279, 317] width 251 height 282
copy strong "[EMAIL_ADDRESS][DOMAIN_NAME]"
click at [298, 18] on input "text" at bounding box center [326, 21] width 314 height 18
paste input "[EMAIL_ADDRESS][DOMAIN_NAME]"
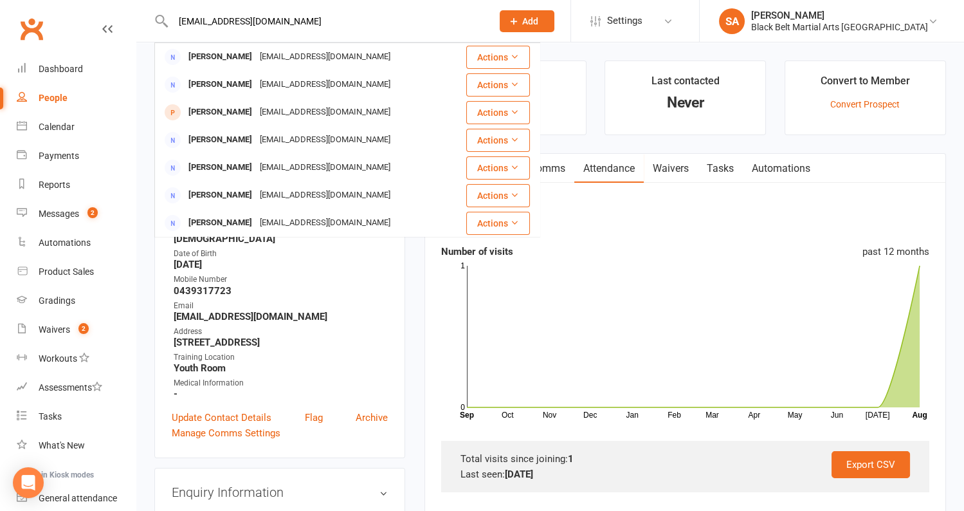
type input "[EMAIL_ADDRESS][DOMAIN_NAME]"
click at [416, 310] on main "Signed up 1 day ago added on 13 Aug 2025 Last contacted Never Convert to Member…" at bounding box center [685, 470] width 541 height 821
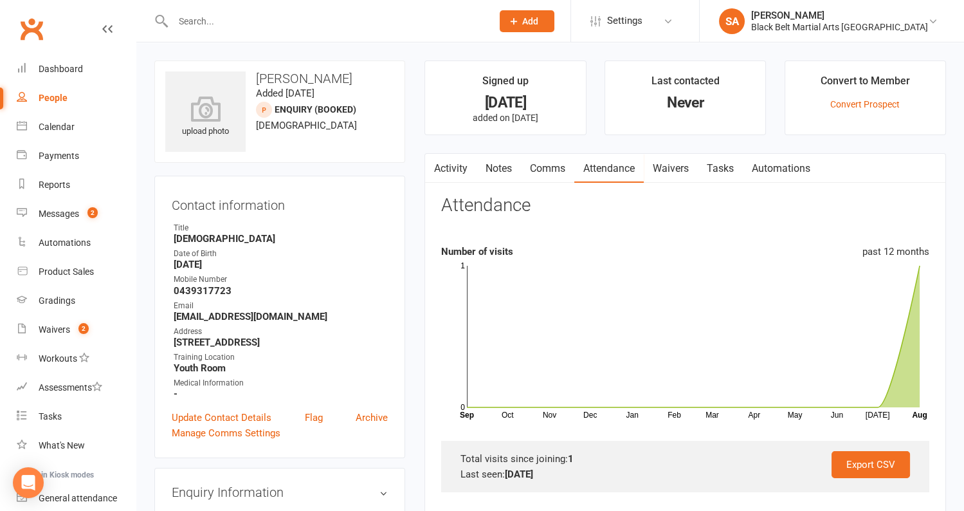
click at [293, 19] on input "text" at bounding box center [326, 21] width 314 height 18
paste input "[EMAIL_ADDRESS][DOMAIN_NAME]"
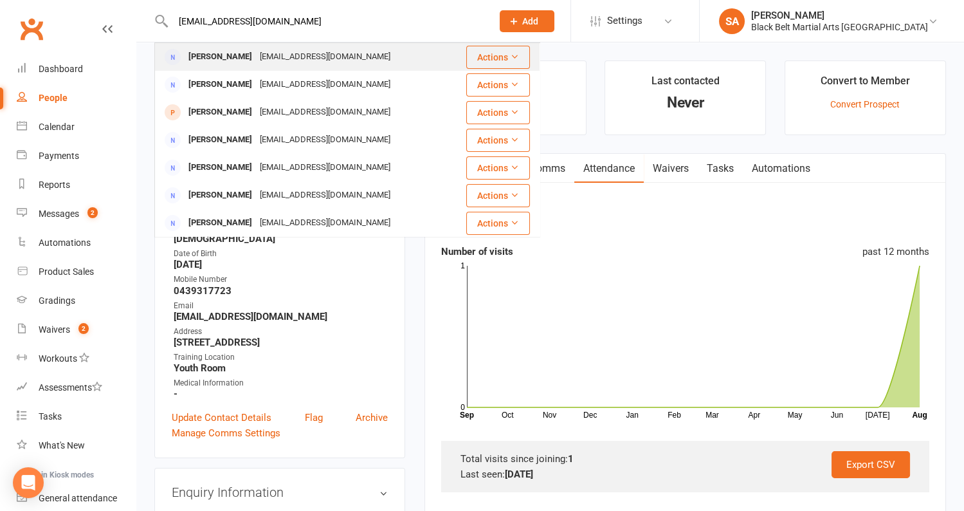
type input "[EMAIL_ADDRESS][DOMAIN_NAME]"
click at [277, 53] on div "payelz@yahoo.com" at bounding box center [325, 57] width 138 height 19
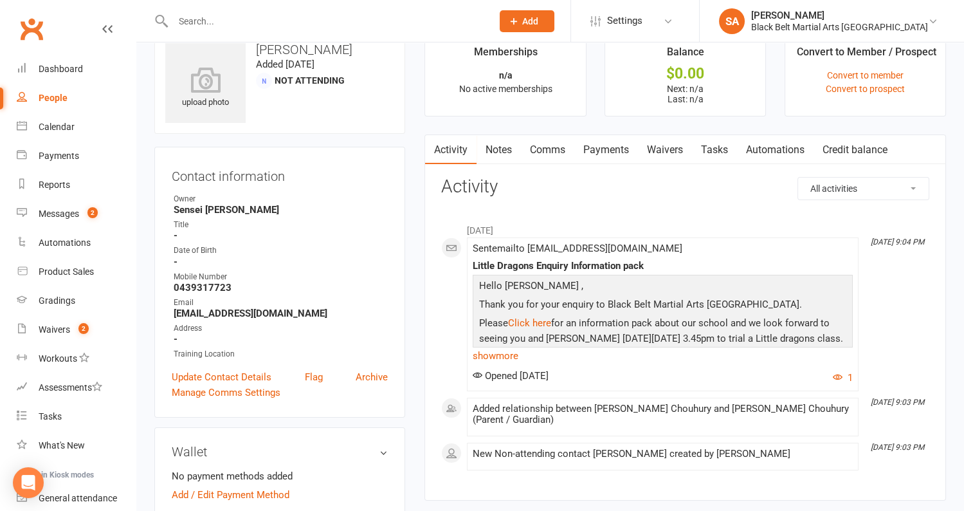
scroll to position [84, 0]
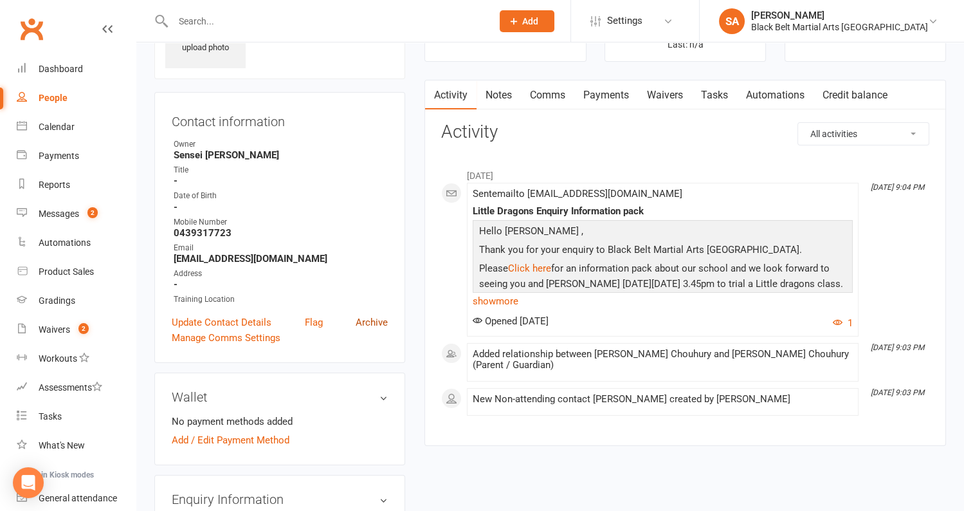
click at [377, 322] on link "Archive" at bounding box center [372, 321] width 32 height 15
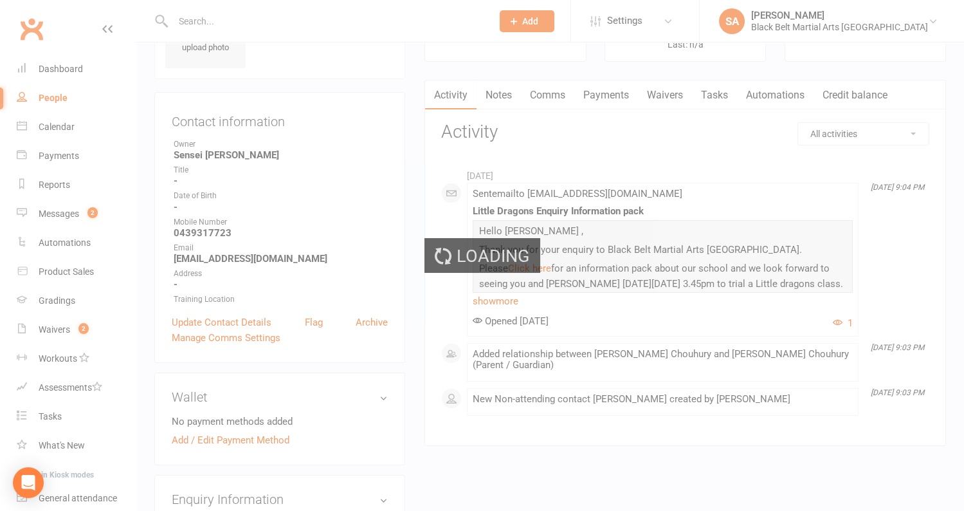
select select "100"
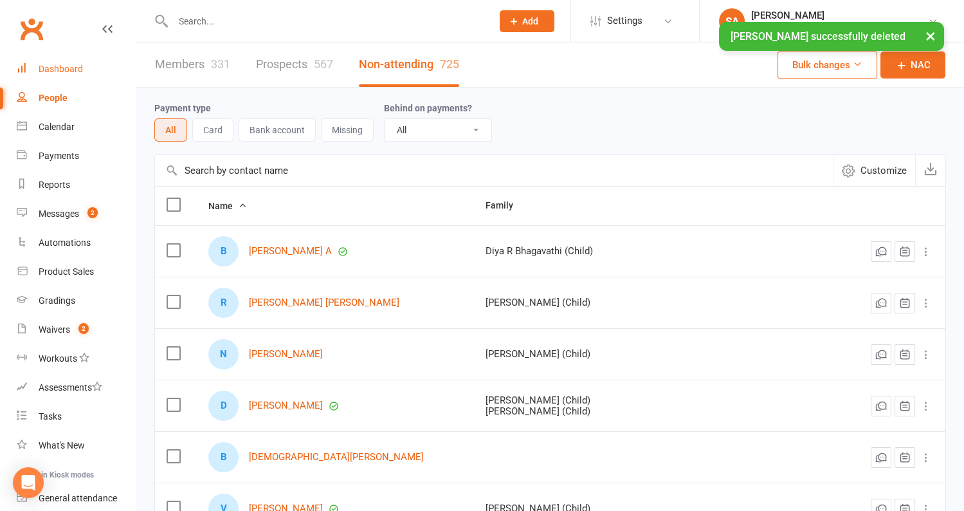
click at [59, 70] on div "Dashboard" at bounding box center [61, 69] width 44 height 10
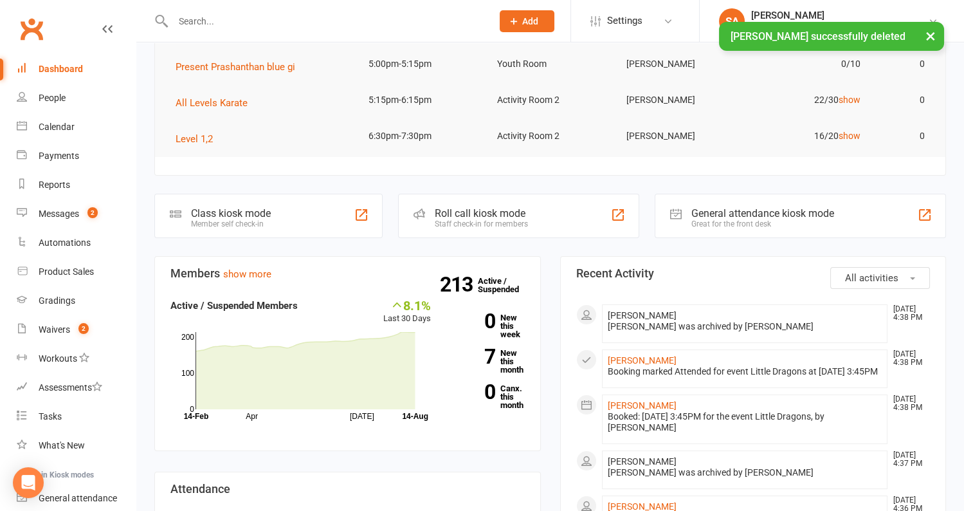
scroll to position [478, 0]
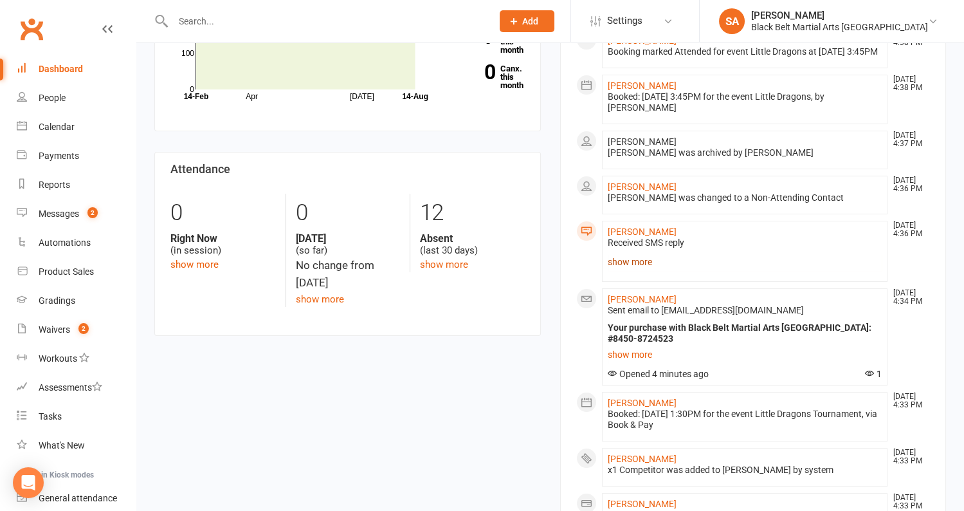
click at [635, 271] on link "show more" at bounding box center [745, 262] width 275 height 18
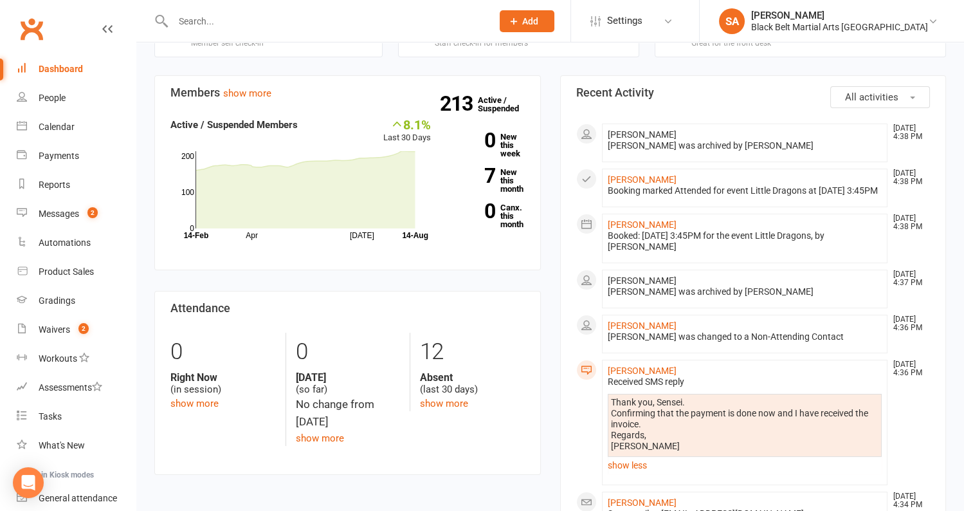
scroll to position [0, 0]
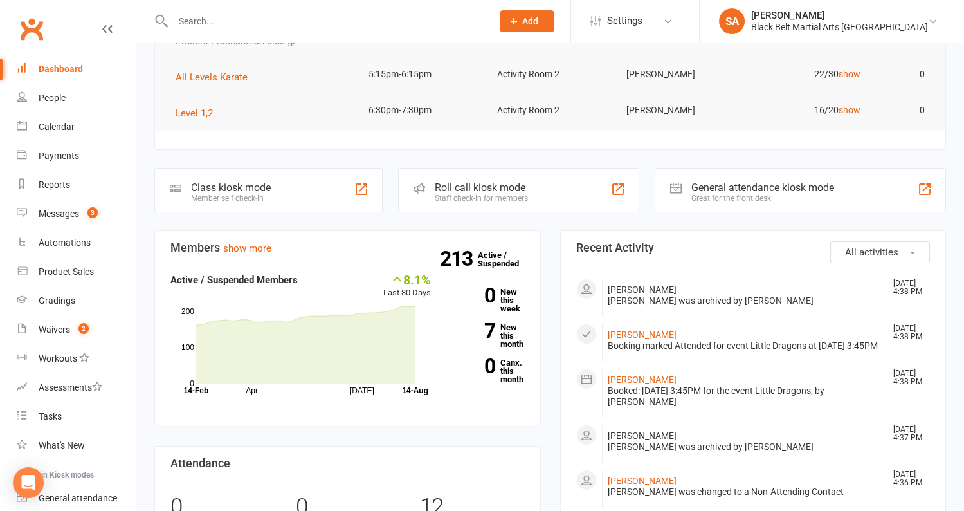
scroll to position [79, 0]
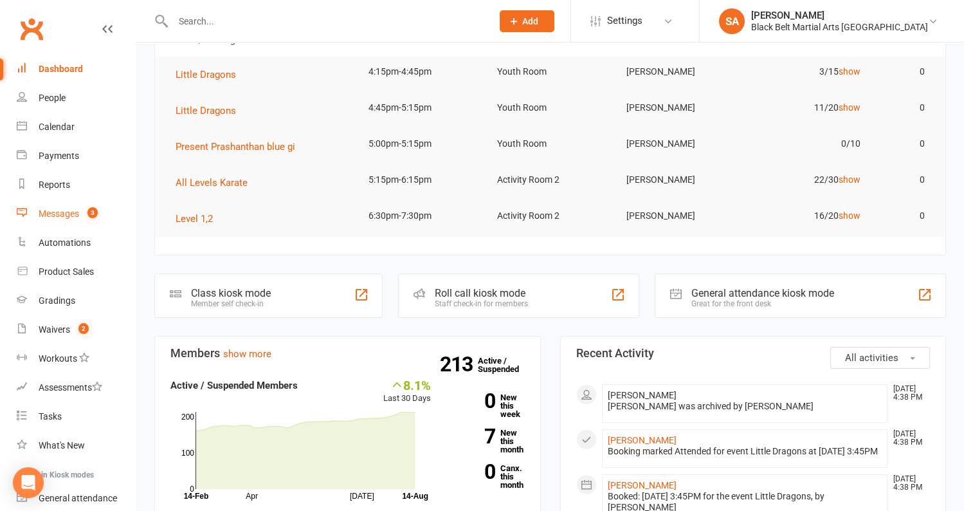
click at [71, 210] on div "Messages" at bounding box center [59, 213] width 41 height 10
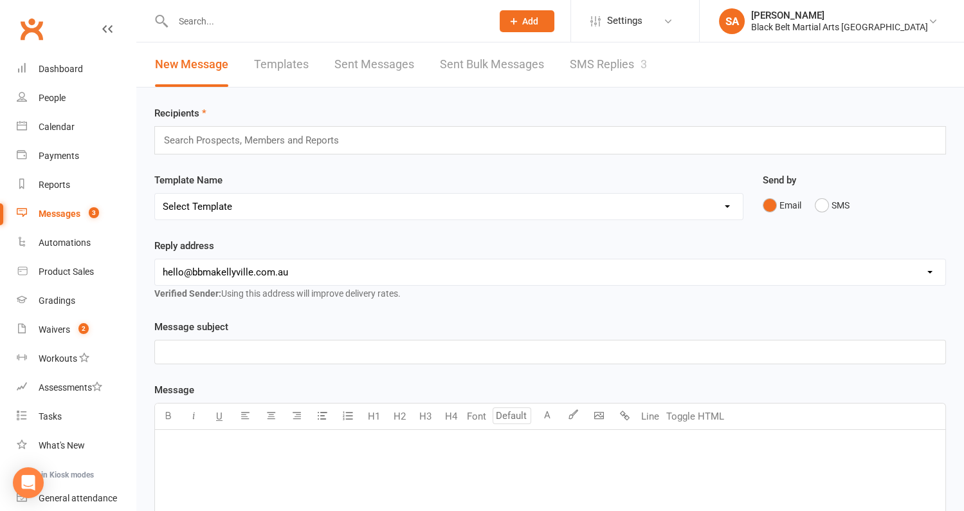
click at [586, 76] on link "SMS Replies 3" at bounding box center [608, 64] width 77 height 44
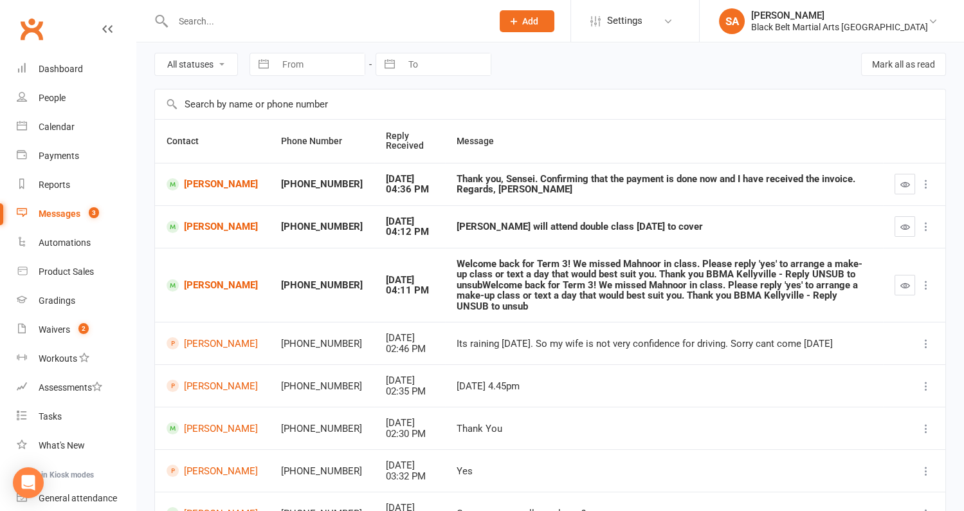
scroll to position [55, 0]
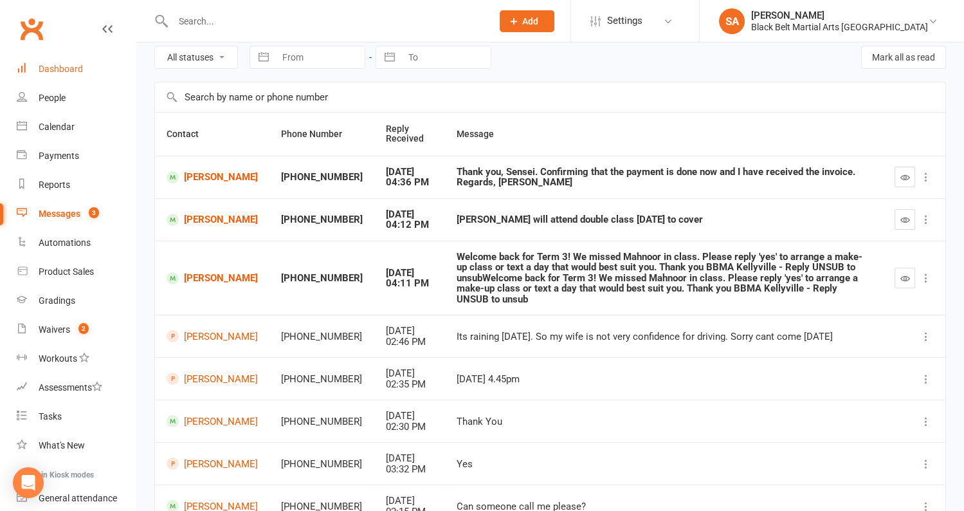
click at [62, 61] on link "Dashboard" at bounding box center [76, 69] width 119 height 29
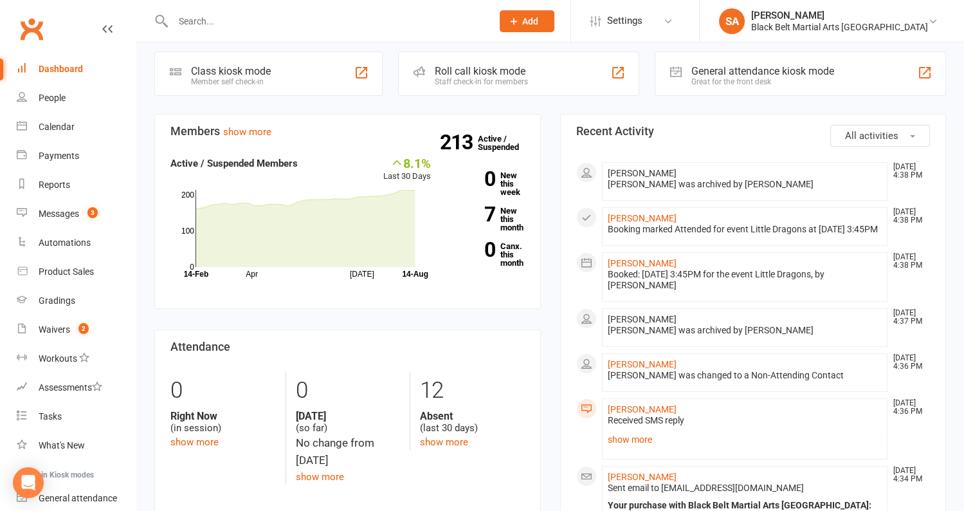
scroll to position [304, 0]
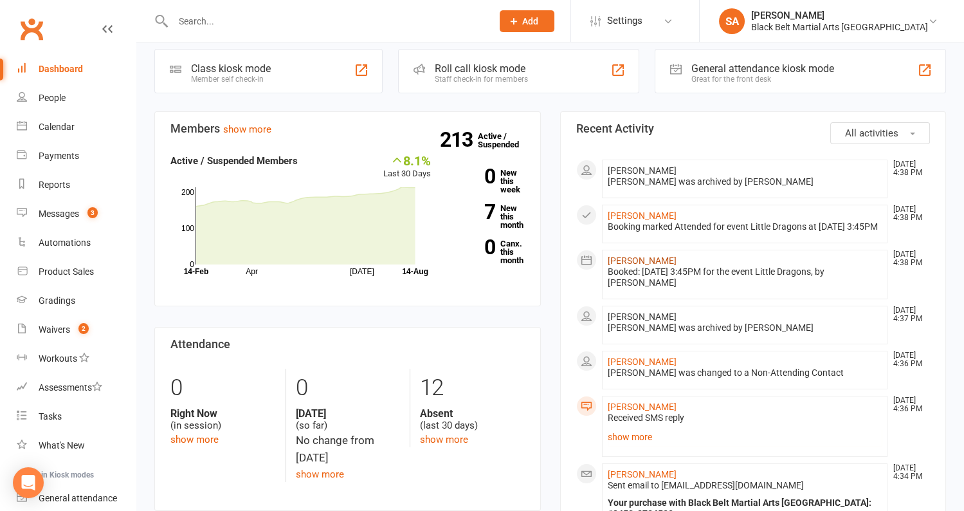
click at [632, 266] on link "[PERSON_NAME]" at bounding box center [642, 260] width 69 height 10
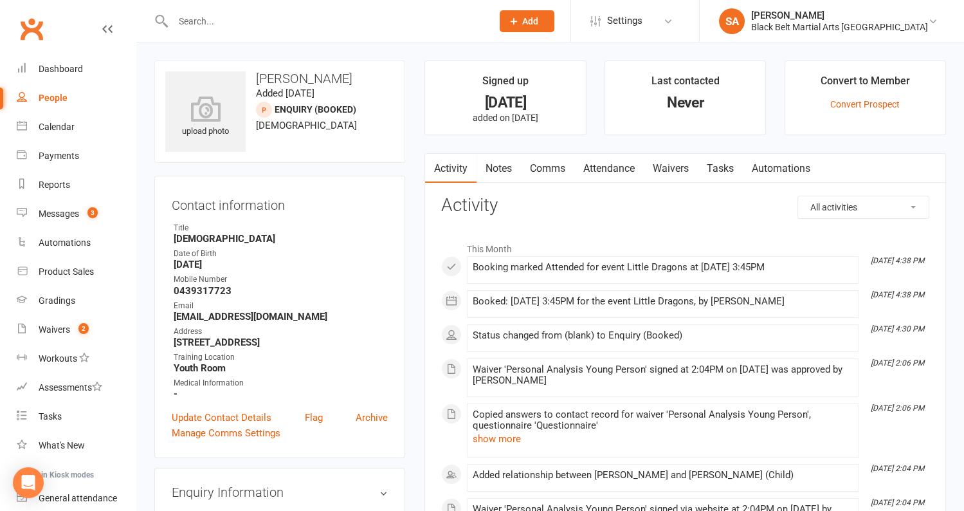
click at [545, 177] on link "Comms" at bounding box center [547, 169] width 53 height 30
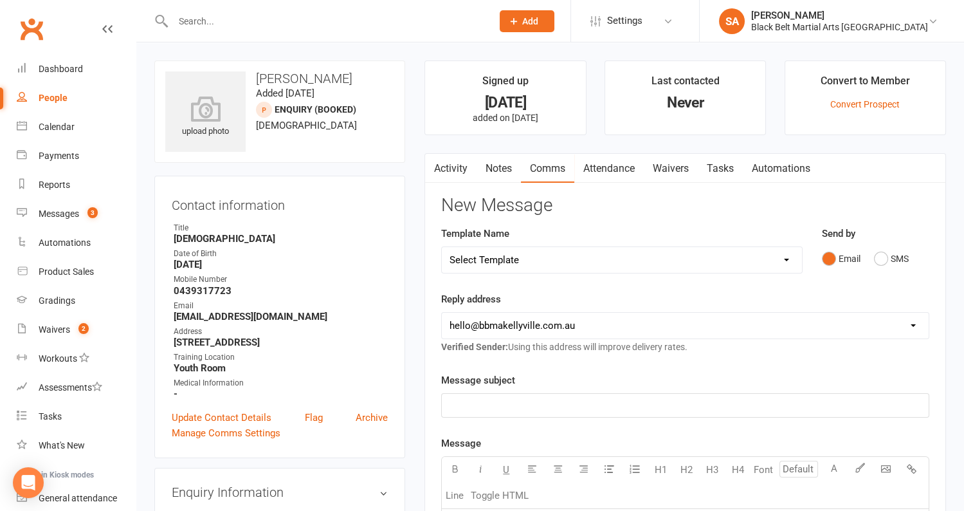
scroll to position [97, 0]
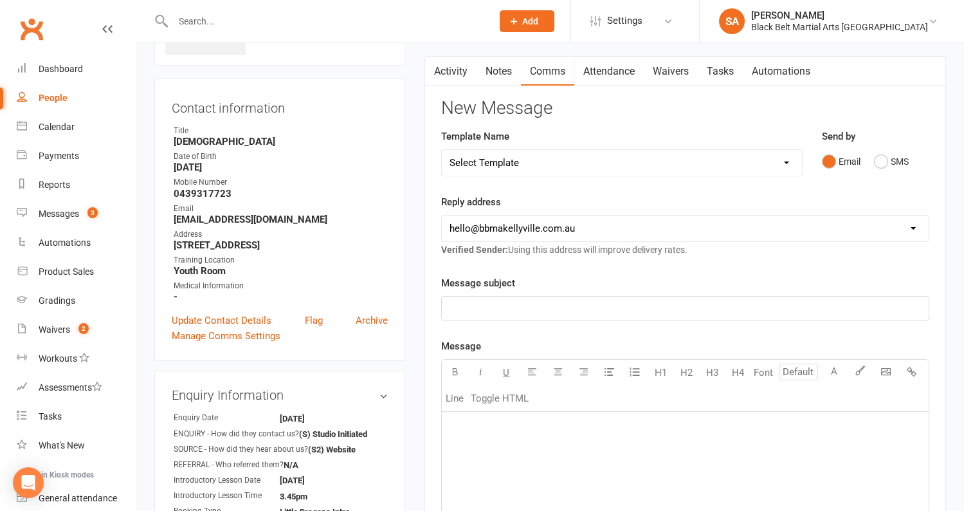
click at [571, 169] on select "Select Template [SMS] Bank account details [SMS] Booth follow up [Email] Cancel…" at bounding box center [621, 163] width 359 height 26
select select "43"
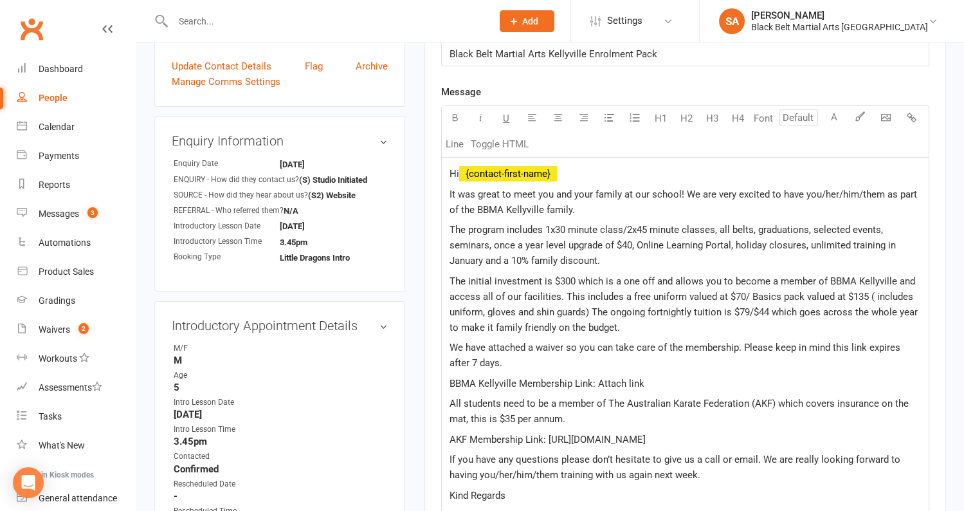
scroll to position [352, 0]
click at [568, 179] on div "Hi ﻿ {contact-first-name} It was great to meet you and your family at our schoo…" at bounding box center [685, 344] width 487 height 374
drag, startPoint x: 564, startPoint y: 169, endPoint x: 466, endPoint y: 172, distance: 97.8
click at [466, 172] on p "Hi ﻿ {contact-first-name}" at bounding box center [684, 172] width 471 height 15
click at [577, 172] on p "Hi ﻿ {contact-first-name}" at bounding box center [684, 172] width 471 height 15
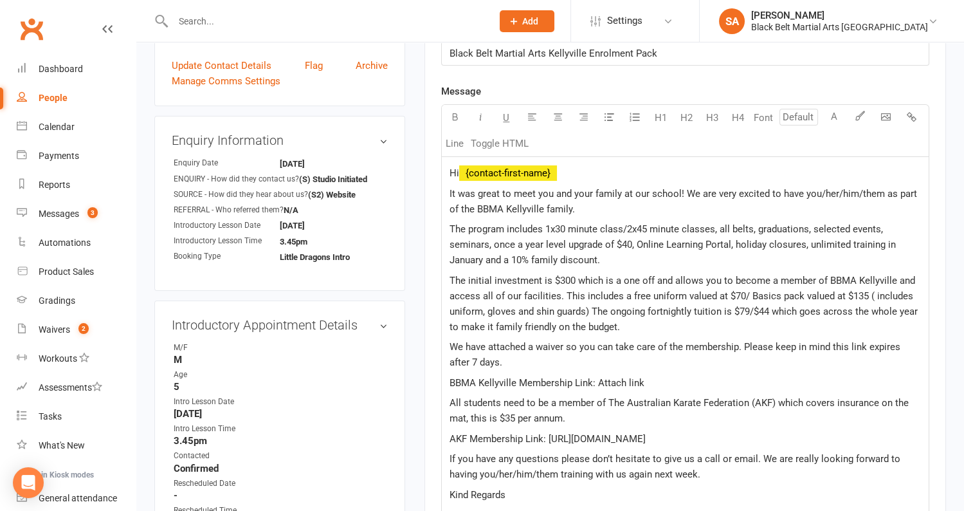
click at [605, 157] on div "Hi ﻿ {contact-first-name} ﻿ It was great to meet you and your family at our sch…" at bounding box center [685, 344] width 487 height 374
click at [588, 172] on p "Hi ﻿ {contact-first-name} ﻿" at bounding box center [684, 172] width 471 height 15
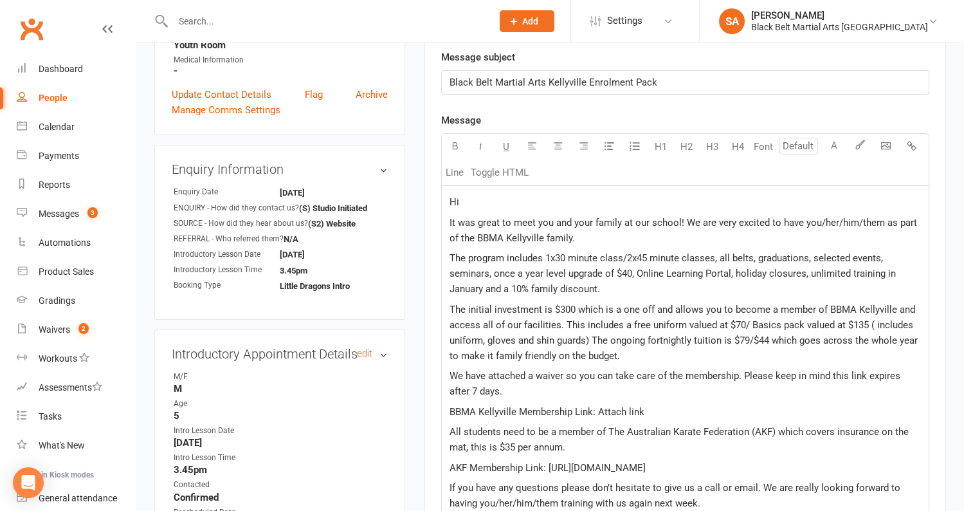
scroll to position [322, 0]
click at [666, 221] on span "It was great to meet you and your family at our school! We are very excited to …" at bounding box center [684, 230] width 470 height 27
drag, startPoint x: 876, startPoint y: 221, endPoint x: 798, endPoint y: 220, distance: 78.5
click at [798, 220] on span "It was great to meet you and your family at our [DATE]! We are very excited to …" at bounding box center [683, 230] width 469 height 27
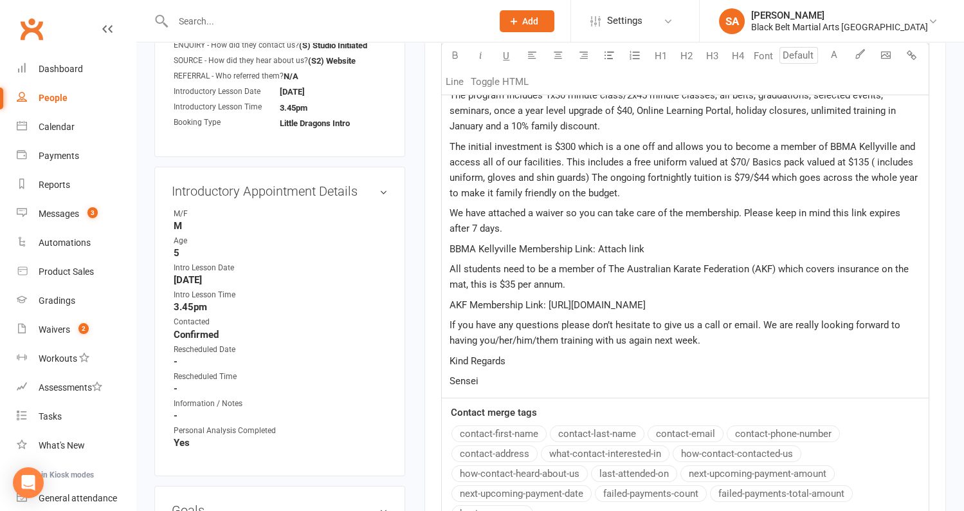
scroll to position [495, 0]
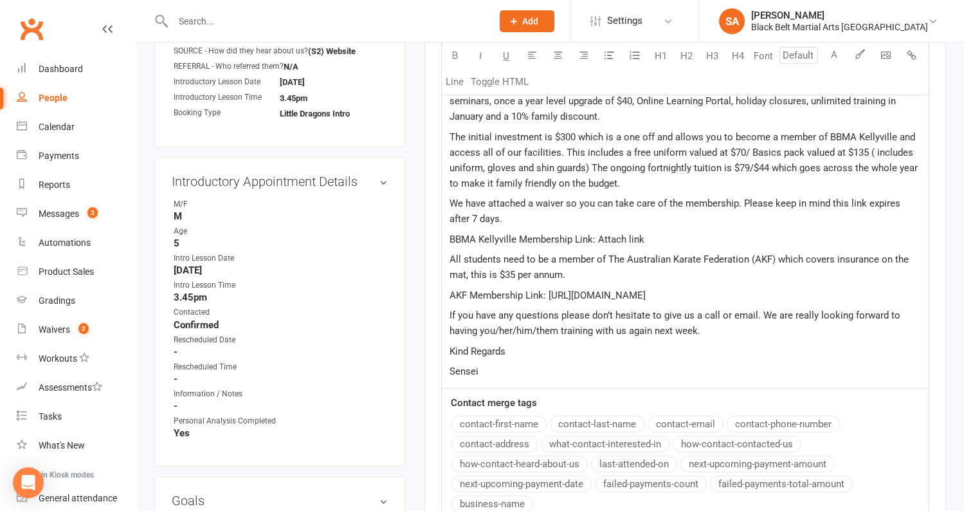
click at [477, 418] on button "contact-first-name" at bounding box center [498, 423] width 95 height 17
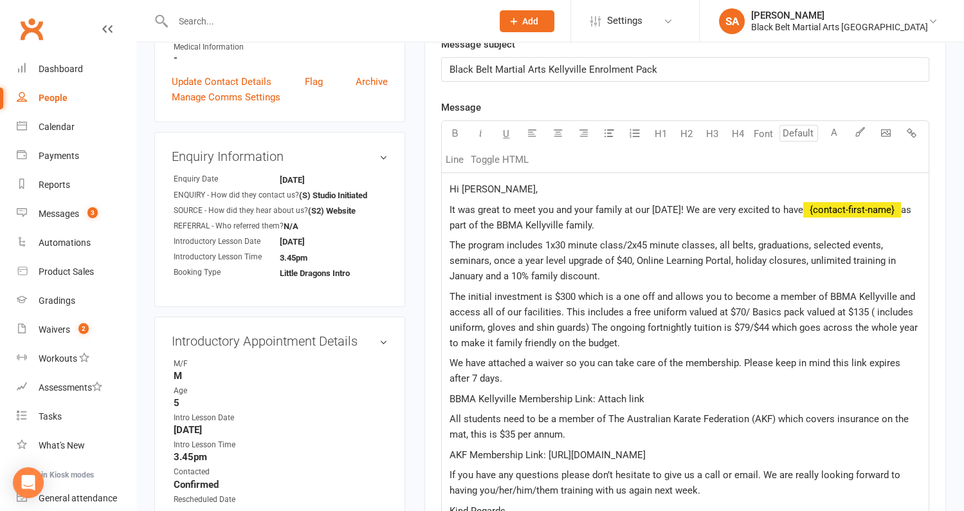
scroll to position [382, 0]
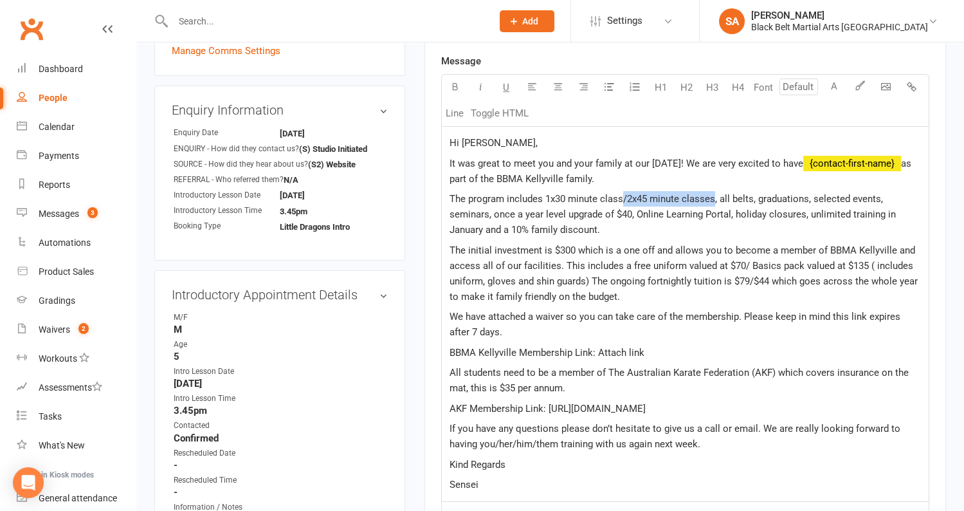
drag, startPoint x: 621, startPoint y: 196, endPoint x: 716, endPoint y: 197, distance: 94.5
click at [716, 197] on span "The program includes 1x30 minute class/2x45 minute classes, all belts, graduati…" at bounding box center [673, 214] width 449 height 42
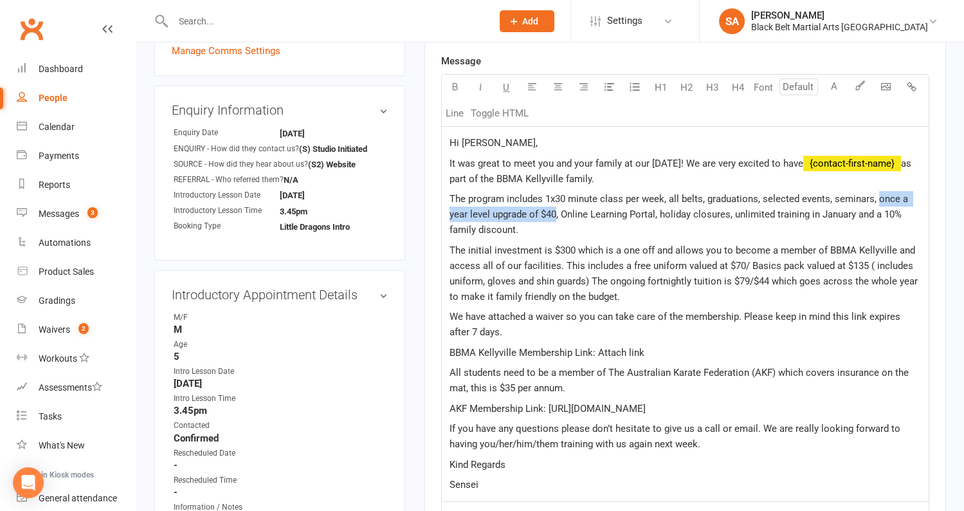
drag, startPoint x: 554, startPoint y: 213, endPoint x: 878, endPoint y: 203, distance: 324.3
click at [878, 203] on p "The program includes 1x30 minute class per week, all belts, graduations, select…" at bounding box center [684, 214] width 471 height 46
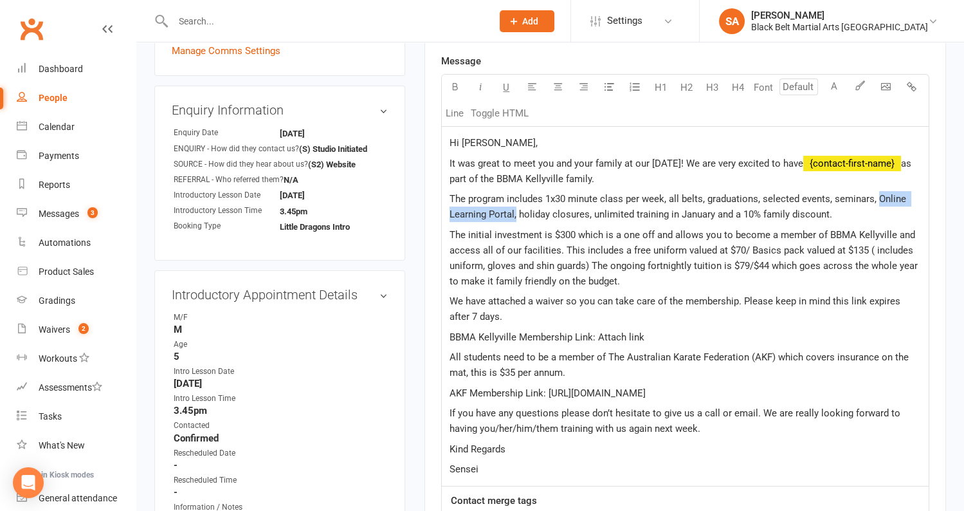
drag, startPoint x: 516, startPoint y: 215, endPoint x: 875, endPoint y: 200, distance: 359.1
click at [875, 200] on span "The program includes 1x30 minute class per week, all belts, graduations, select…" at bounding box center [678, 206] width 459 height 27
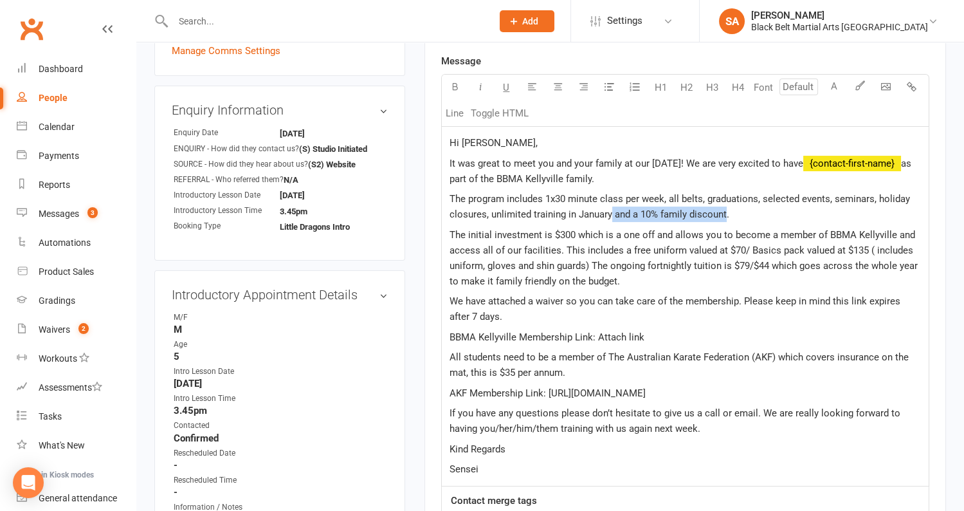
drag, startPoint x: 725, startPoint y: 209, endPoint x: 612, endPoint y: 212, distance: 113.2
click at [612, 212] on span "The program includes 1x30 minute class per week, all belts, graduations, select…" at bounding box center [680, 206] width 463 height 27
click at [487, 213] on span "The program includes 1x30 minute class per week, all belts, graduations, select…" at bounding box center [680, 206] width 463 height 27
click at [551, 231] on span "The initial investment is $300 which is a one off and allows you to become a me…" at bounding box center [684, 258] width 471 height 58
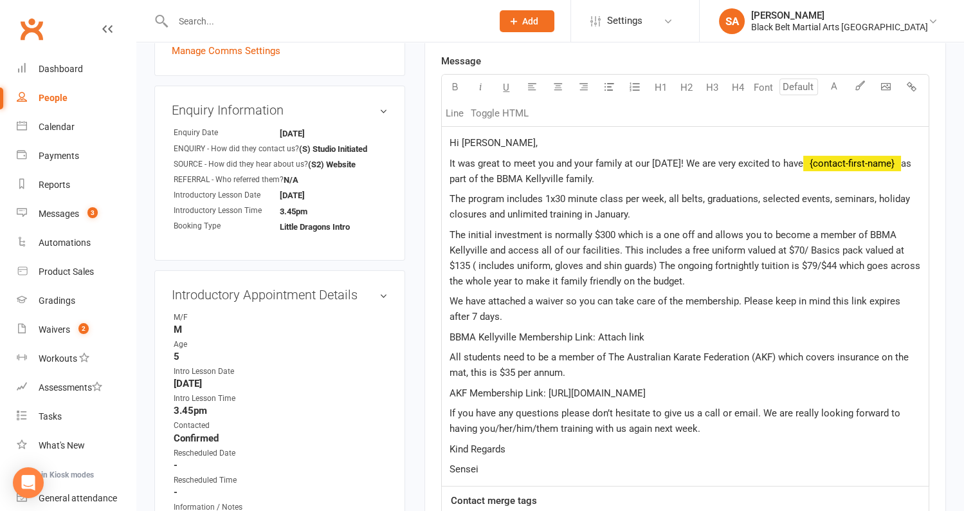
click at [613, 235] on span "The initial investment is normally $300 which is a one off and allows you to be…" at bounding box center [685, 258] width 473 height 58
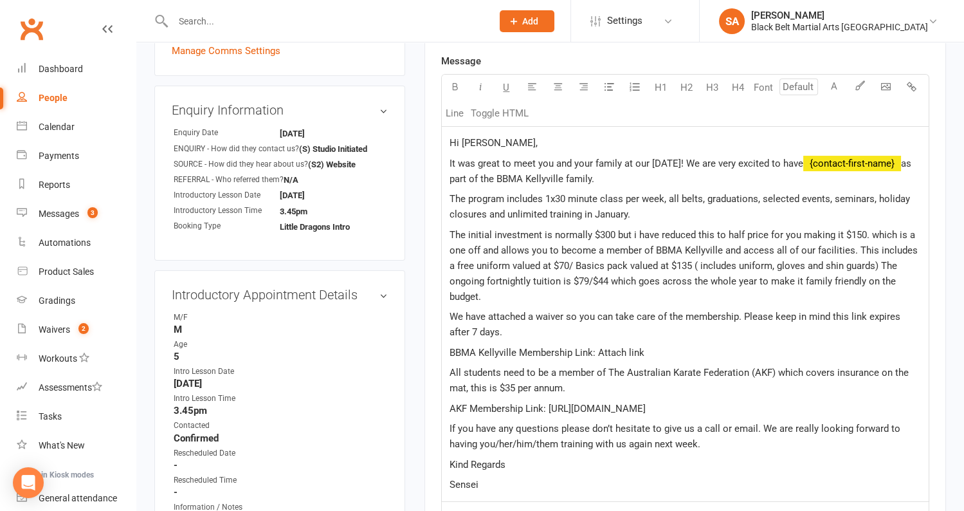
click at [883, 231] on span "The initial investment is normally $300 but i have reduced this to half price f…" at bounding box center [684, 265] width 471 height 73
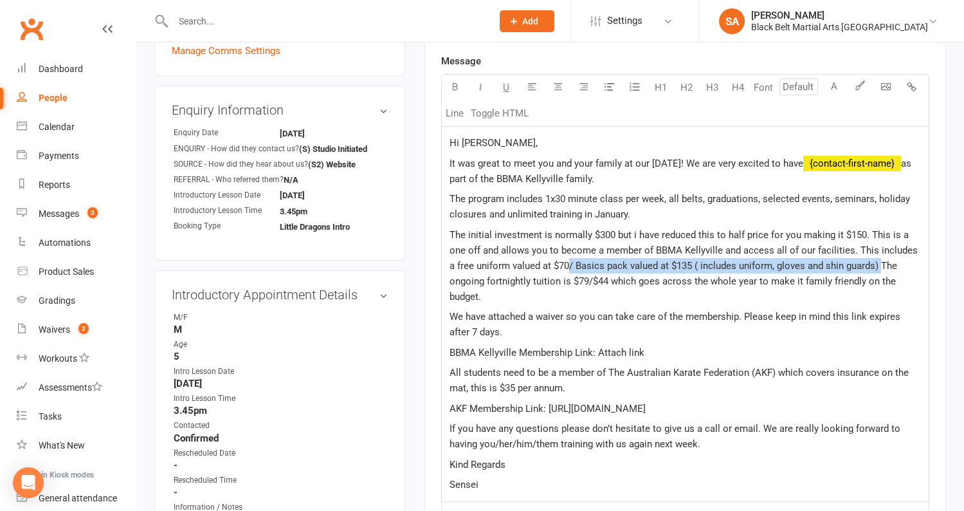
drag, startPoint x: 563, startPoint y: 262, endPoint x: 876, endPoint y: 266, distance: 312.5
click at [876, 266] on span "The initial investment is normally $300 but i have reduced this to half price f…" at bounding box center [684, 265] width 471 height 73
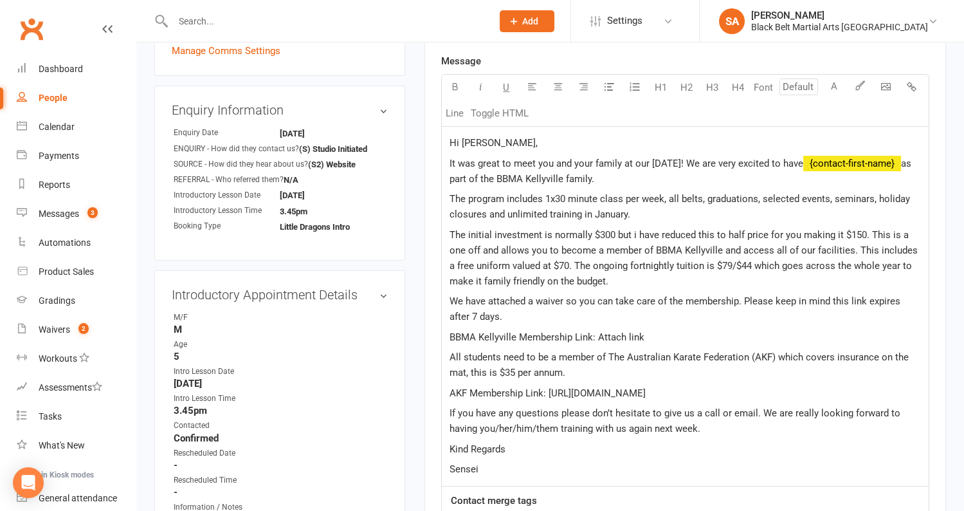
click at [729, 263] on span "The initial investment is normally $300 but i have reduced this to half price f…" at bounding box center [684, 258] width 471 height 58
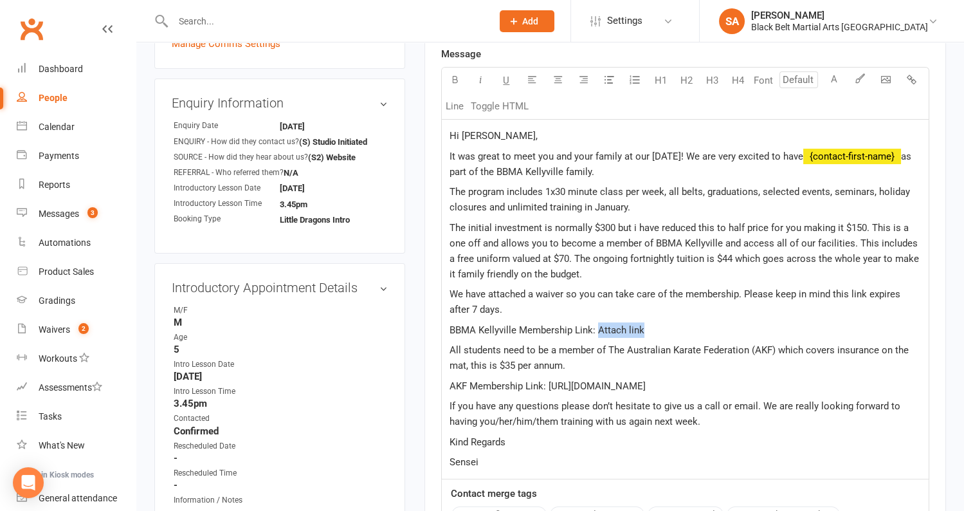
drag, startPoint x: 650, startPoint y: 329, endPoint x: 595, endPoint y: 328, distance: 54.7
click at [595, 328] on p "BBMA Kellyville Membership Link: Attach link" at bounding box center [684, 329] width 471 height 15
drag, startPoint x: 657, startPoint y: 329, endPoint x: 597, endPoint y: 328, distance: 60.4
click at [597, 328] on p "BBMA Kellyville Membership Link: ( click here )" at bounding box center [684, 329] width 471 height 15
drag, startPoint x: 446, startPoint y: 328, endPoint x: 595, endPoint y: 331, distance: 149.2
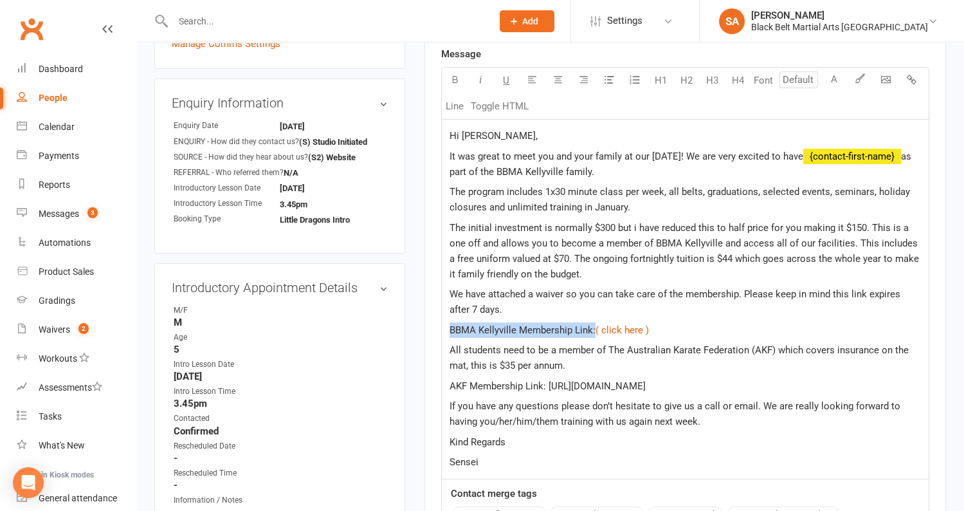
click at [595, 331] on div "Hi Payel, It was great to meet you and your family at our today! We are very ex…" at bounding box center [685, 299] width 487 height 359
click at [451, 75] on icon "button" at bounding box center [455, 80] width 10 height 10
click at [658, 419] on span "If you have any questions please don’t hesitate to give us a call or email. We …" at bounding box center [675, 413] width 453 height 27
drag, startPoint x: 667, startPoint y: 329, endPoint x: 425, endPoint y: 323, distance: 241.8
click at [425, 323] on div "Activity Notes Comms Attendance Waivers Tasks Automations New Message Template …" at bounding box center [685, 249] width 522 height 971
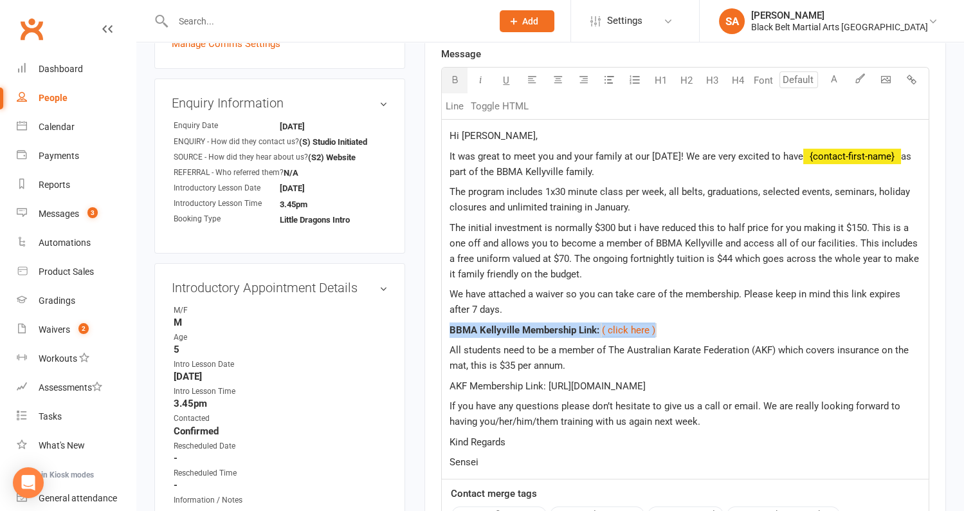
click at [454, 75] on icon "button" at bounding box center [455, 80] width 10 height 10
click at [583, 406] on span "If you have any questions please don’t hesitate to give us a call or email. We …" at bounding box center [675, 413] width 453 height 27
drag, startPoint x: 796, startPoint y: 383, endPoint x: 548, endPoint y: 381, distance: 248.2
click at [548, 381] on p "AKF Membership Link: https://www.revolutionise.com.au/bbmamingara/home/" at bounding box center [684, 385] width 471 height 15
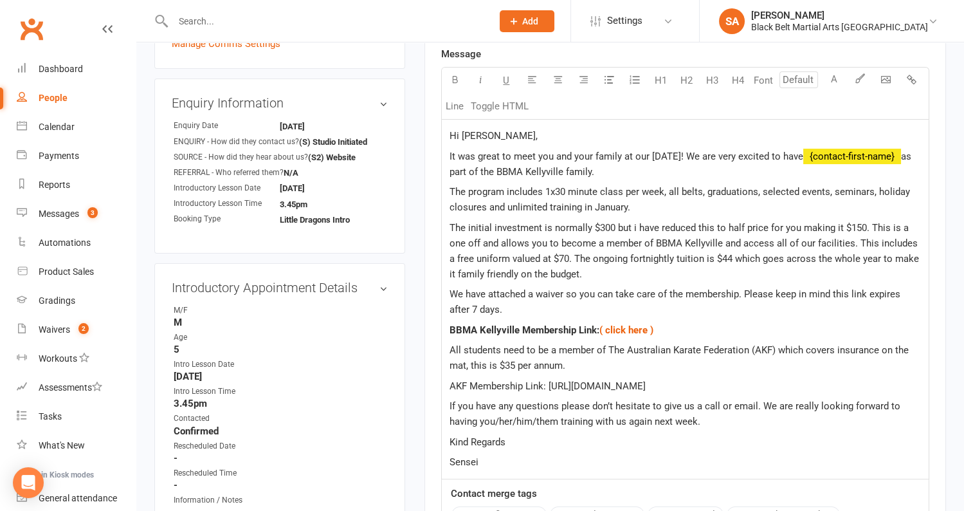
copy span "https://www.revolutionise.com.au/bbmamingara/home/"
drag, startPoint x: 621, startPoint y: 383, endPoint x: 437, endPoint y: 383, distance: 183.3
click at [437, 383] on div "Activity Notes Comms Attendance Waivers Tasks Automations New Message Template …" at bounding box center [685, 249] width 522 height 971
click at [451, 78] on icon "button" at bounding box center [455, 80] width 10 height 10
click at [631, 366] on p "All students need to be a member of The Australian Karate Federation (AKF) whic…" at bounding box center [684, 357] width 471 height 31
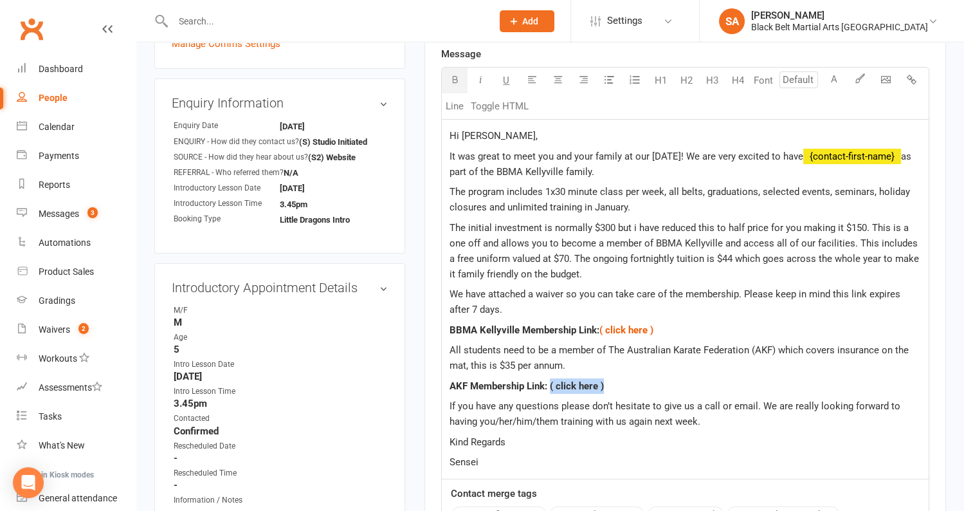
drag, startPoint x: 613, startPoint y: 389, endPoint x: 551, endPoint y: 384, distance: 62.6
click at [551, 384] on p "AKF Membership Link: ( click here )" at bounding box center [684, 385] width 471 height 15
click at [528, 417] on span "If you have any questions please don’t hesitate to give us a call or email. We …" at bounding box center [675, 413] width 453 height 27
drag, startPoint x: 557, startPoint y: 419, endPoint x: 480, endPoint y: 421, distance: 76.6
click at [480, 421] on span "If you have any questions please don’t hesitate to give us a call or email. We …" at bounding box center [675, 413] width 453 height 27
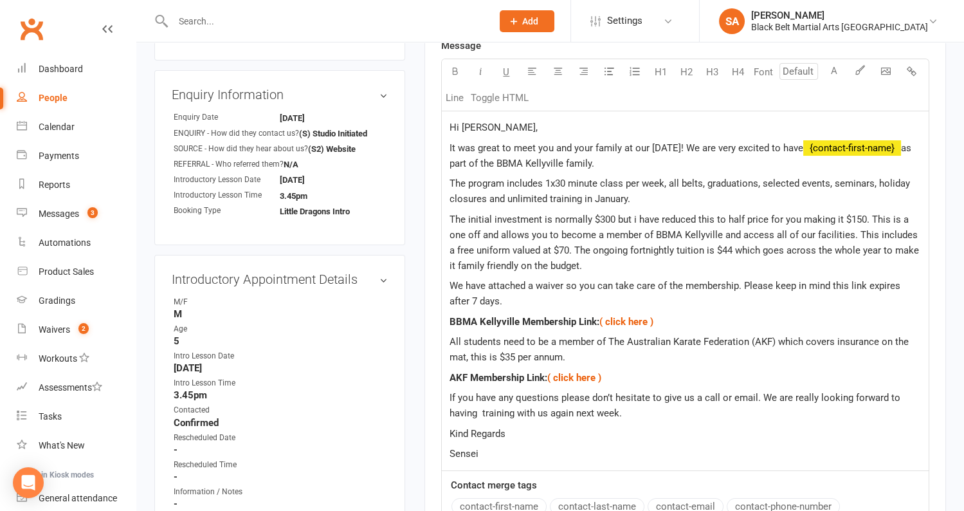
scroll to position [399, 0]
click at [496, 501] on button "contact-first-name" at bounding box center [498, 504] width 95 height 17
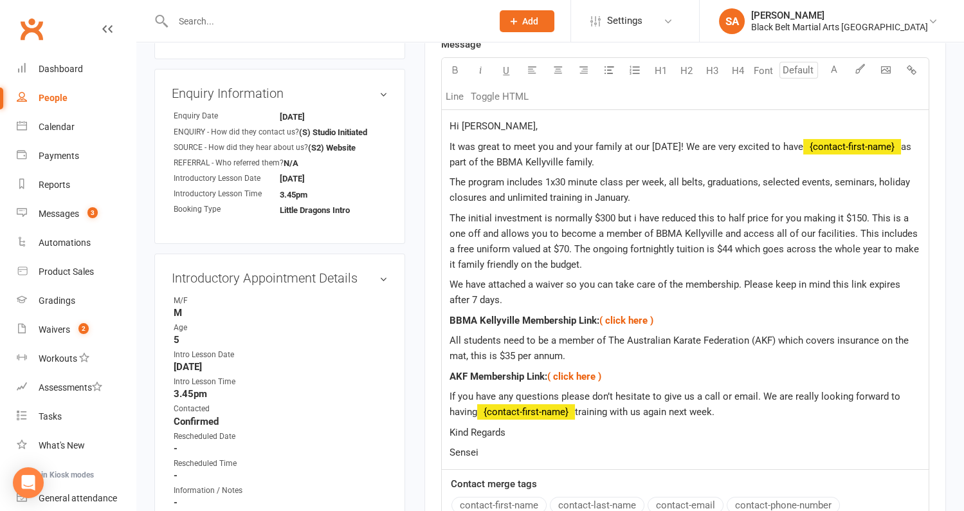
click at [714, 412] on span "training with us again next week." at bounding box center [645, 412] width 140 height 12
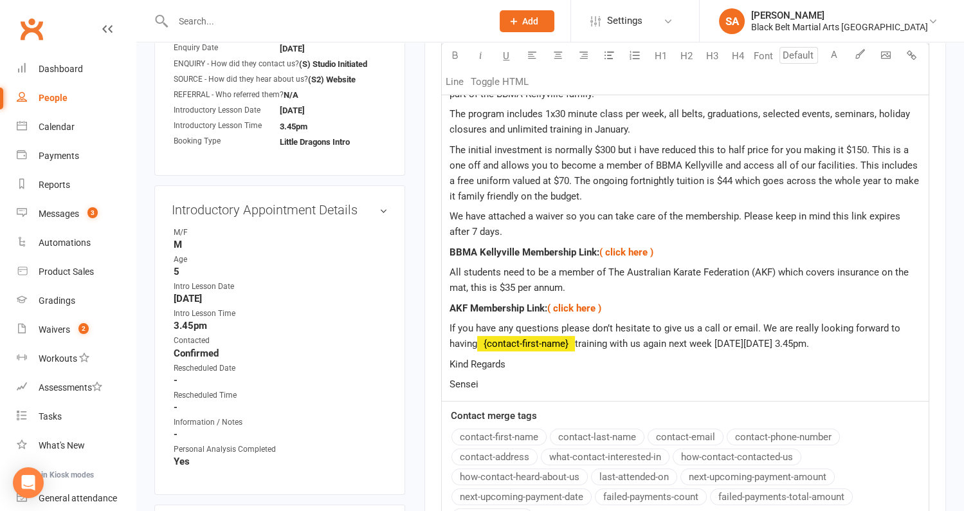
scroll to position [622, 0]
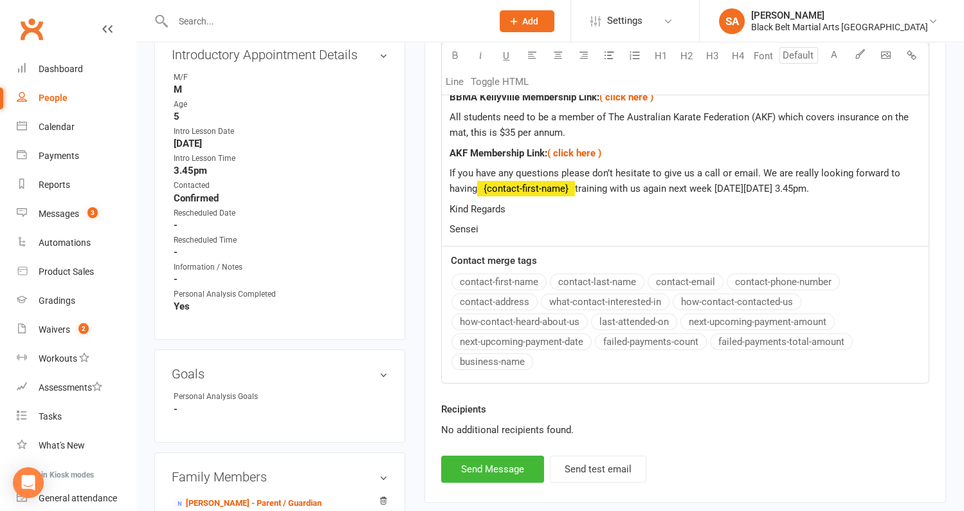
click at [498, 234] on div "Hi Payel, It was great to meet you and your family at our today! We are very ex…" at bounding box center [685, 66] width 487 height 359
click at [464, 462] on button "Send Message" at bounding box center [492, 468] width 103 height 27
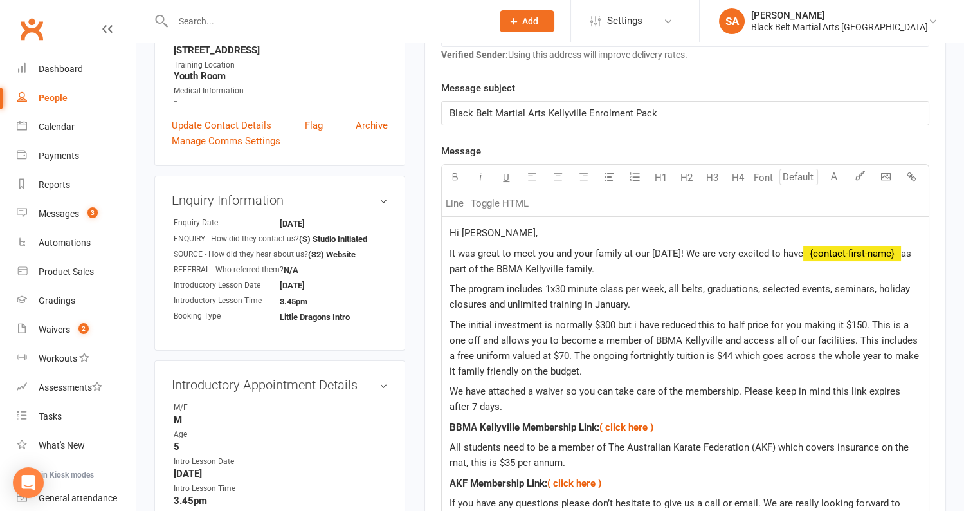
select select
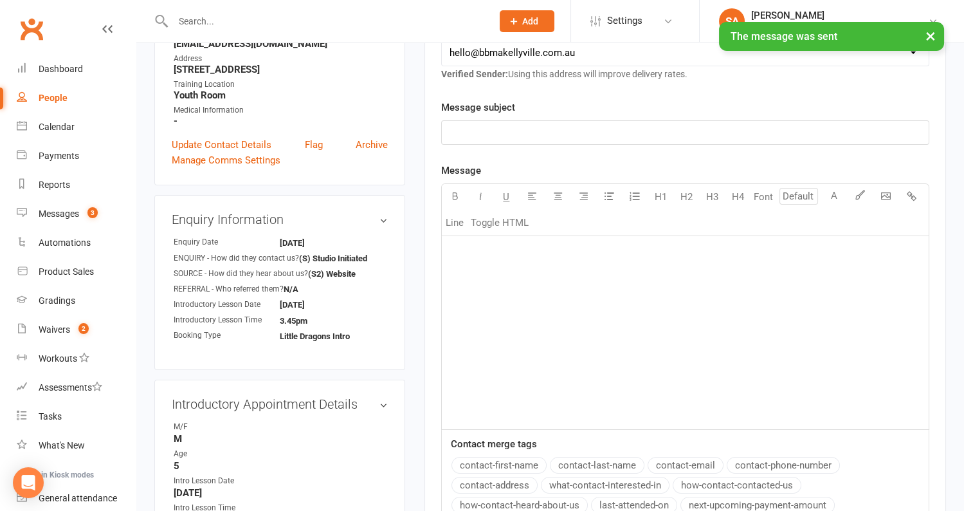
scroll to position [0, 0]
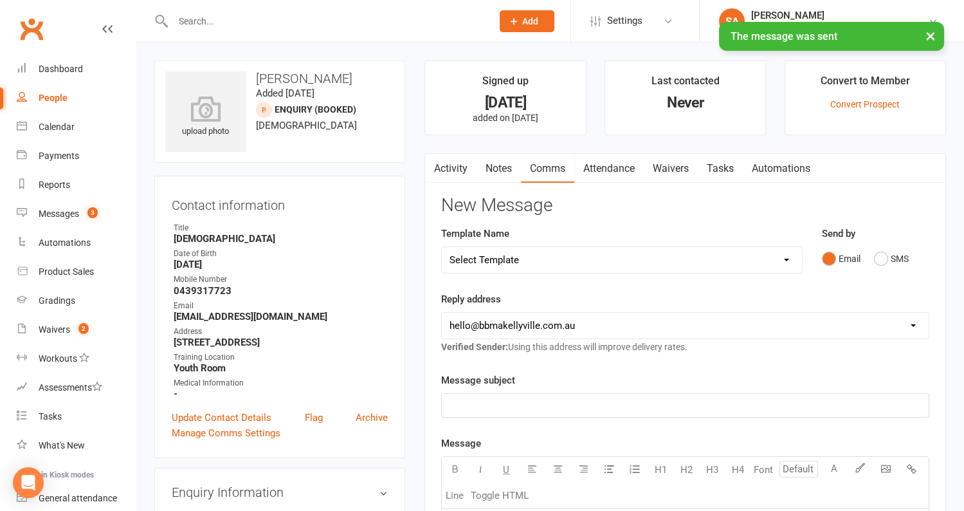
drag, startPoint x: 352, startPoint y: 78, endPoint x: 257, endPoint y: 80, distance: 95.8
click at [257, 80] on h3 "[PERSON_NAME]" at bounding box center [279, 78] width 229 height 14
copy h3 "[PERSON_NAME]"
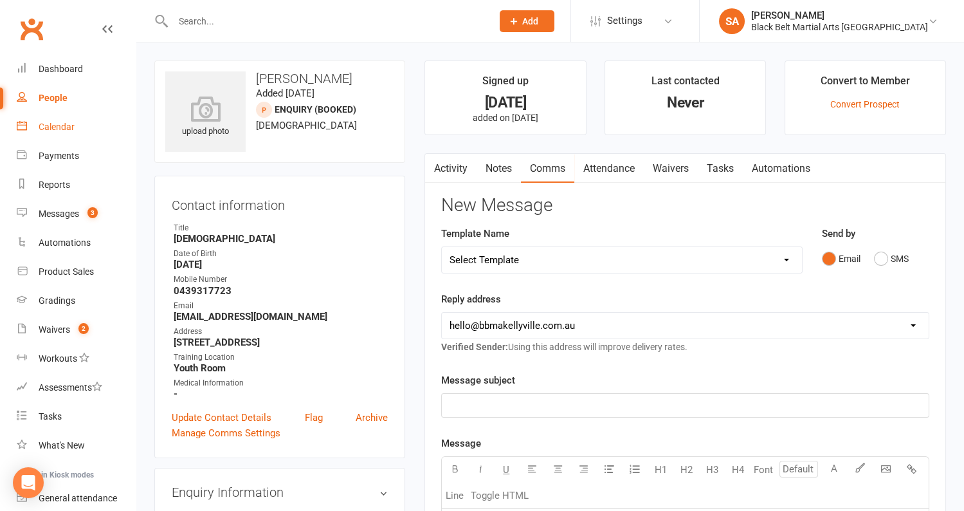
click at [49, 126] on div "Calendar" at bounding box center [57, 127] width 36 height 10
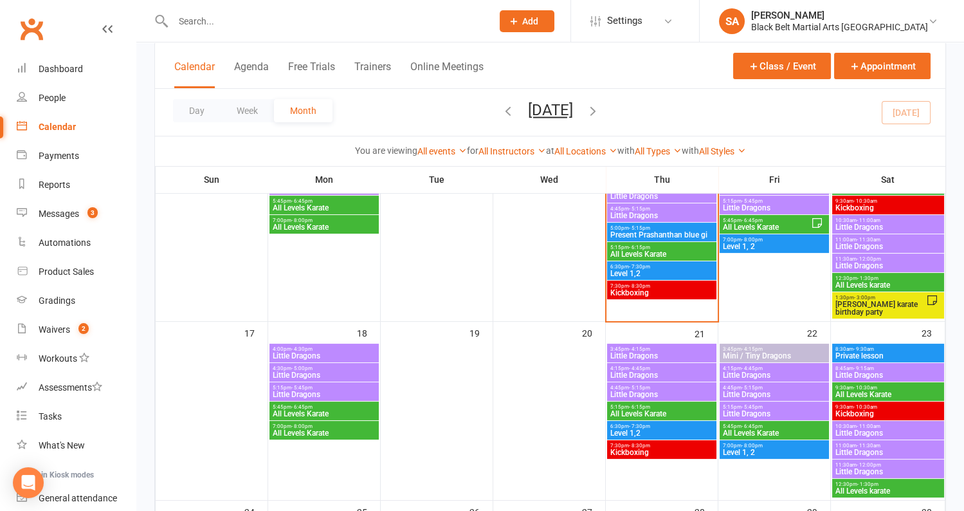
scroll to position [689, 0]
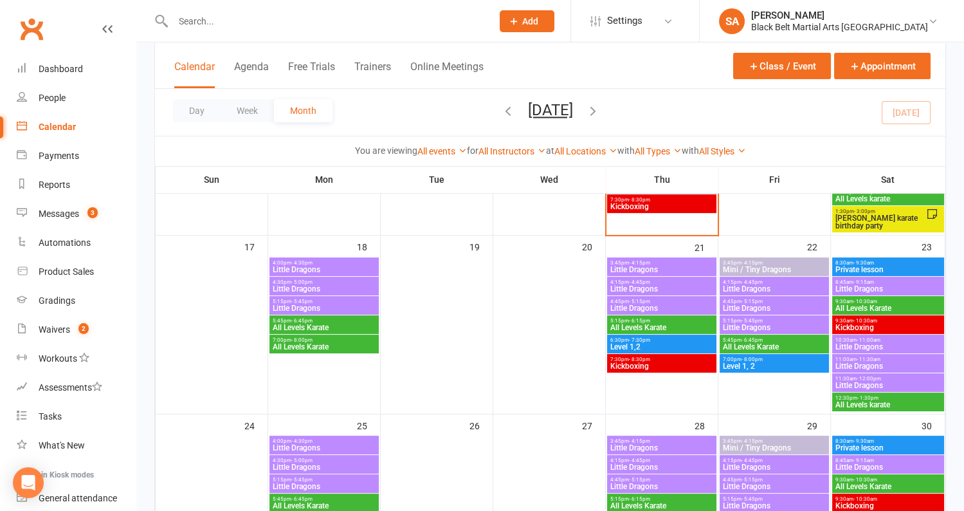
click at [640, 268] on span "Little Dragons" at bounding box center [662, 270] width 104 height 8
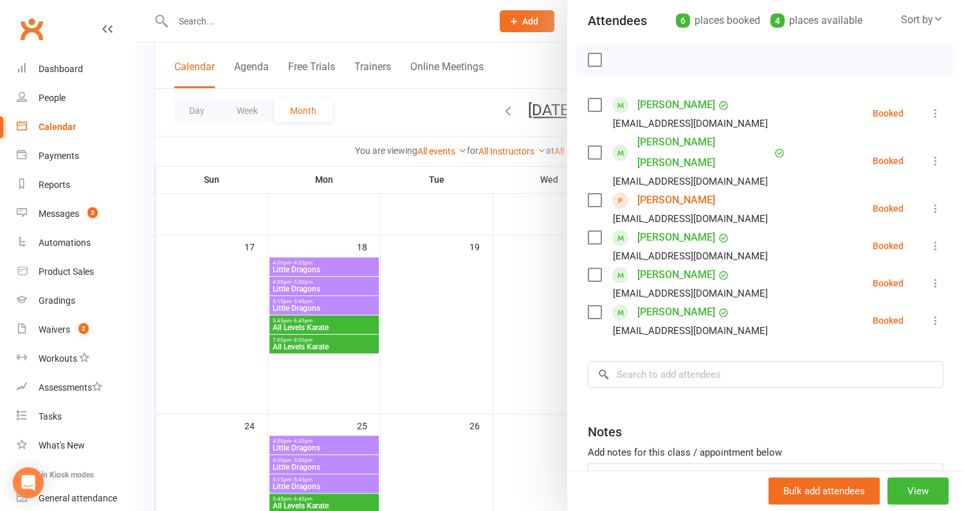
scroll to position [221, 0]
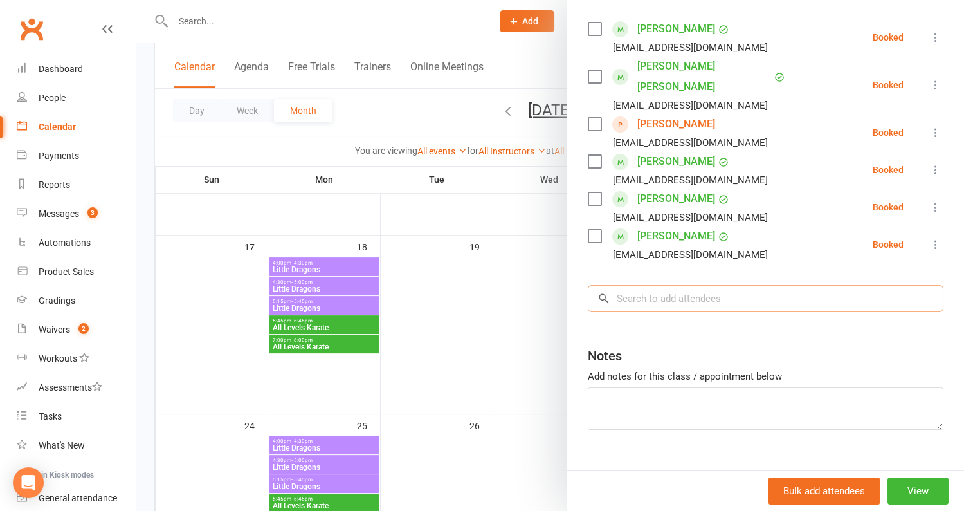
click at [695, 285] on input "search" at bounding box center [766, 298] width 356 height 27
paste input "[PERSON_NAME]"
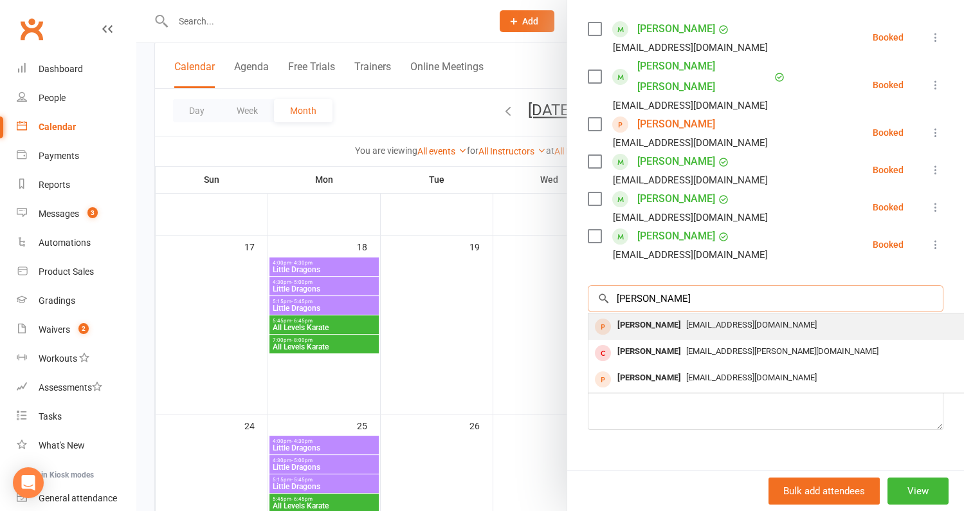
type input "[PERSON_NAME]"
click at [682, 316] on div "[PERSON_NAME]" at bounding box center [649, 325] width 74 height 19
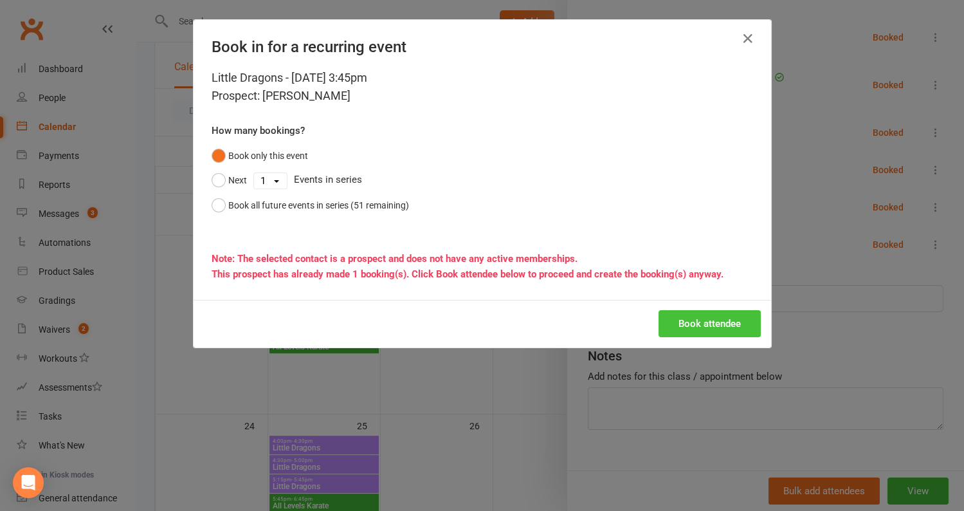
click at [703, 316] on button "Book attendee" at bounding box center [709, 323] width 102 height 27
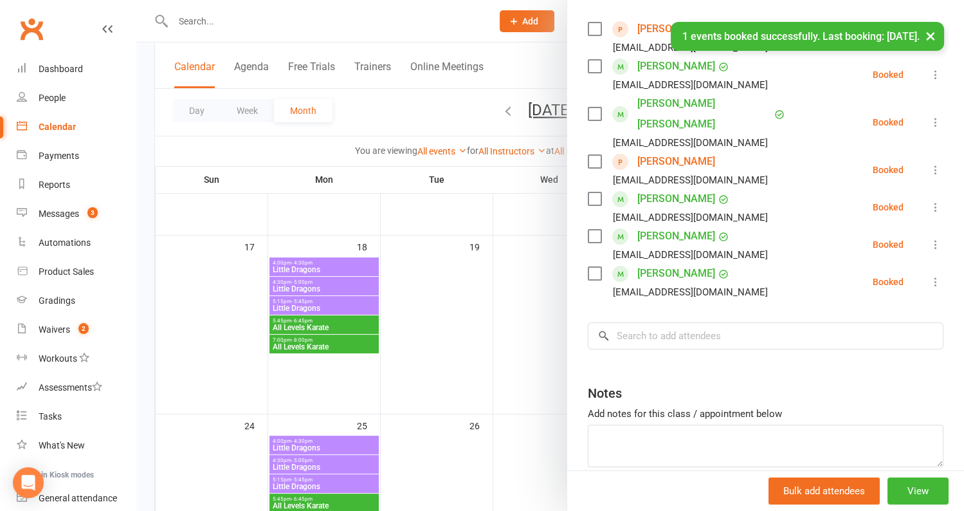
click at [540, 289] on div at bounding box center [550, 255] width 828 height 511
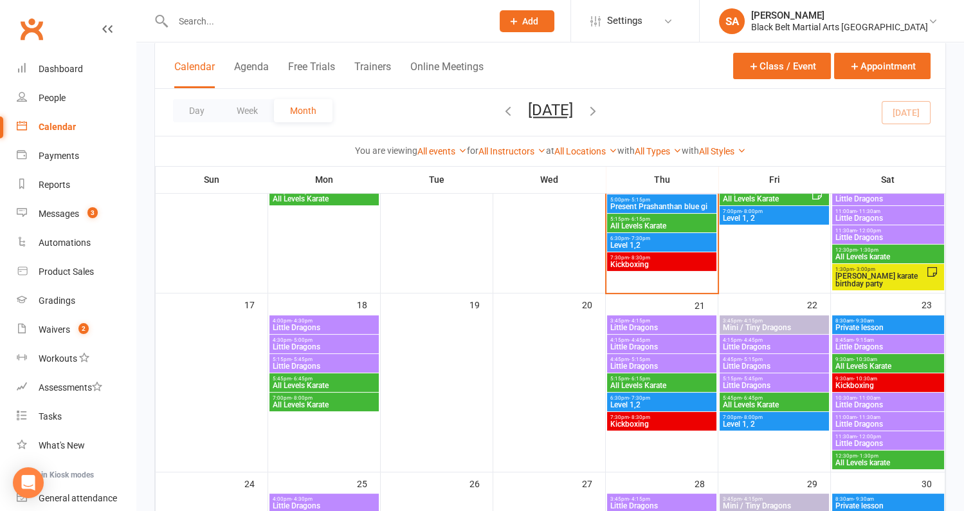
scroll to position [632, 0]
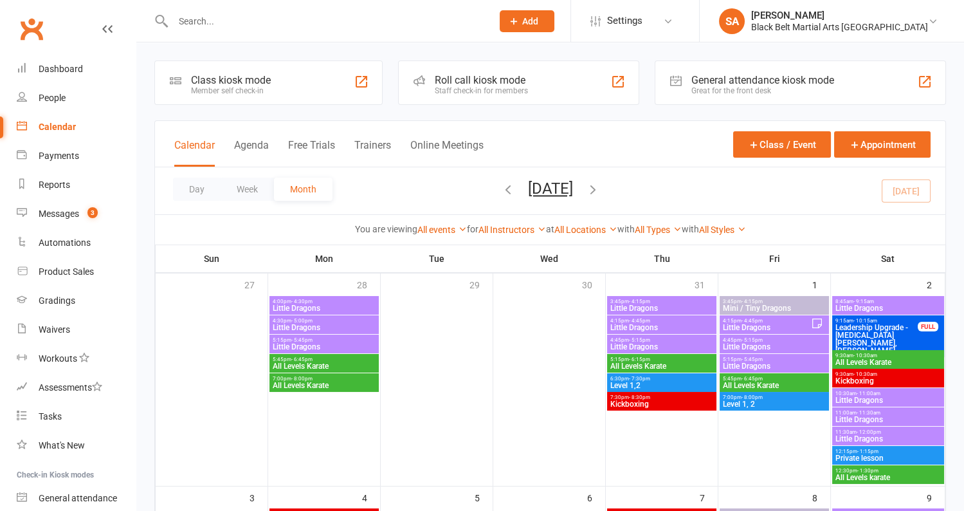
scroll to position [632, 0]
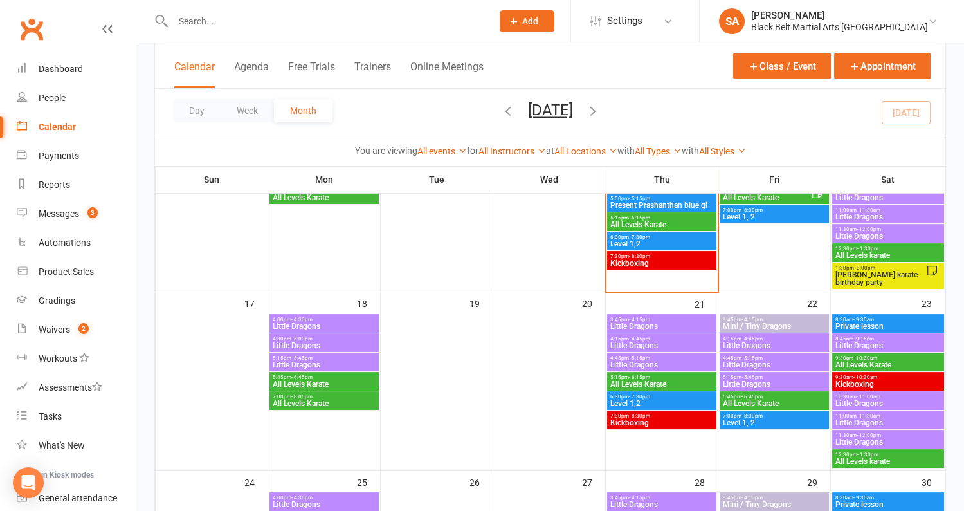
click at [303, 16] on input "text" at bounding box center [326, 21] width 314 height 18
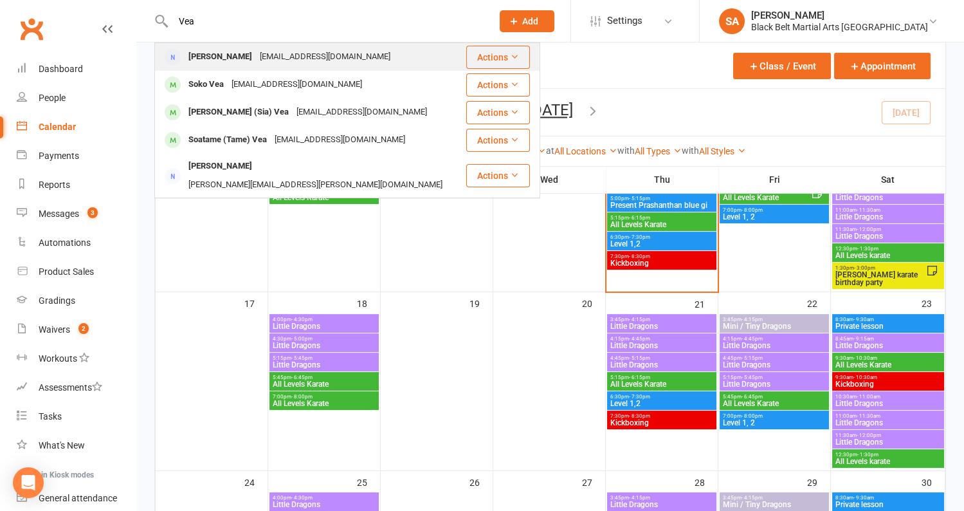
type input "Vea"
click at [303, 53] on div "[EMAIL_ADDRESS][DOMAIN_NAME]" at bounding box center [325, 57] width 138 height 19
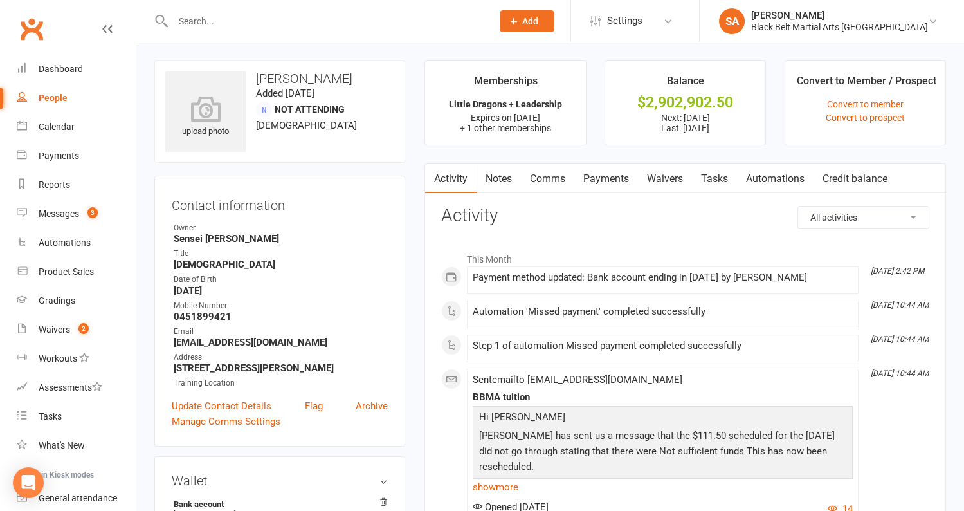
scroll to position [6, 0]
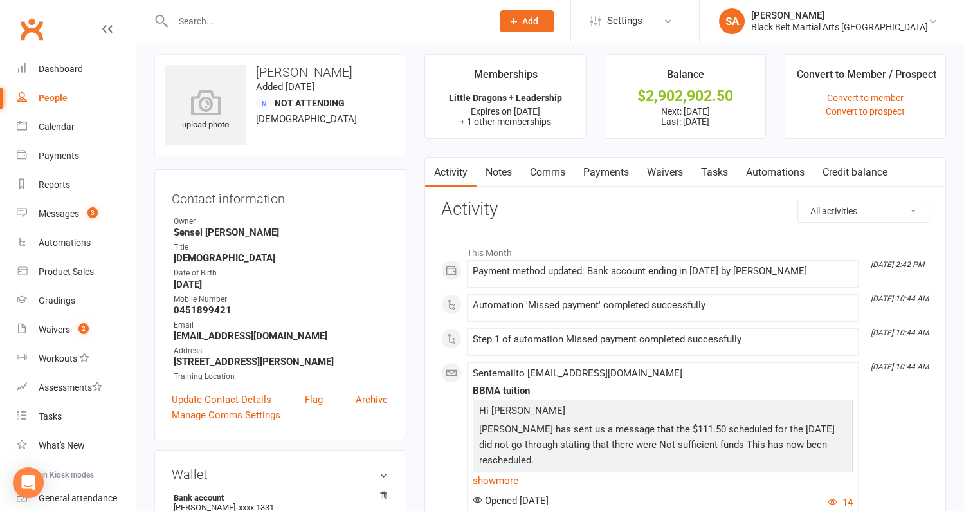
click at [590, 169] on link "Payments" at bounding box center [606, 173] width 64 height 30
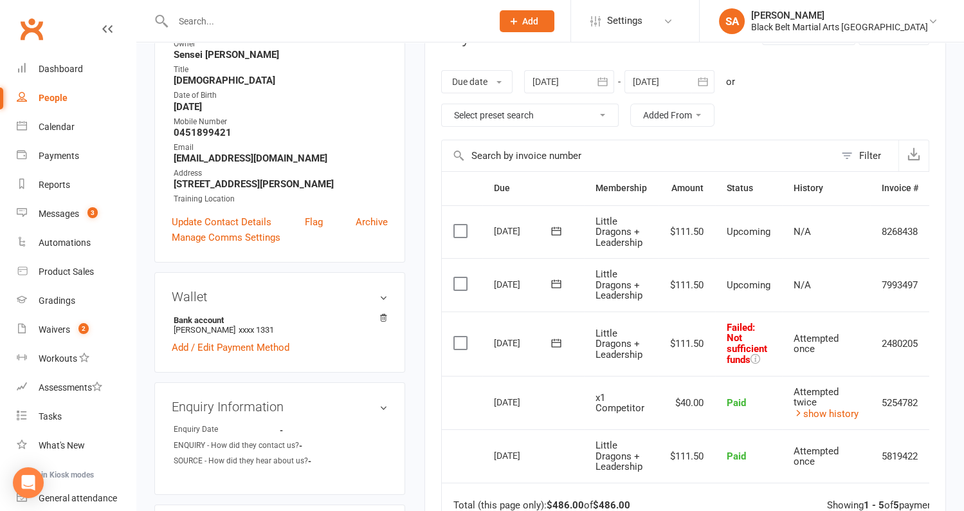
scroll to position [194, 0]
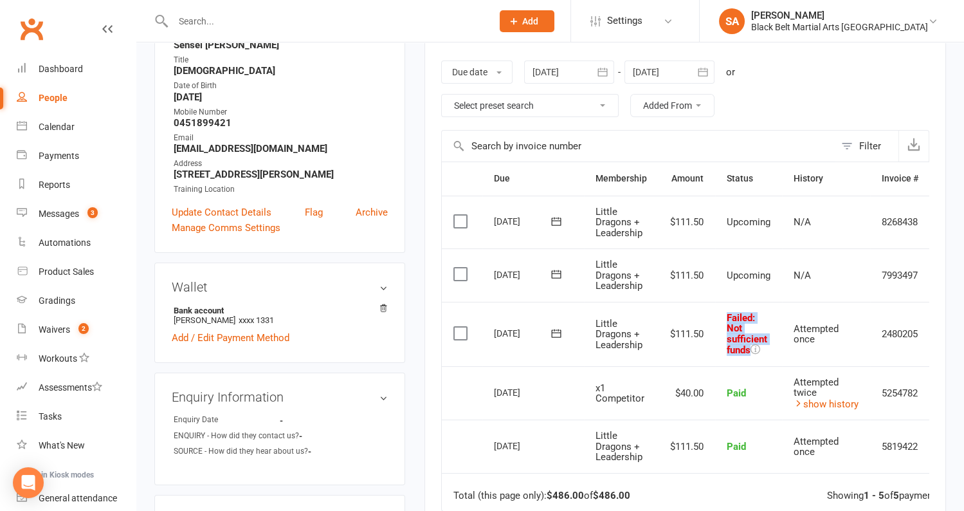
drag, startPoint x: 766, startPoint y: 354, endPoint x: 732, endPoint y: 304, distance: 60.6
click at [732, 304] on td "Failed : Not sufficient funds" at bounding box center [748, 334] width 67 height 64
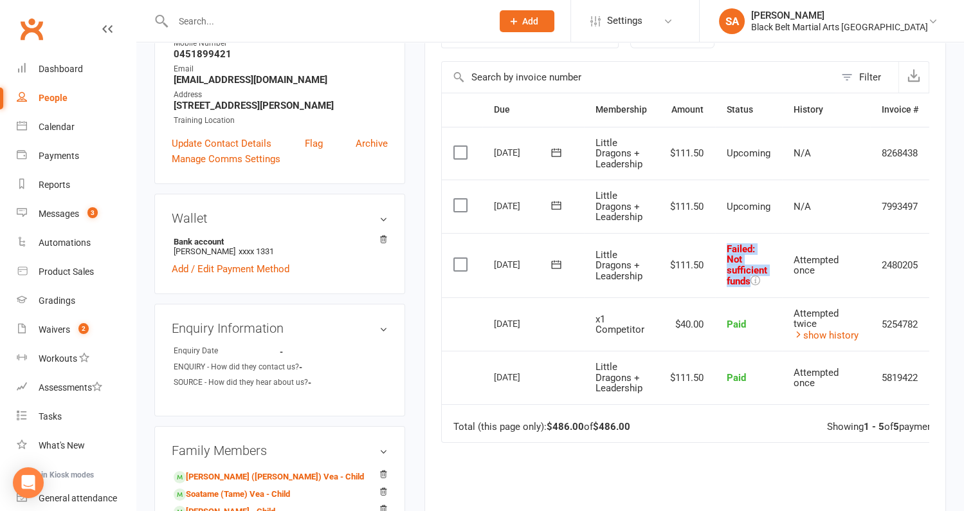
scroll to position [266, 0]
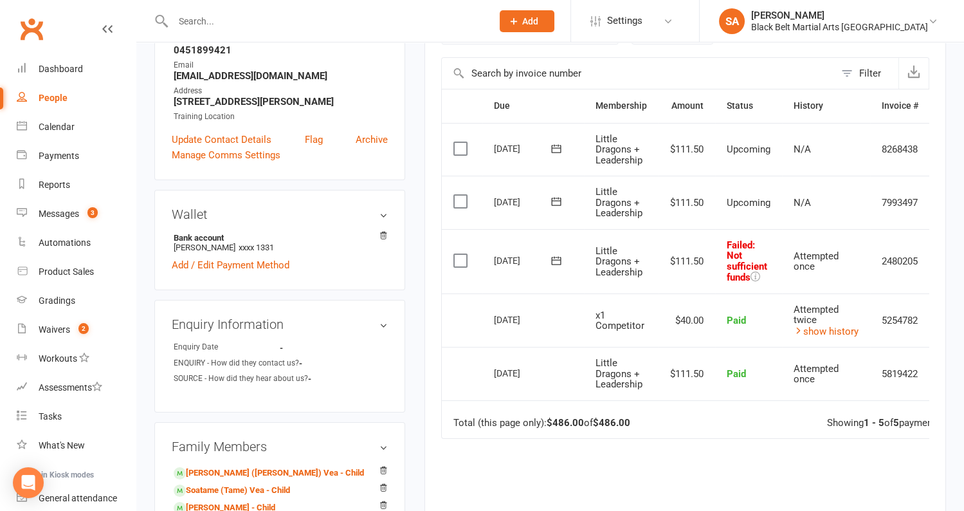
click at [669, 284] on td "$111.50" at bounding box center [686, 261] width 57 height 64
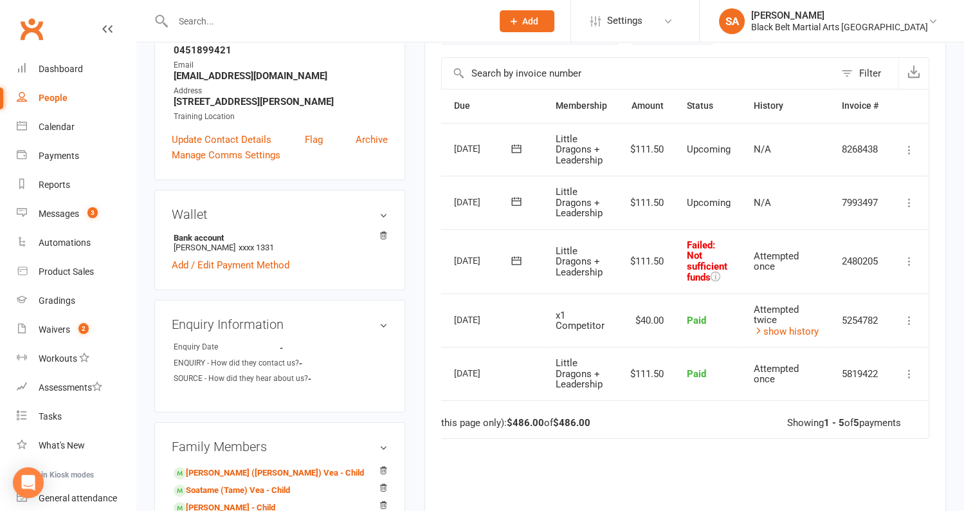
click at [912, 262] on icon at bounding box center [909, 261] width 13 height 13
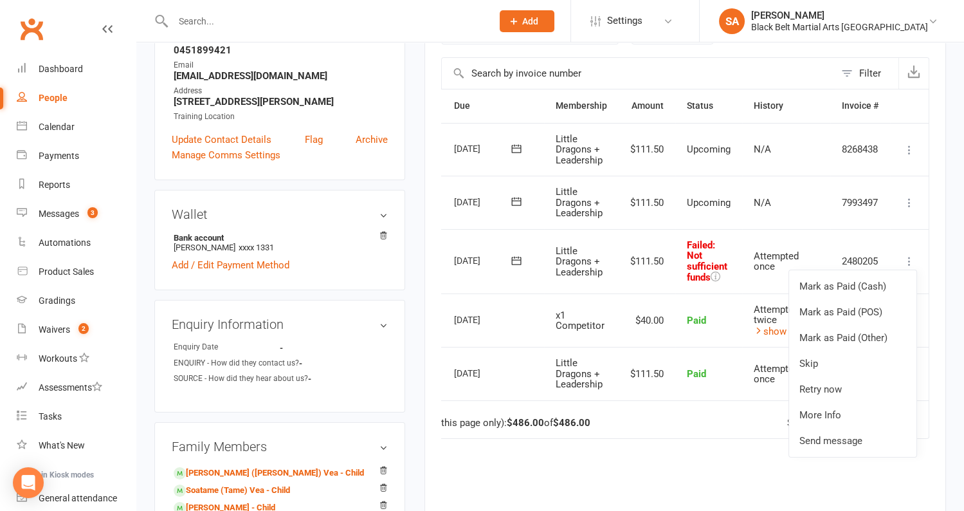
click at [809, 224] on td "N/A" at bounding box center [786, 202] width 88 height 53
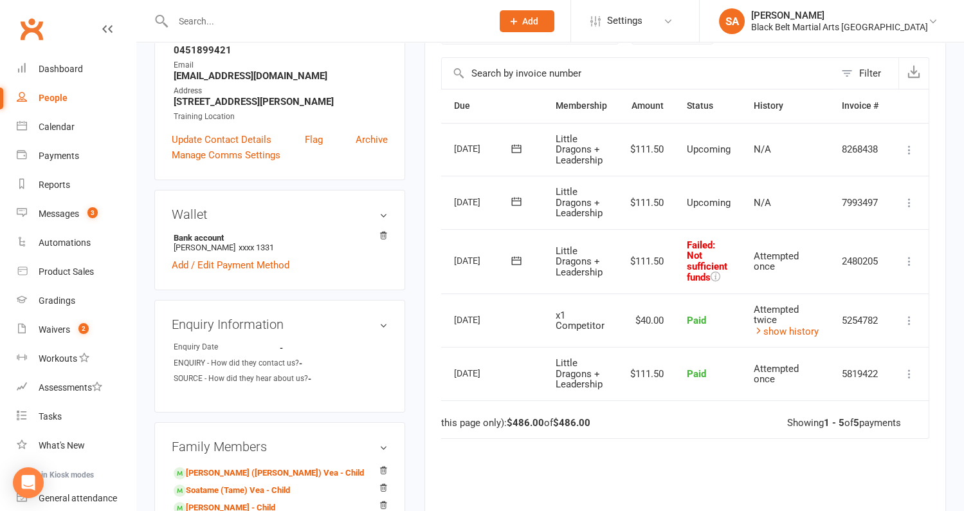
click at [906, 259] on icon at bounding box center [909, 261] width 13 height 13
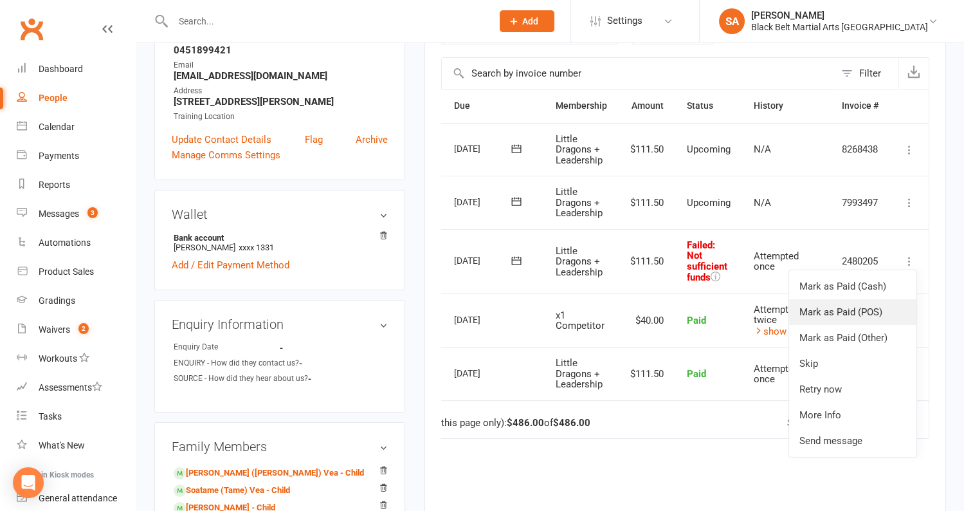
click at [870, 313] on link "Mark as Paid (POS)" at bounding box center [852, 312] width 127 height 26
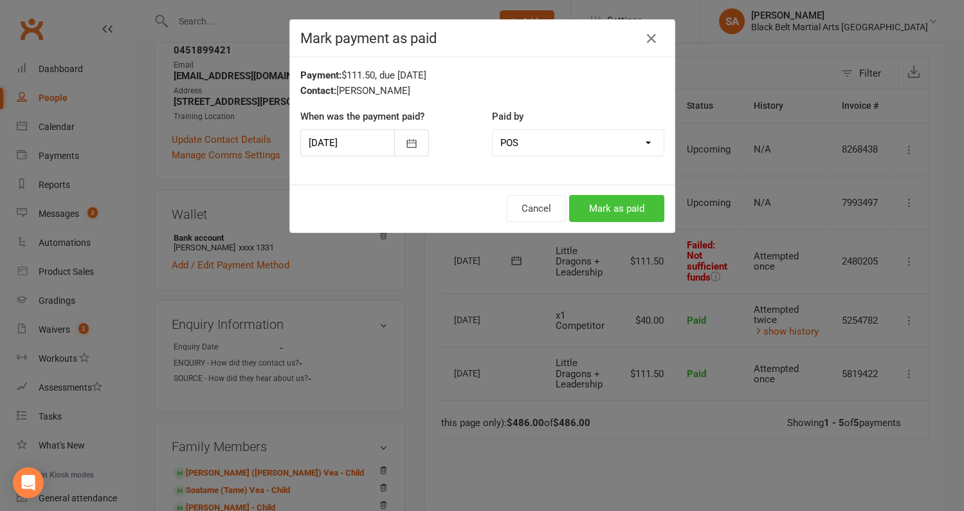
click at [606, 208] on button "Mark as paid" at bounding box center [616, 208] width 95 height 27
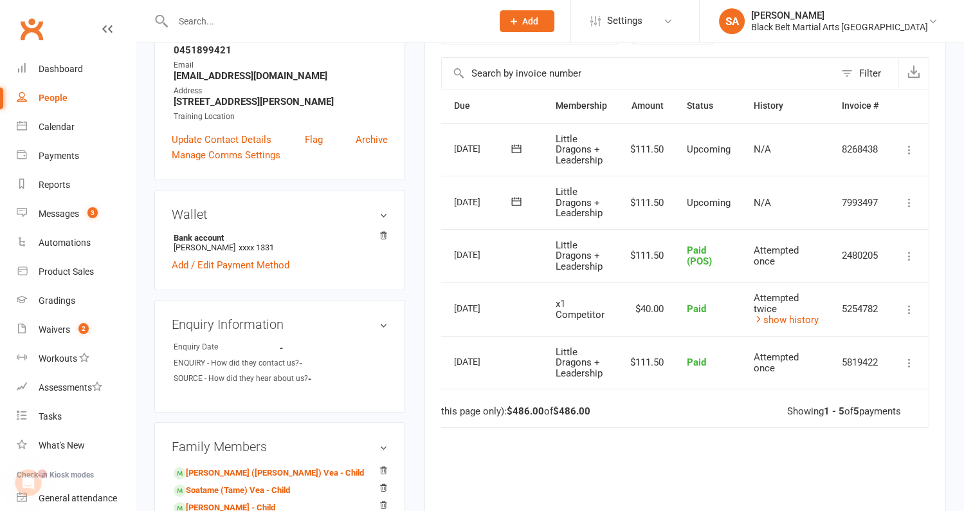
scroll to position [0, 0]
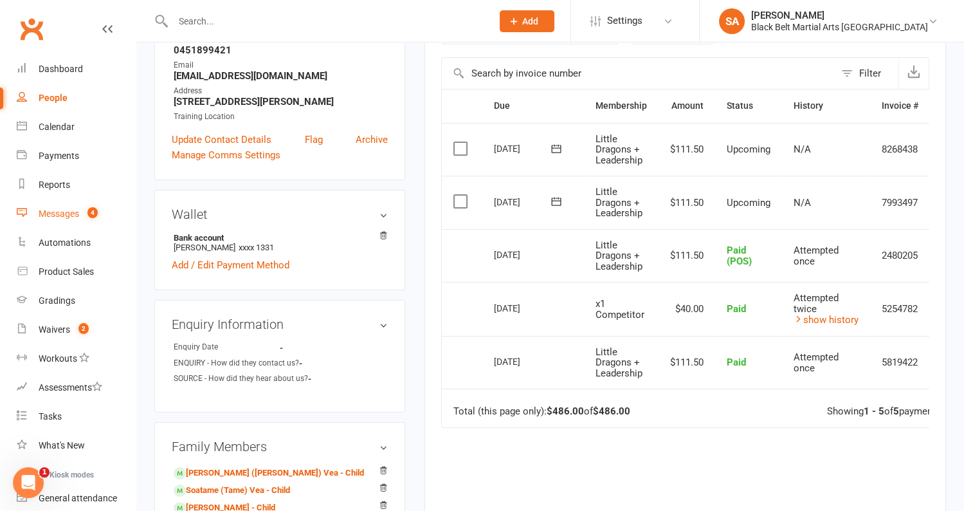
click at [82, 213] on count-badge "4" at bounding box center [89, 213] width 17 height 10
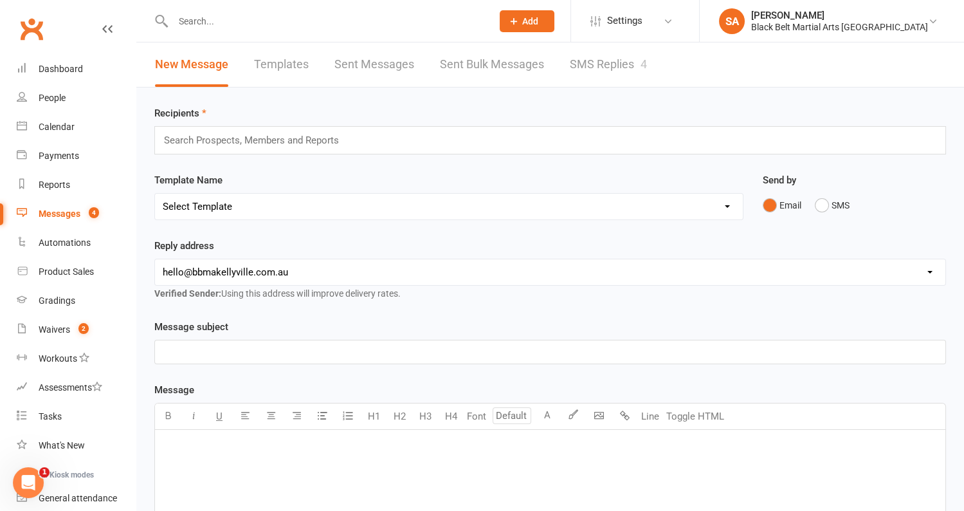
click at [586, 72] on link "SMS Replies 4" at bounding box center [608, 64] width 77 height 44
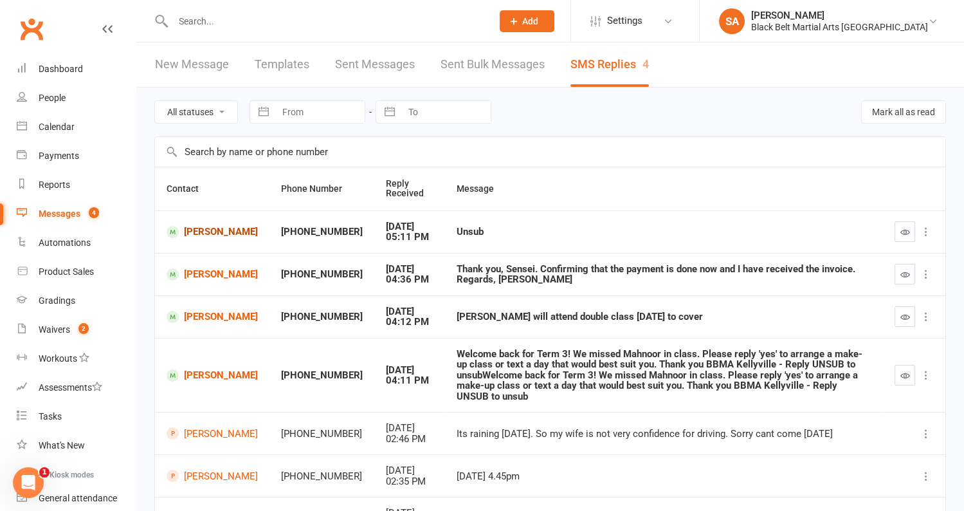
click at [186, 226] on link "[PERSON_NAME]" at bounding box center [212, 232] width 91 height 12
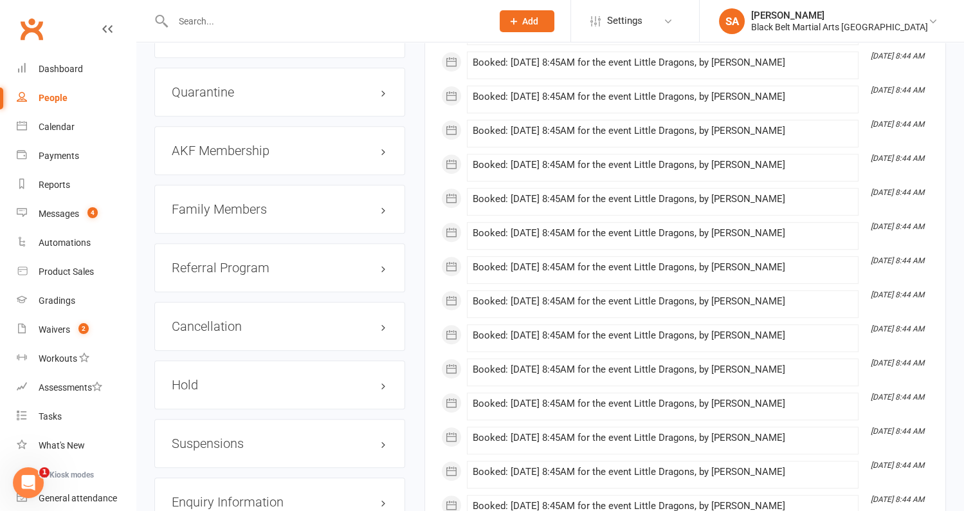
scroll to position [1215, 0]
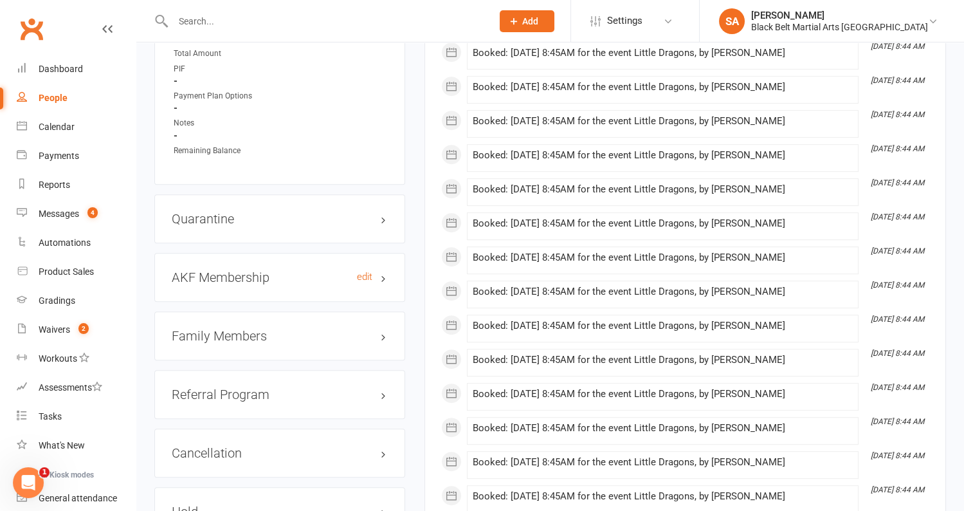
click at [242, 270] on h3 "AKF Membership edit" at bounding box center [280, 277] width 216 height 14
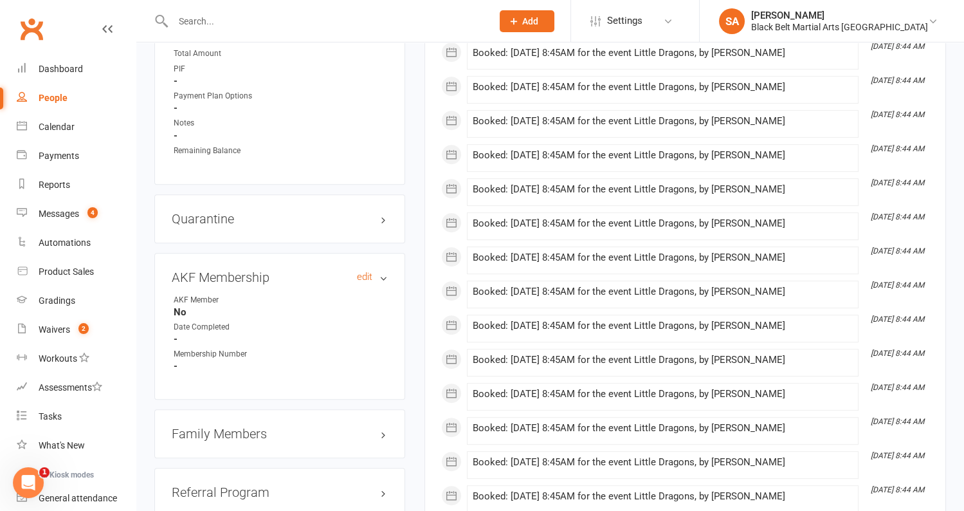
click at [242, 270] on h3 "AKF Membership edit" at bounding box center [280, 277] width 216 height 14
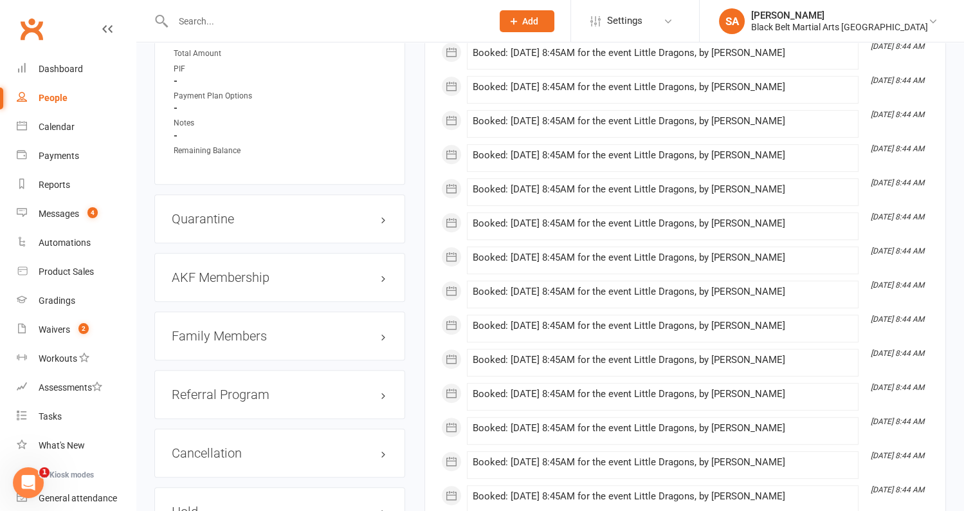
click at [233, 204] on div "Quarantine edit" at bounding box center [279, 218] width 251 height 49
click at [233, 212] on h3 "Quarantine edit" at bounding box center [280, 219] width 216 height 14
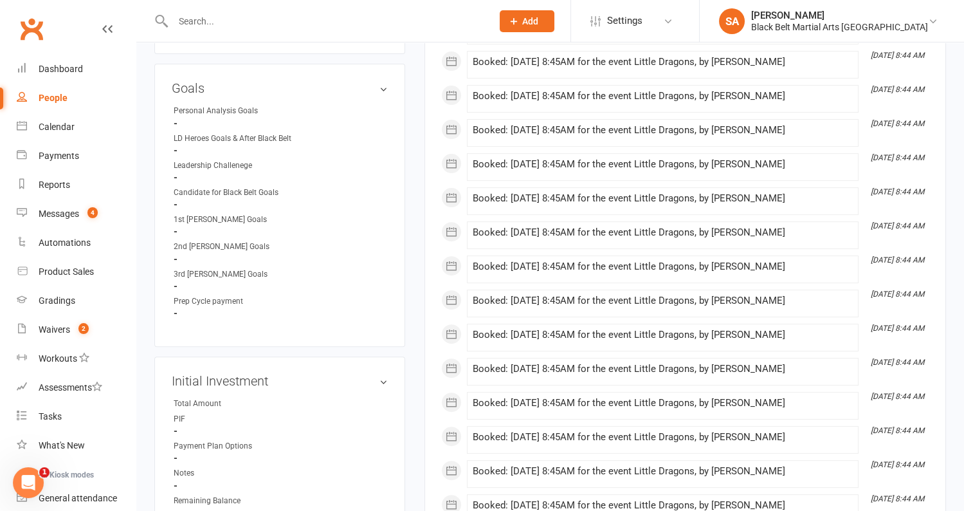
scroll to position [0, 0]
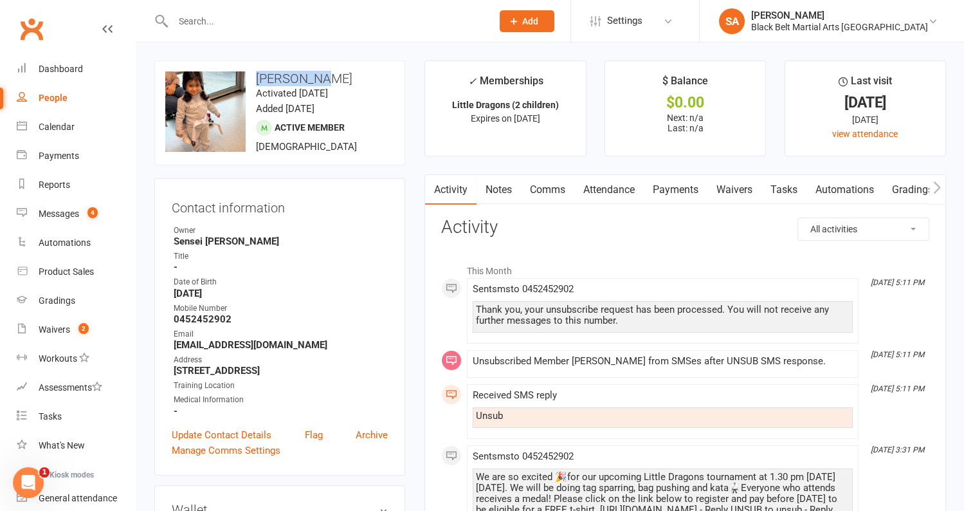
drag, startPoint x: 320, startPoint y: 77, endPoint x: 257, endPoint y: 77, distance: 63.7
click at [257, 77] on h3 "[PERSON_NAME]" at bounding box center [279, 78] width 229 height 14
click at [348, 212] on h3 "Contact information" at bounding box center [280, 204] width 216 height 19
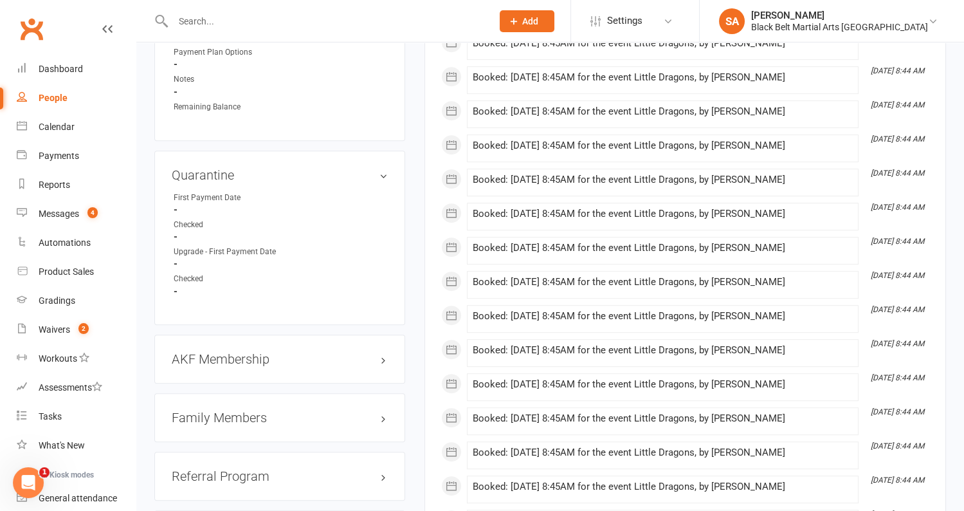
scroll to position [1270, 0]
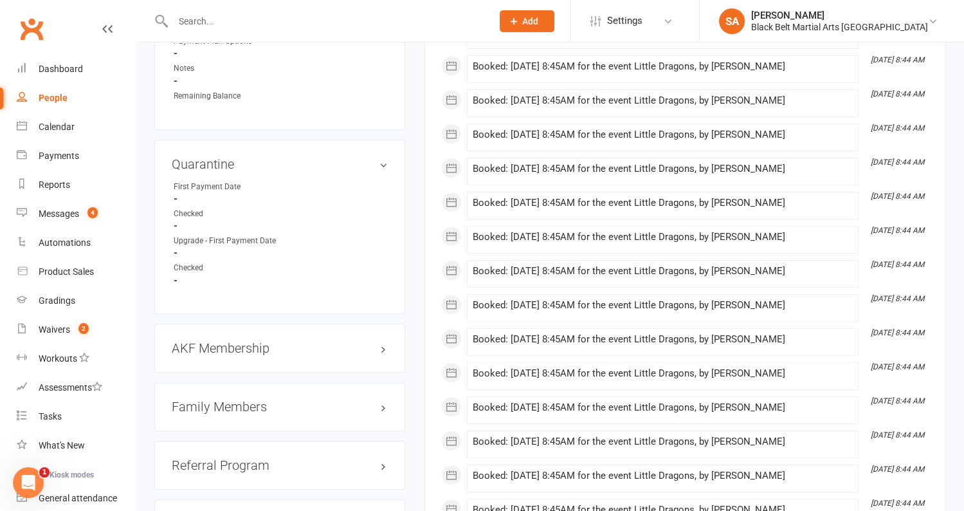
click at [243, 399] on h3 "Family Members" at bounding box center [280, 406] width 216 height 14
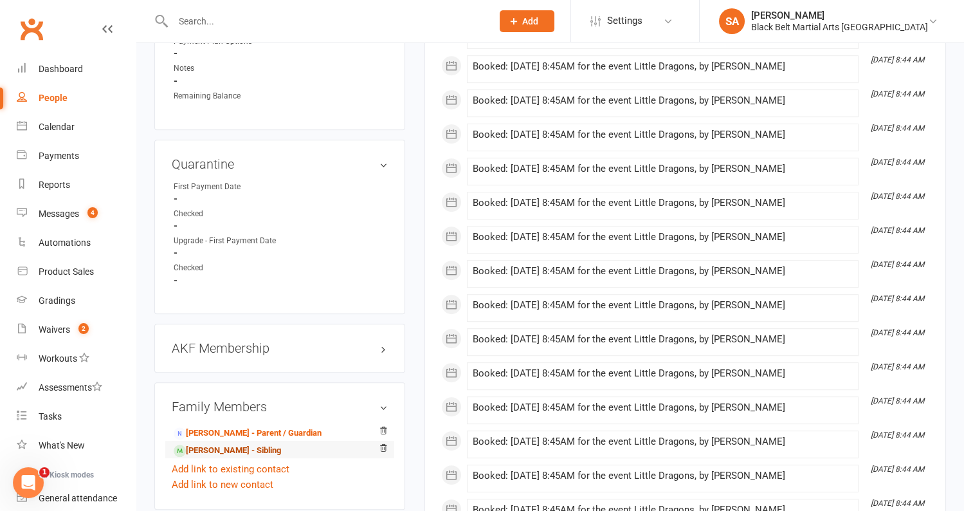
click at [225, 444] on link "[PERSON_NAME] - Sibling" at bounding box center [227, 451] width 107 height 14
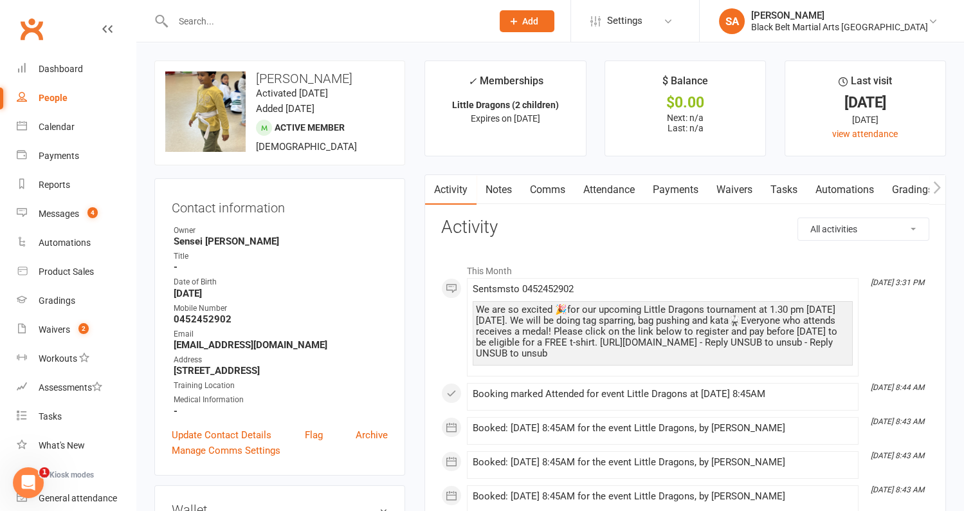
click at [604, 192] on link "Attendance" at bounding box center [608, 190] width 69 height 30
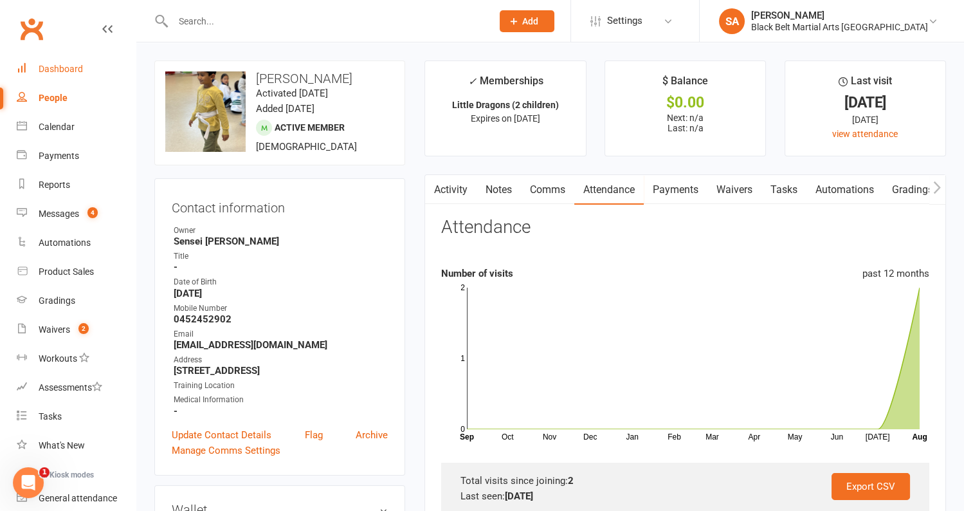
click at [44, 63] on link "Dashboard" at bounding box center [76, 69] width 119 height 29
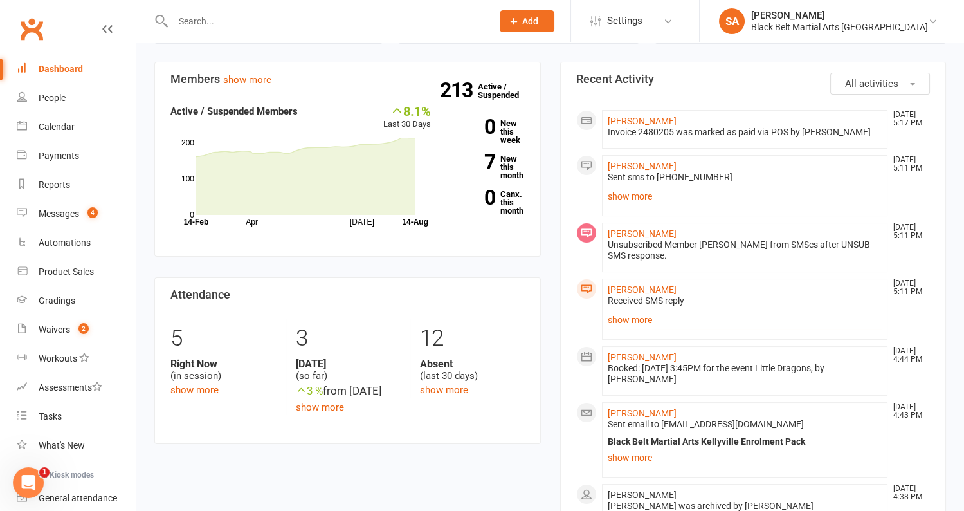
scroll to position [320, 0]
